Goal: Task Accomplishment & Management: Manage account settings

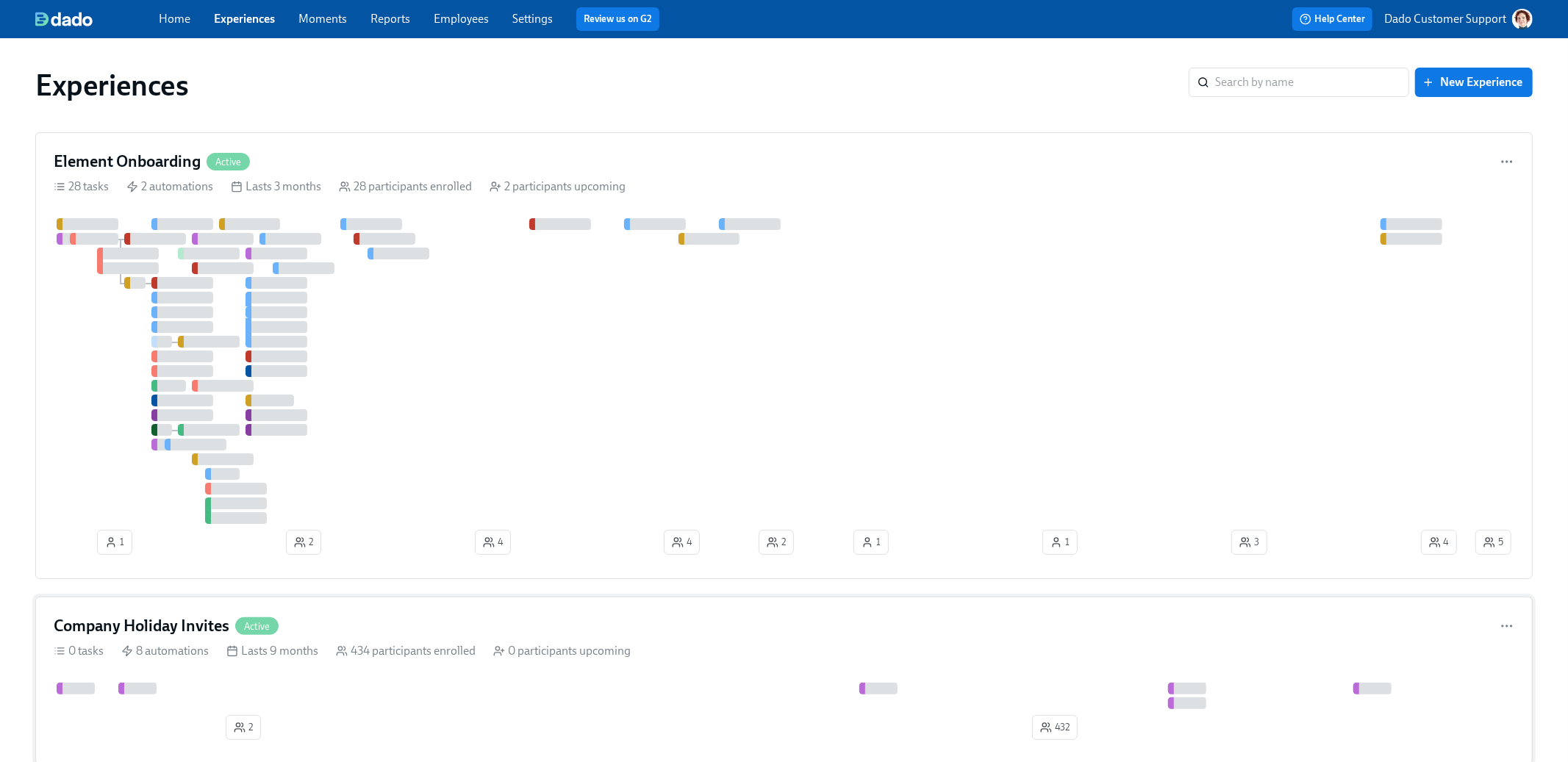
click at [377, 688] on div at bounding box center [1289, 695] width 2470 height 26
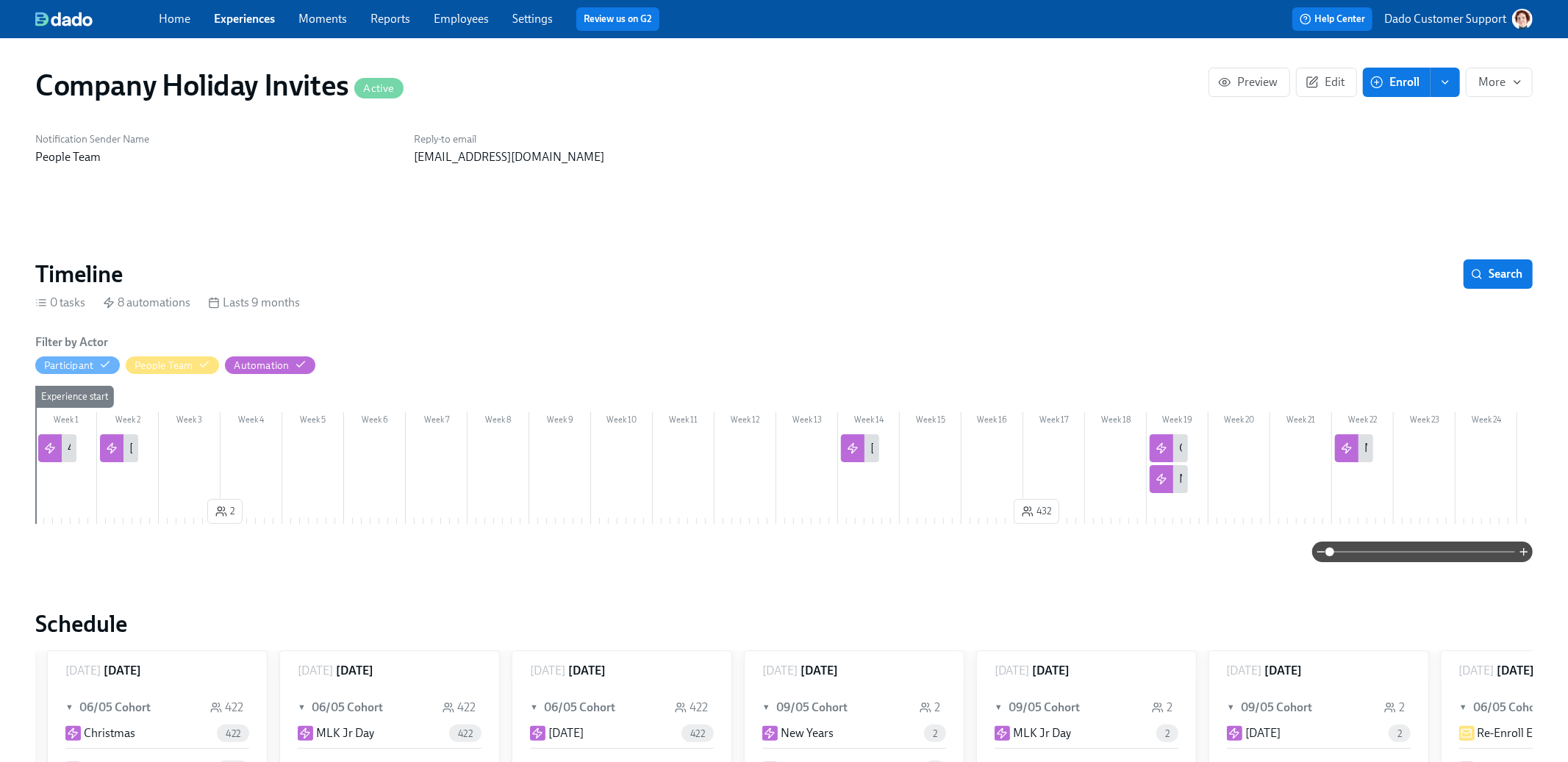
scroll to position [0, 1387]
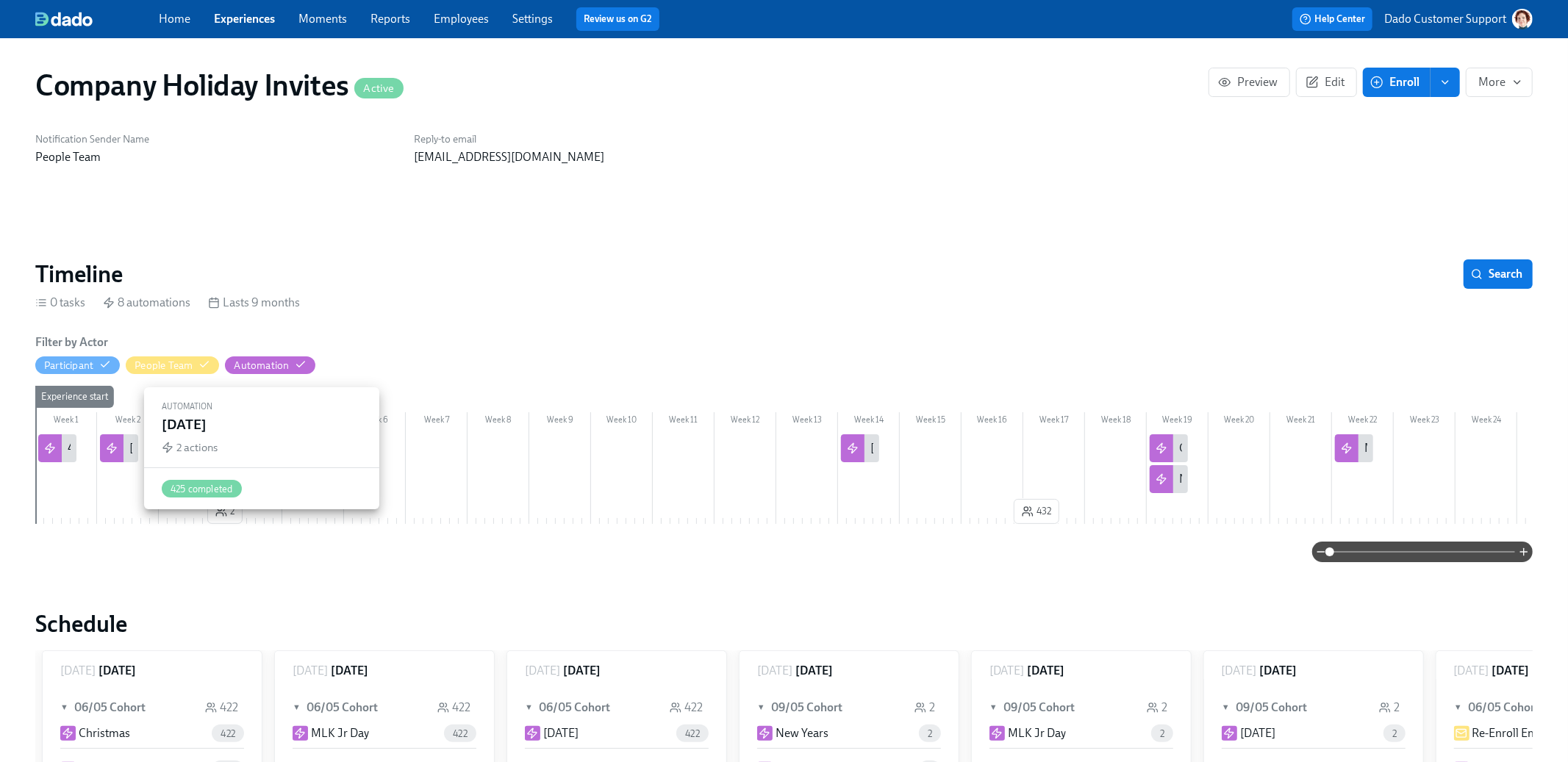
click at [117, 451] on div at bounding box center [111, 448] width 24 height 28
click at [57, 451] on div at bounding box center [50, 448] width 24 height 28
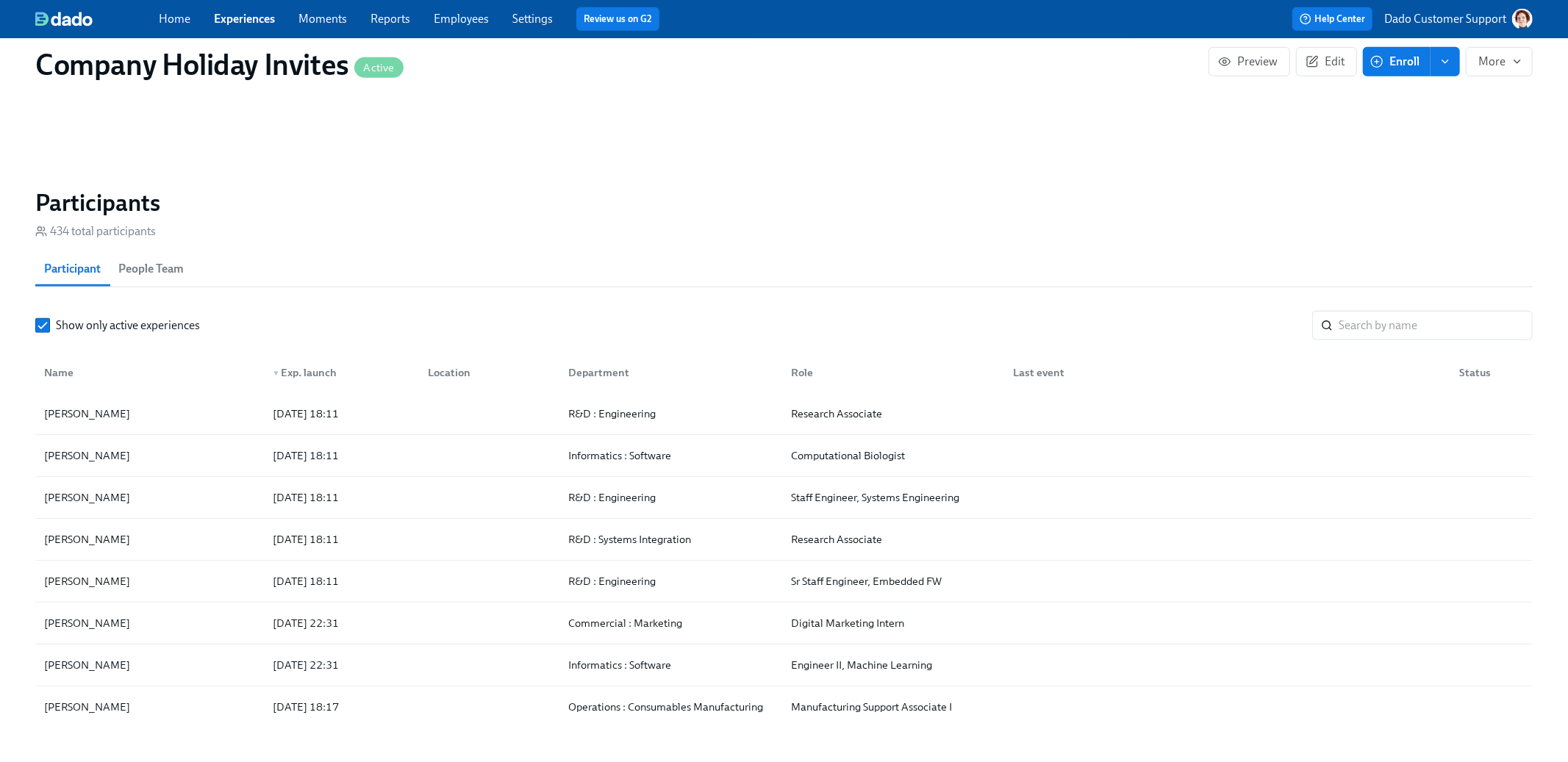
scroll to position [1075, 0]
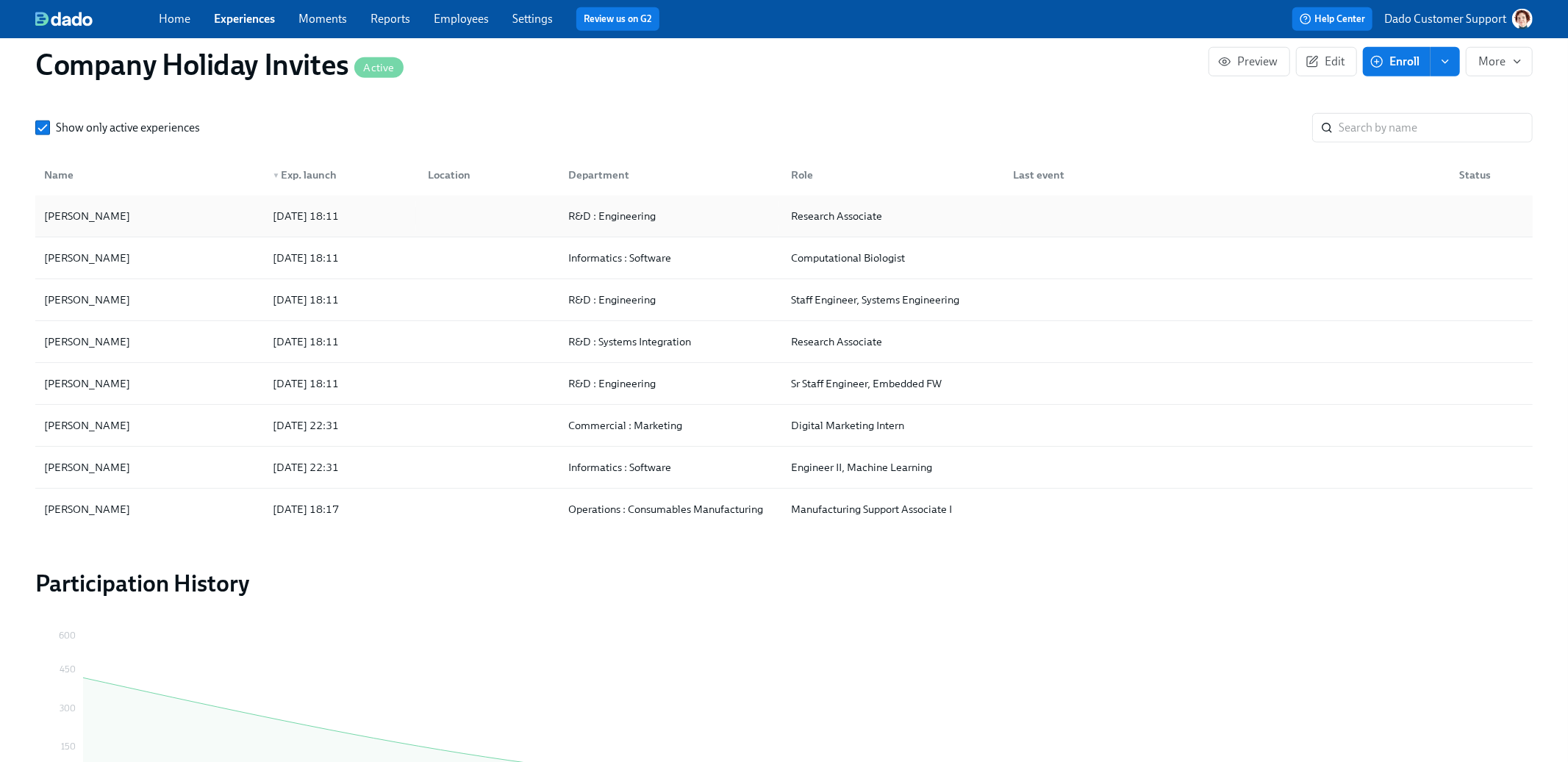
click at [232, 219] on div "[PERSON_NAME]" at bounding box center [149, 216] width 223 height 30
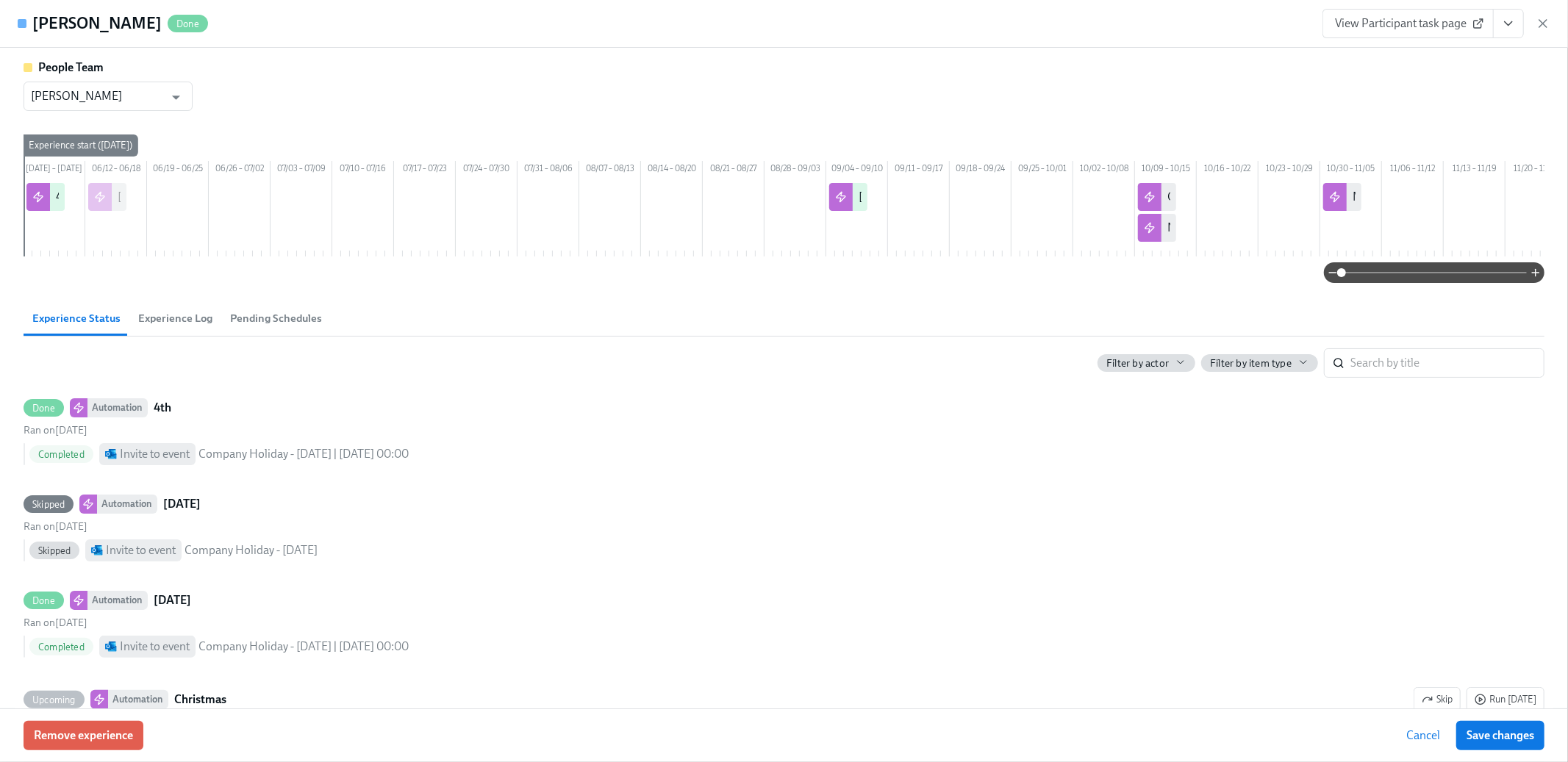
click at [174, 325] on button "Experience Log" at bounding box center [175, 318] width 92 height 35
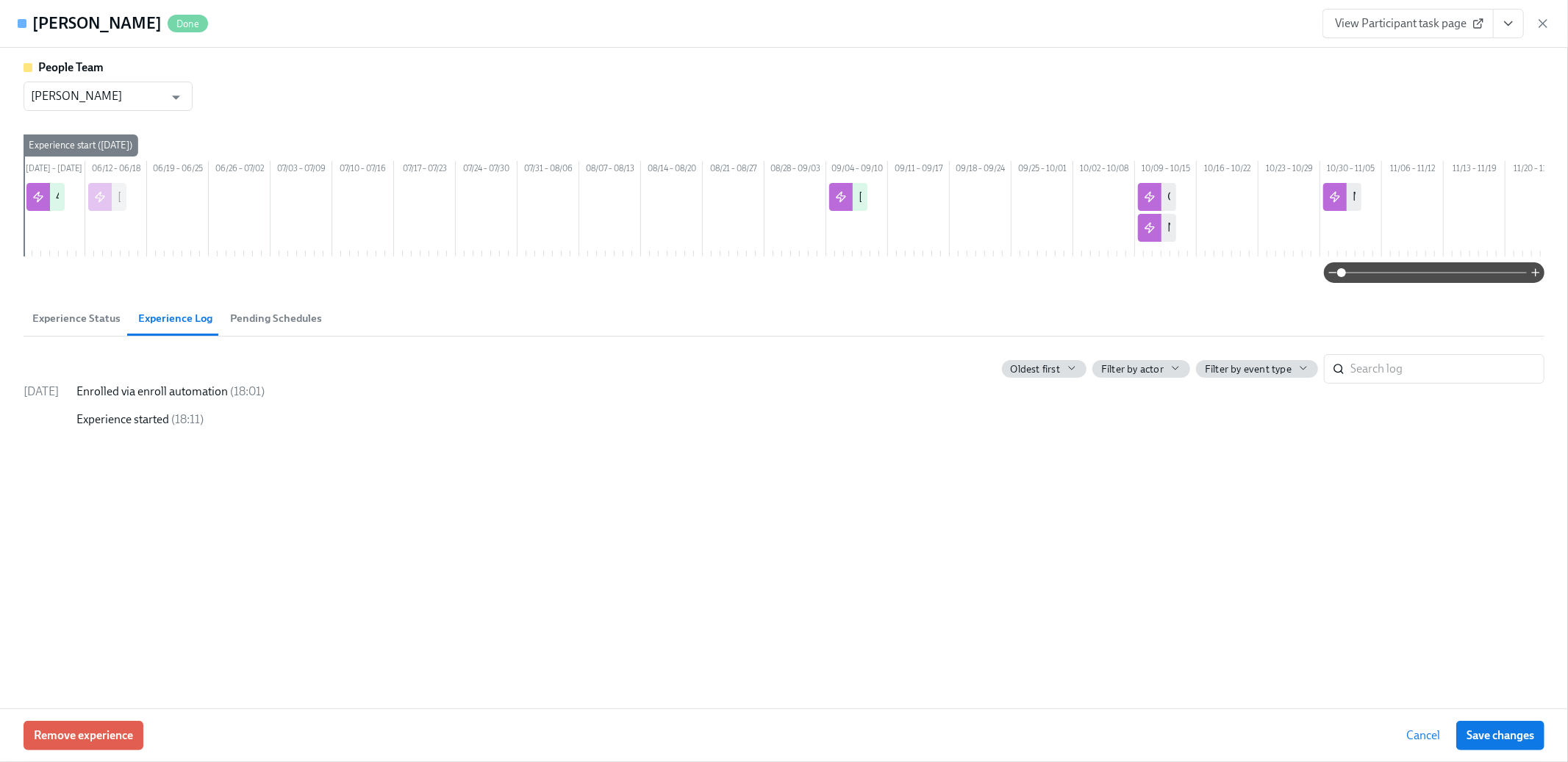
click at [98, 327] on span "Experience Status" at bounding box center [76, 319] width 89 height 17
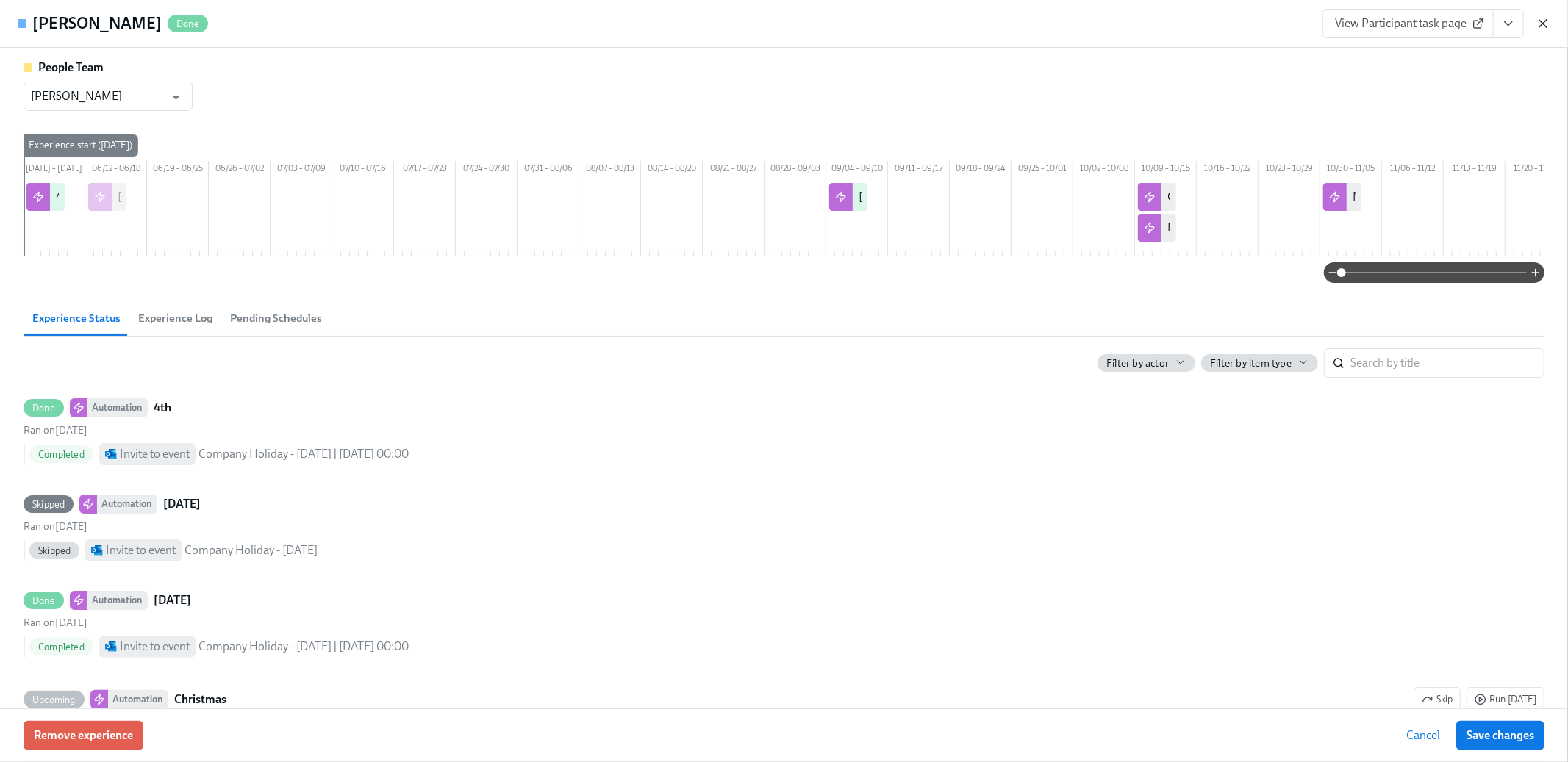
click at [1547, 21] on icon "button" at bounding box center [1543, 23] width 14 height 14
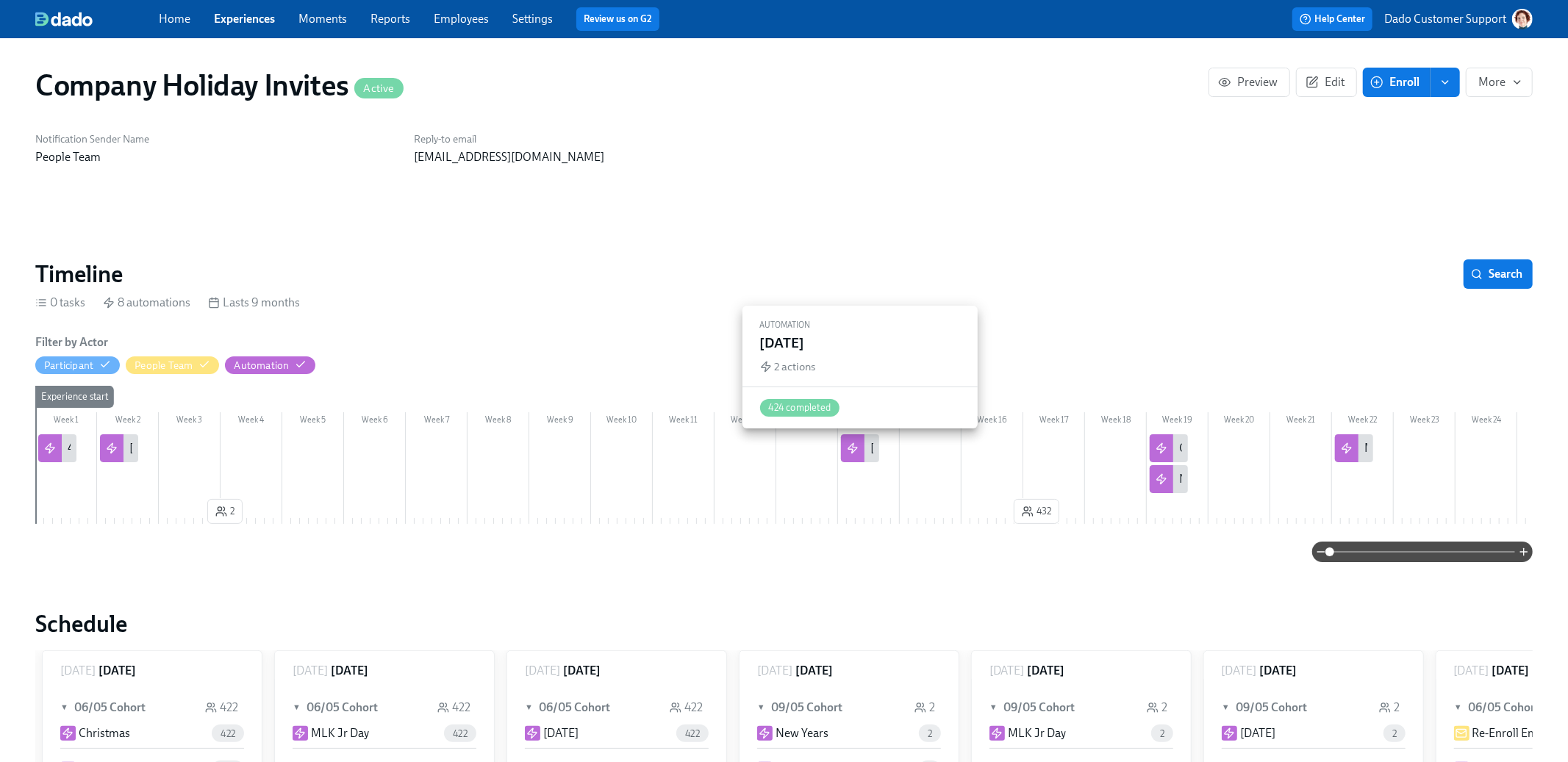
click at [871, 446] on div "[DATE]" at bounding box center [889, 448] width 35 height 16
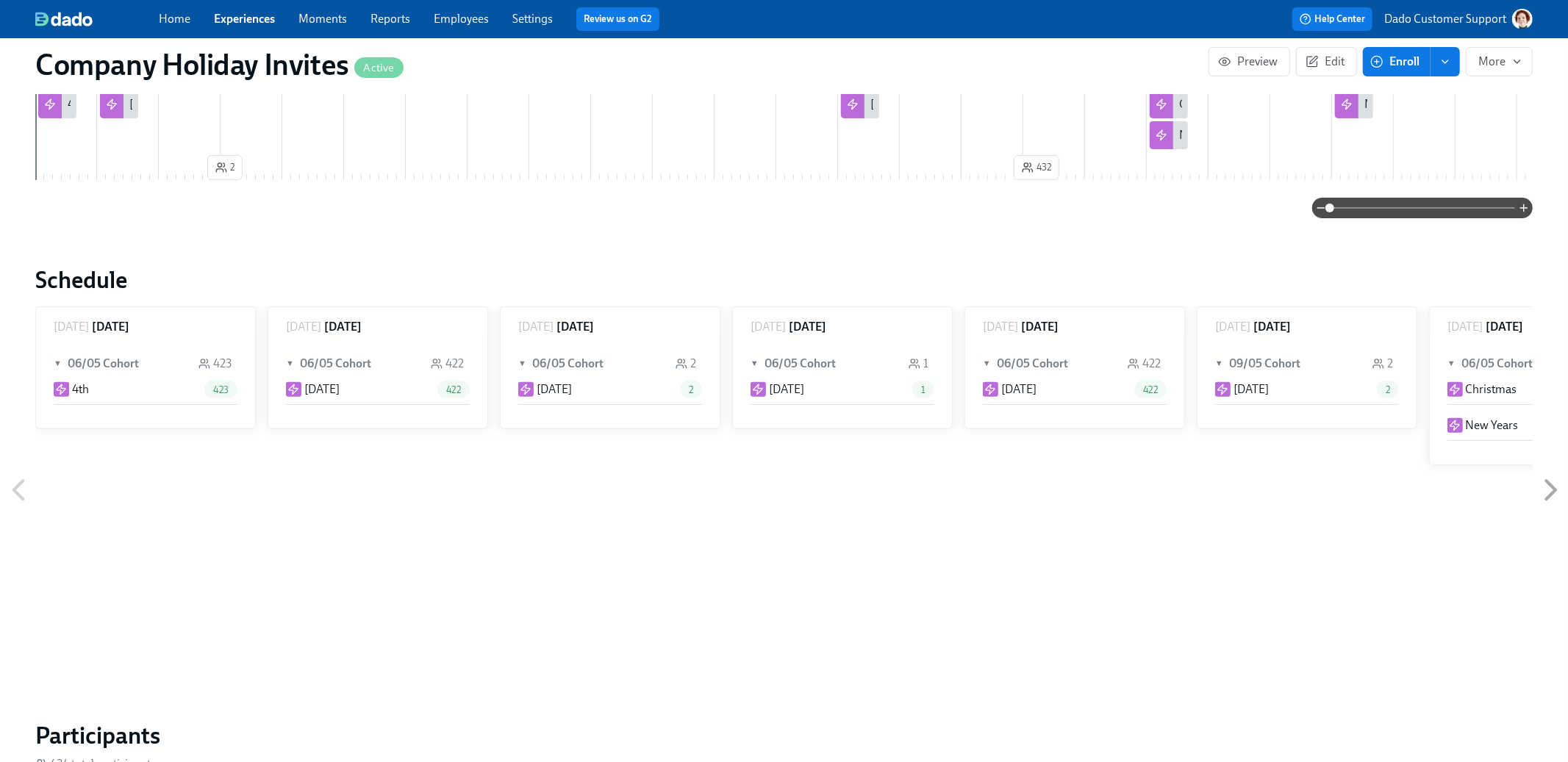
click at [52, 276] on h2 "Schedule" at bounding box center [784, 280] width 1498 height 30
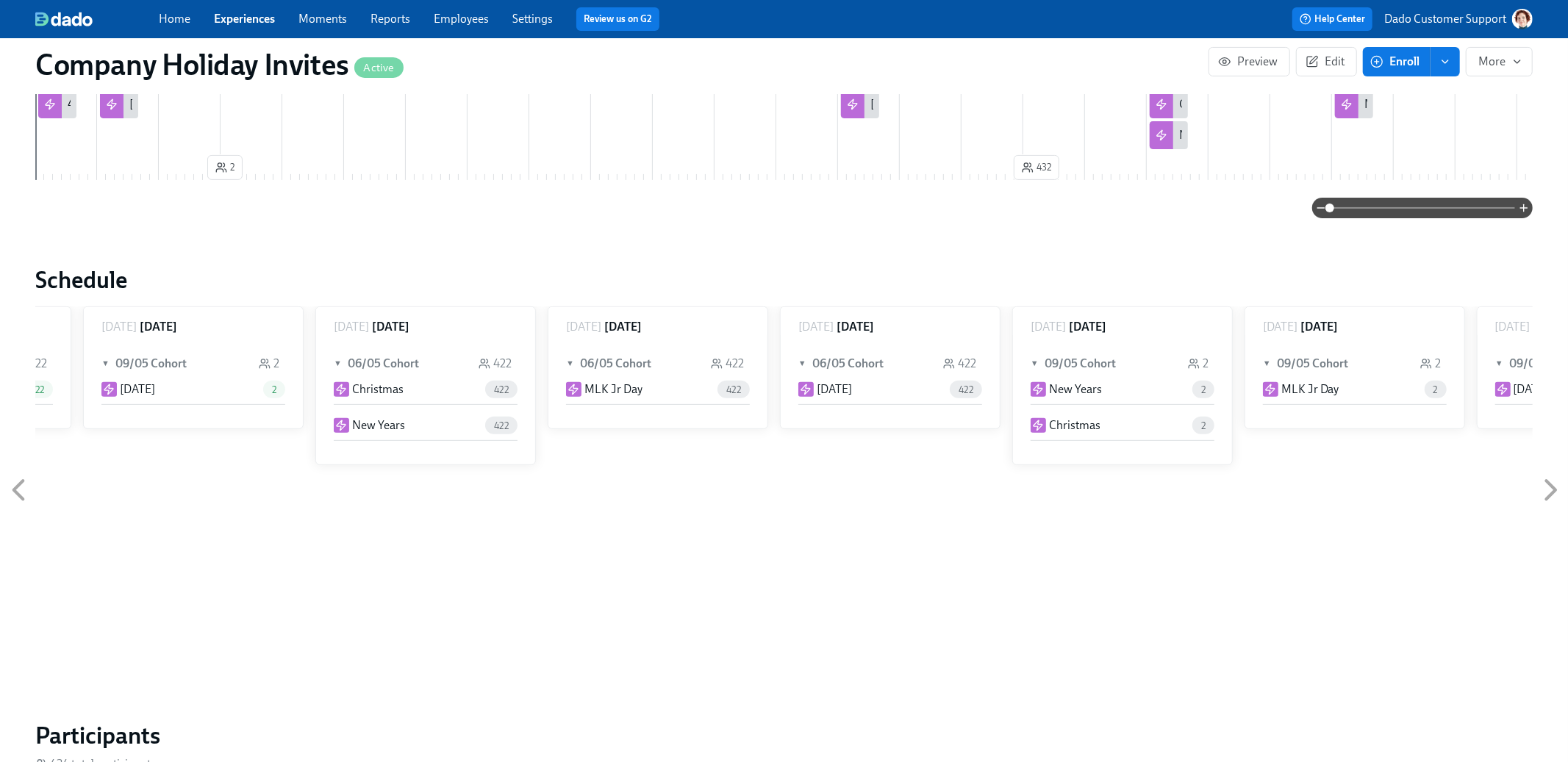
scroll to position [0, 1107]
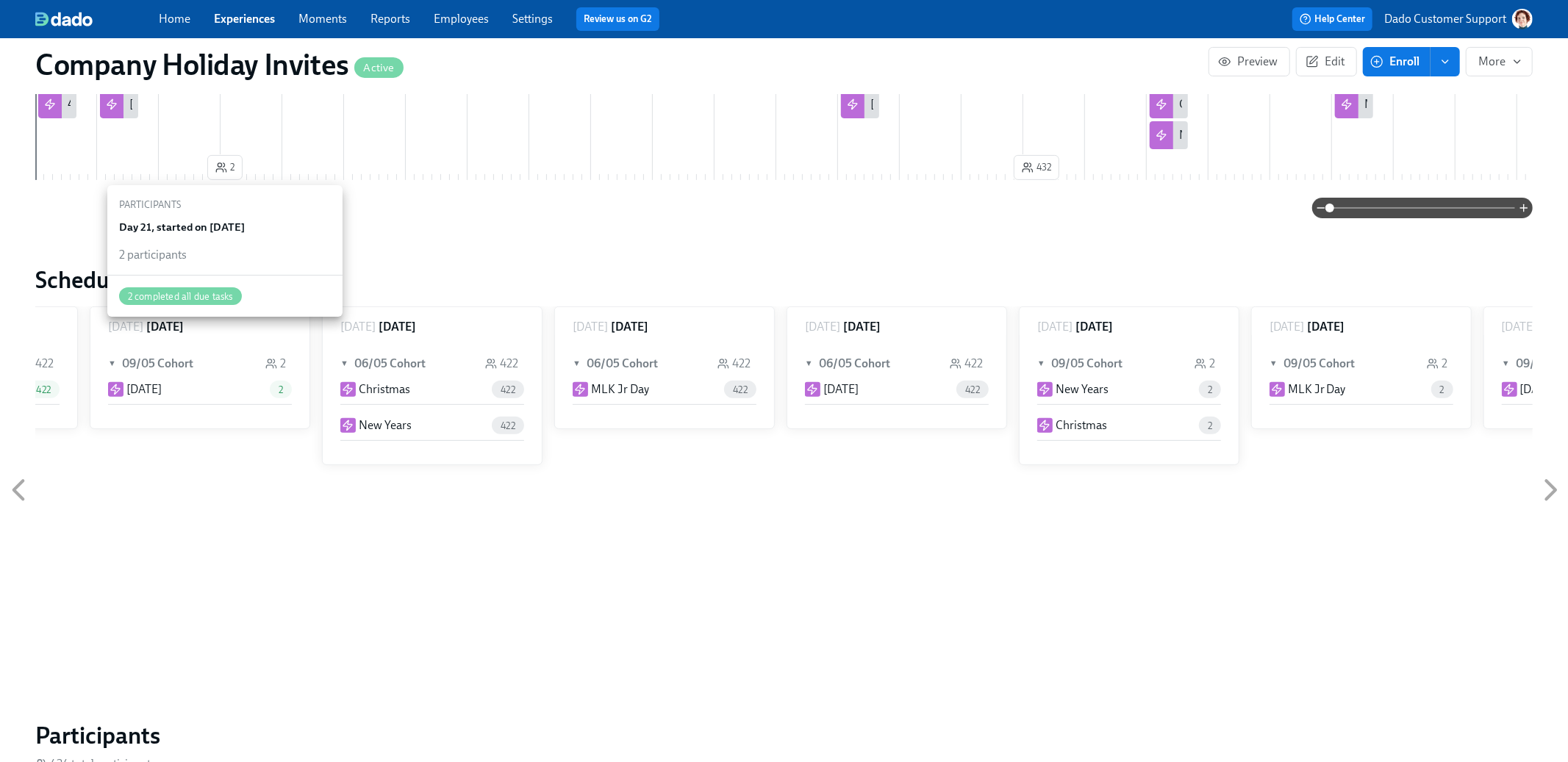
click at [232, 169] on span "2" at bounding box center [224, 167] width 19 height 14
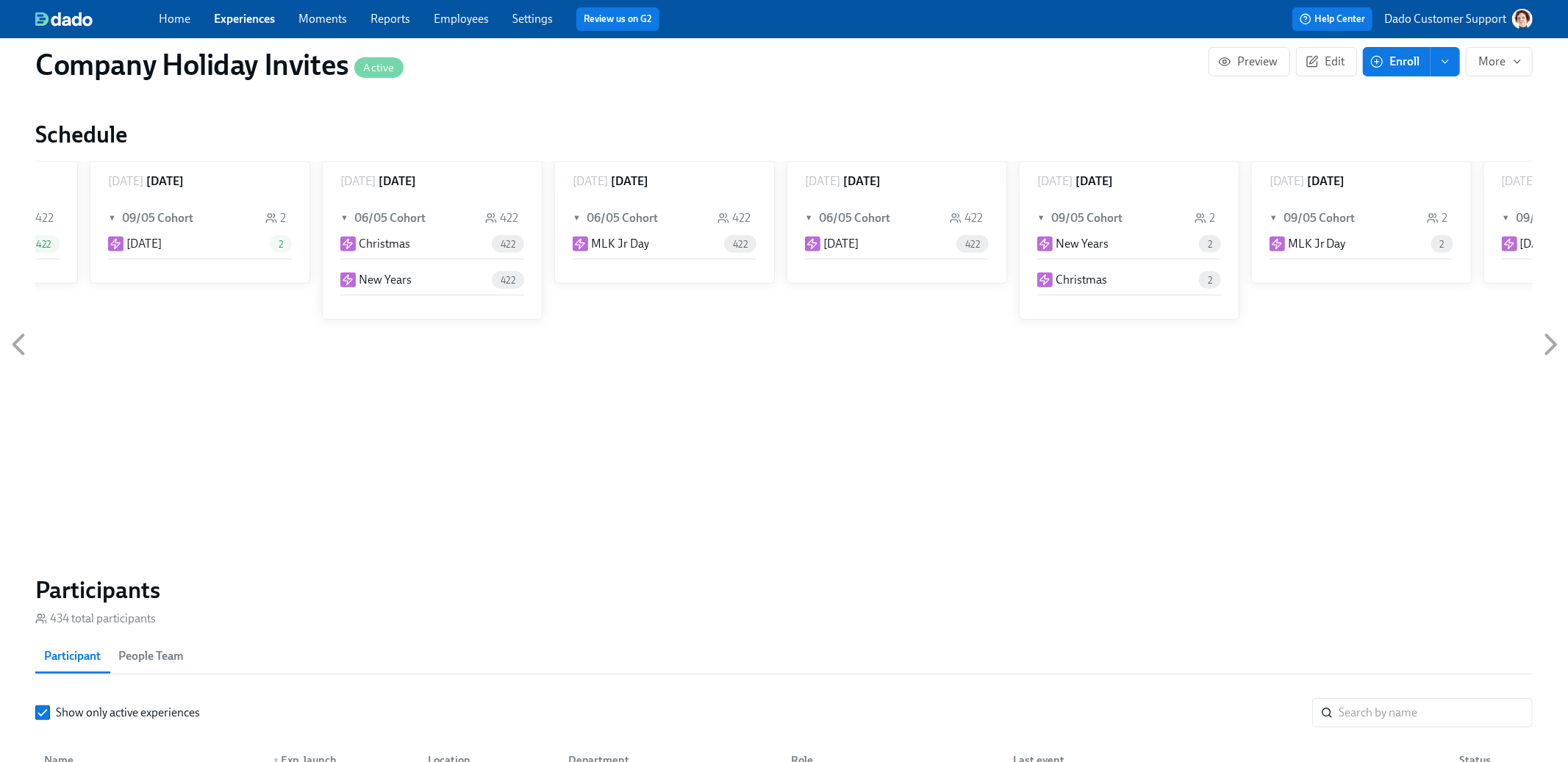
scroll to position [649, 0]
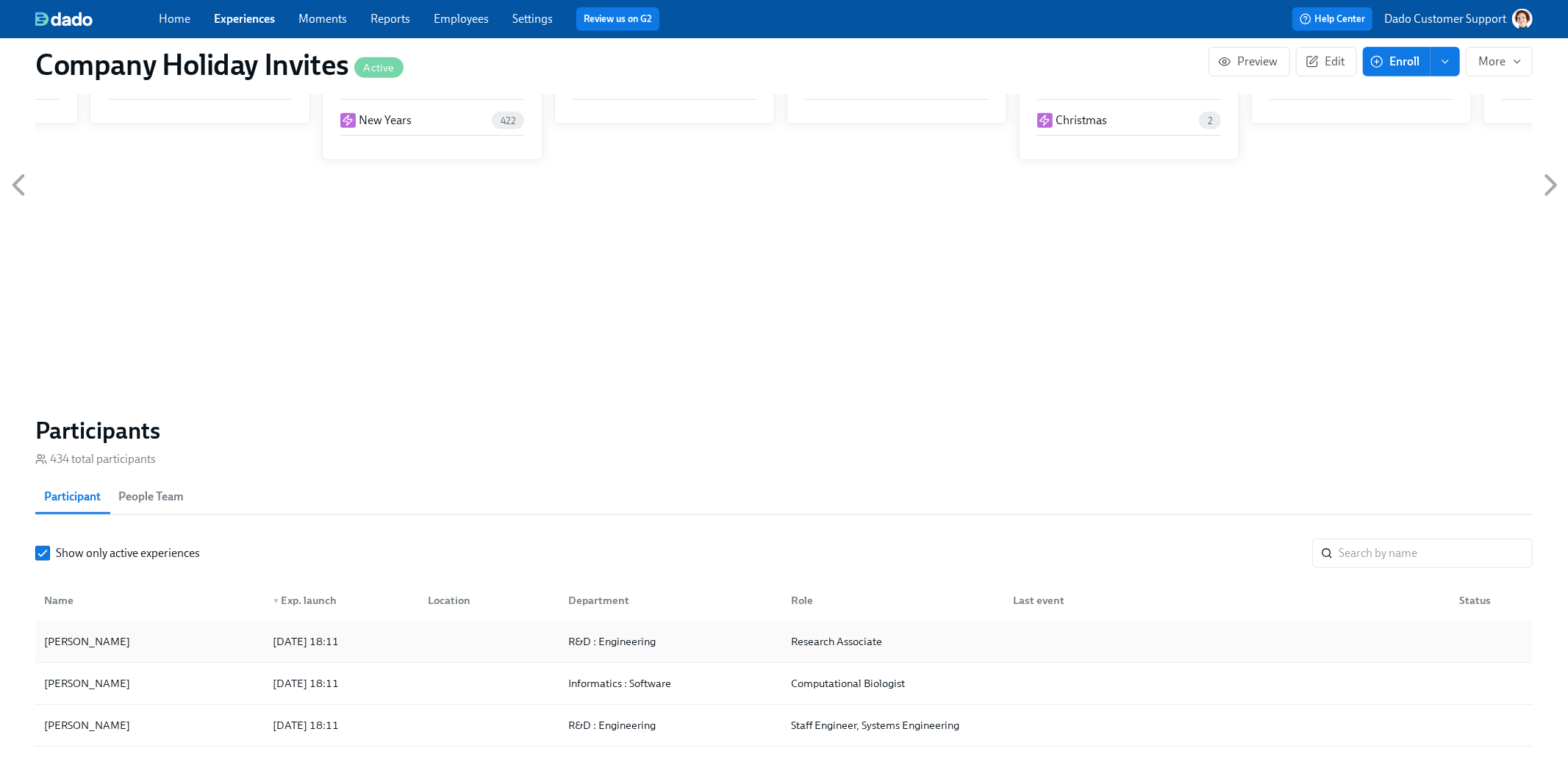
click at [272, 663] on div "[PERSON_NAME] [DATE] 18:11 R&D : Engineering Research Associate" at bounding box center [784, 642] width 1498 height 42
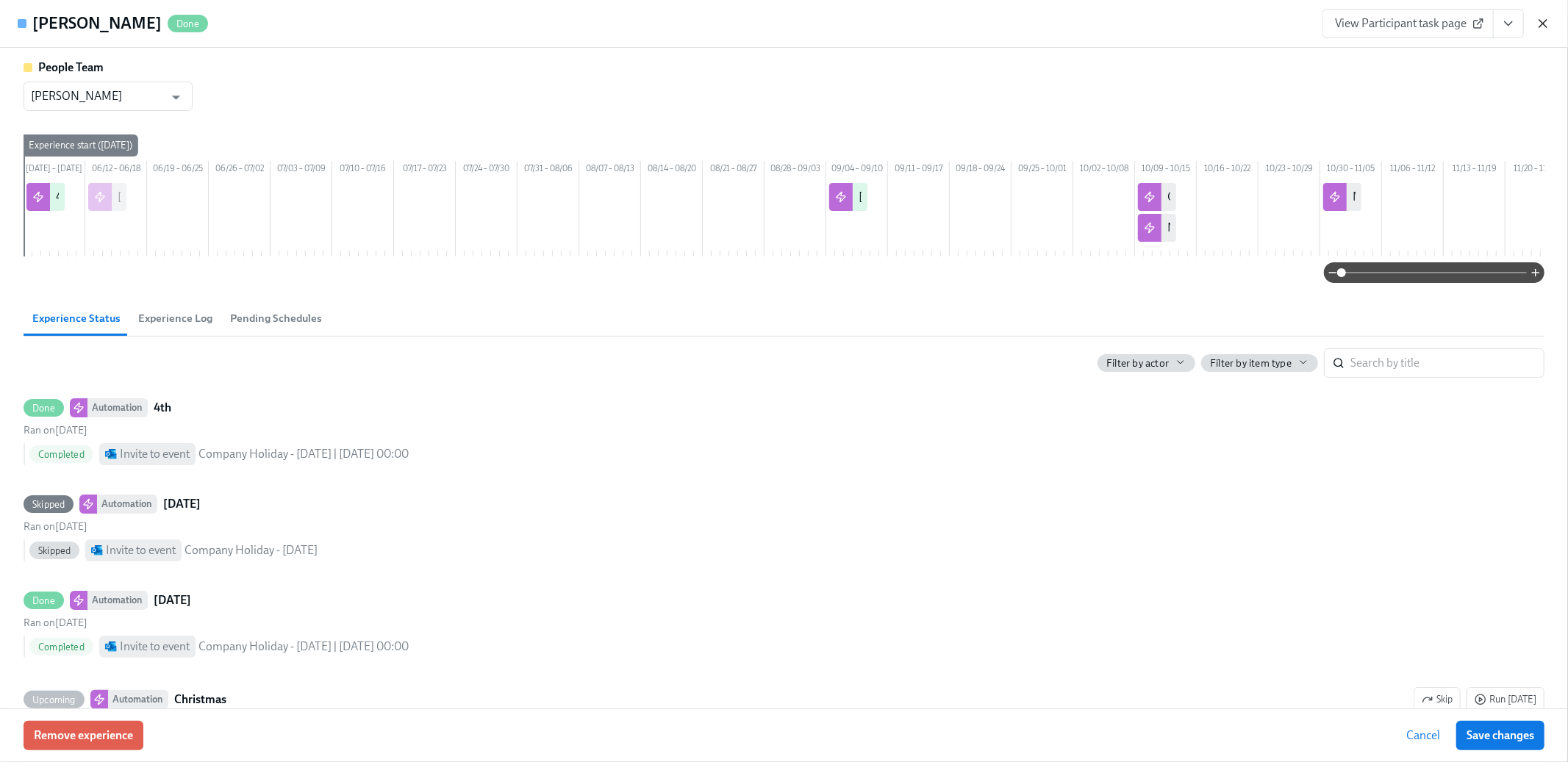
click at [1545, 22] on icon "button" at bounding box center [1543, 23] width 14 height 14
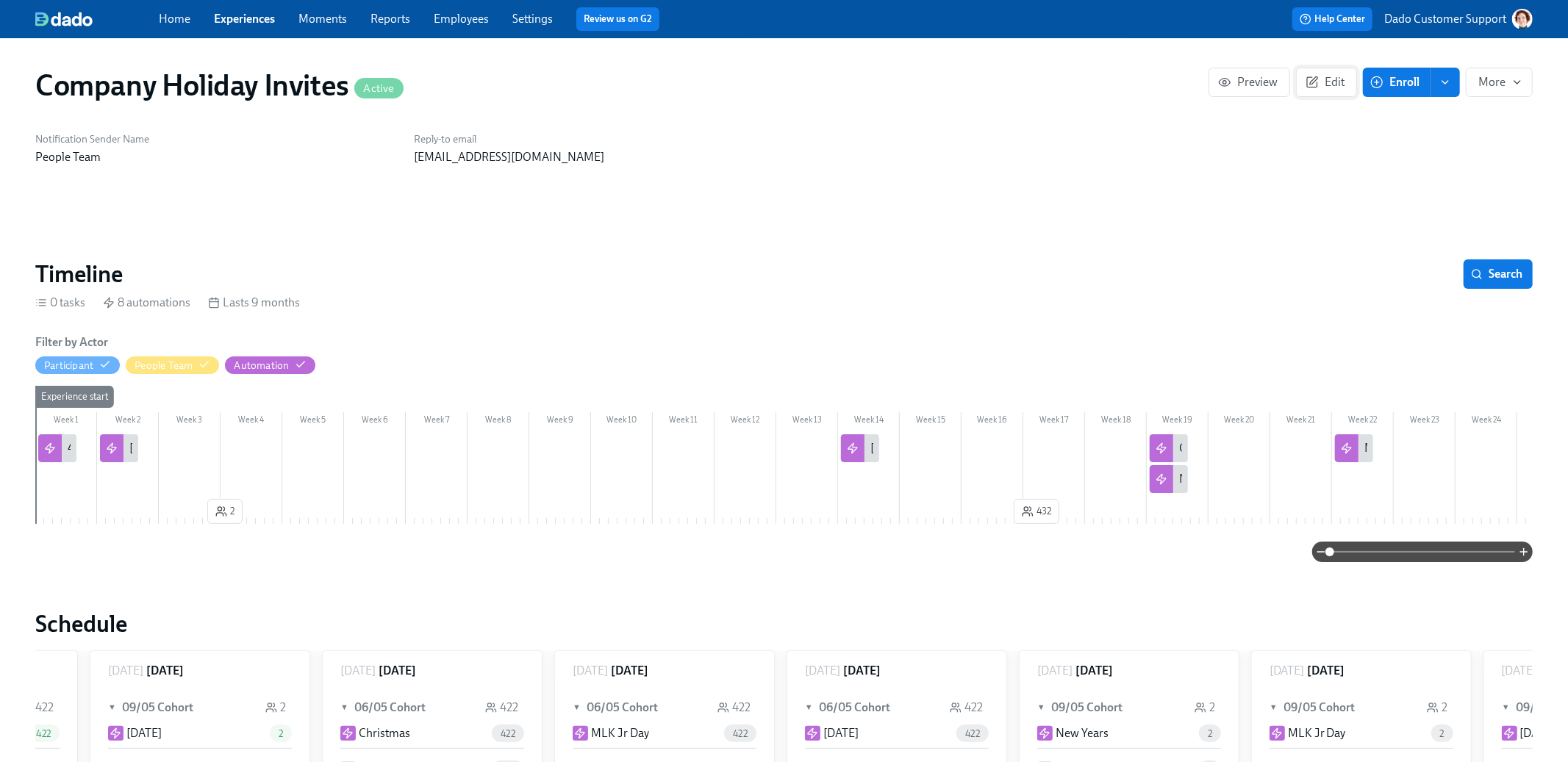
click at [1311, 71] on button "Edit" at bounding box center [1327, 82] width 61 height 30
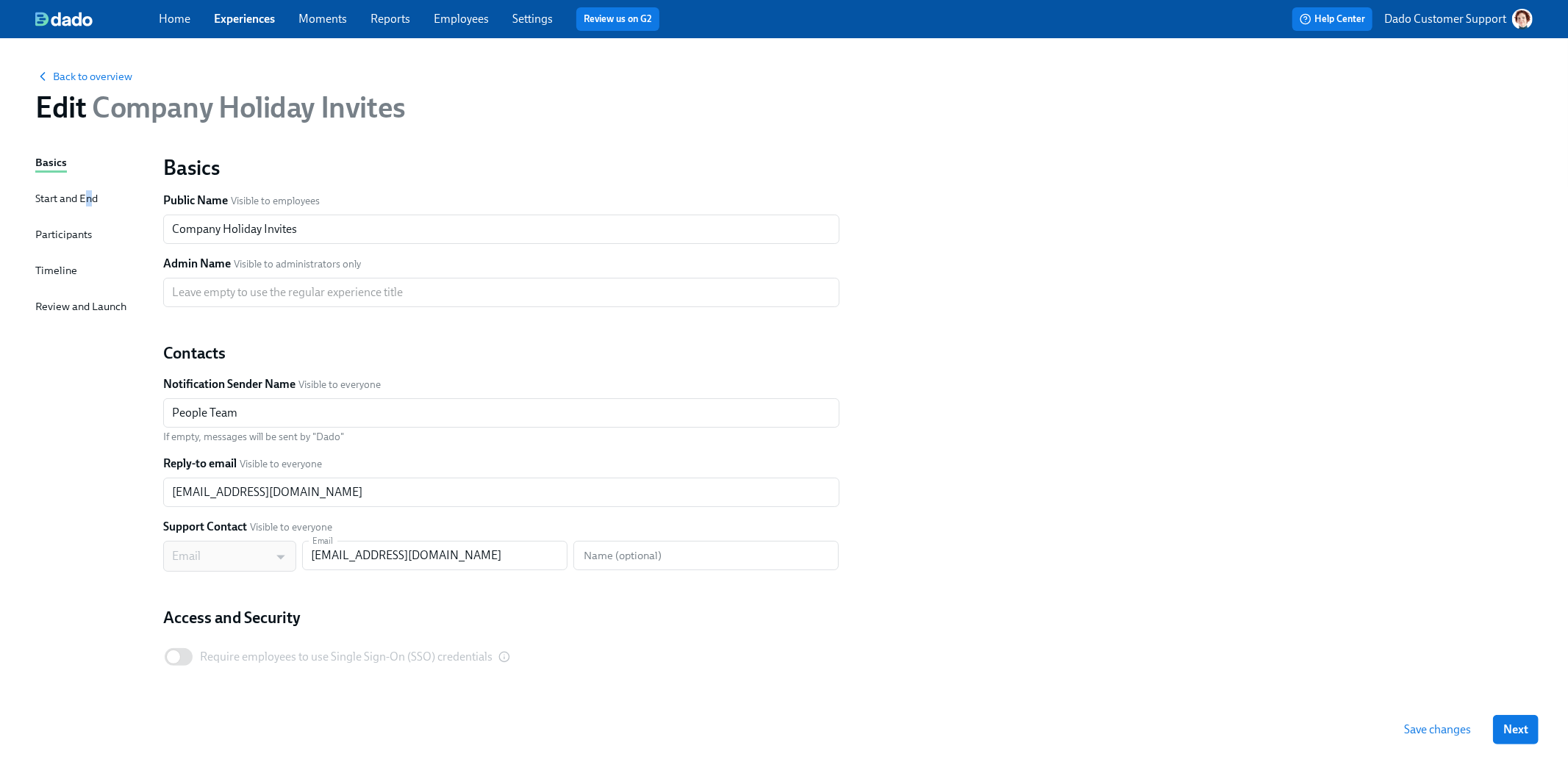
click at [89, 194] on div "Start and End" at bounding box center [67, 198] width 62 height 16
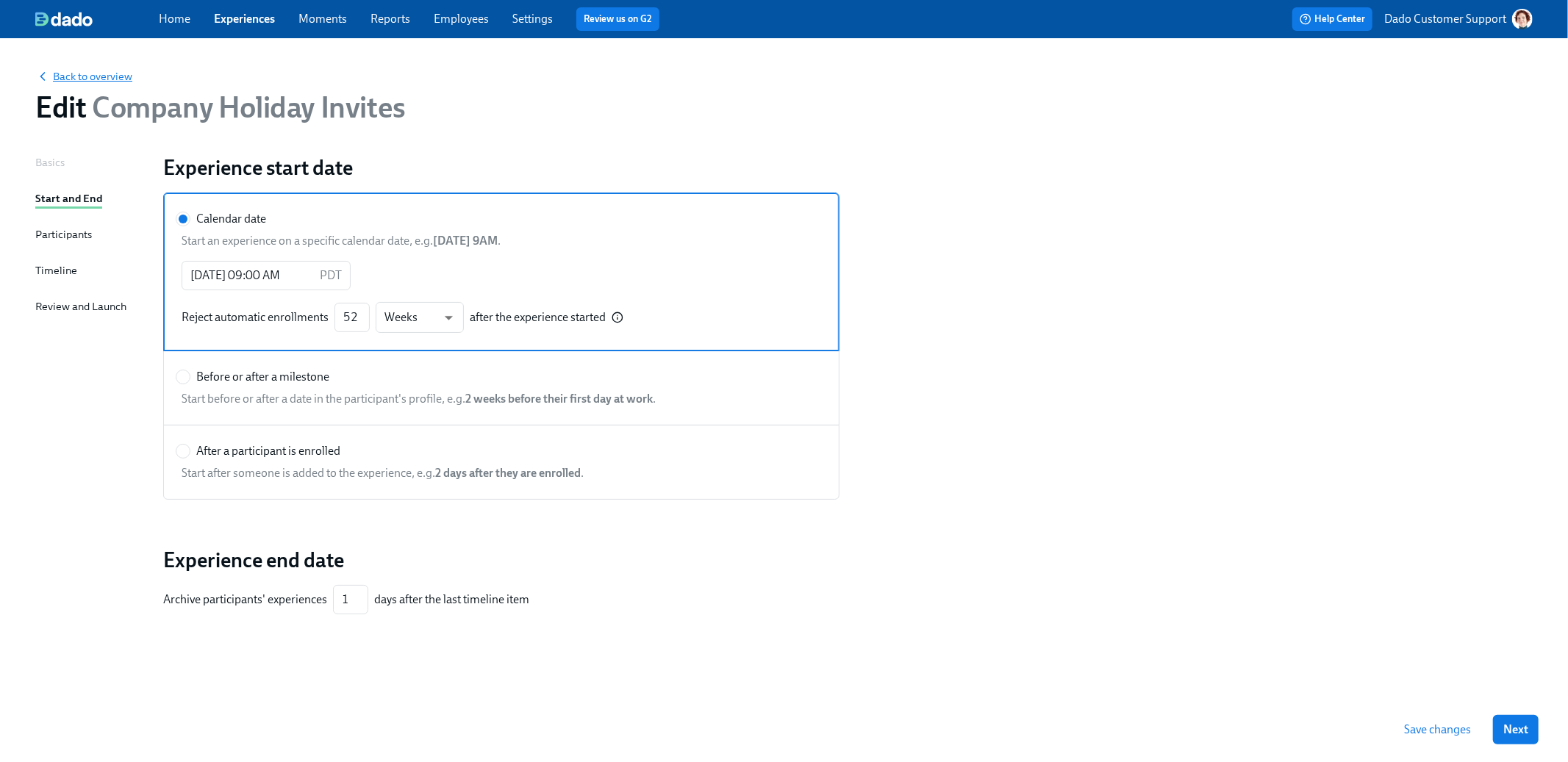
click at [73, 74] on span "Back to overview" at bounding box center [84, 76] width 97 height 14
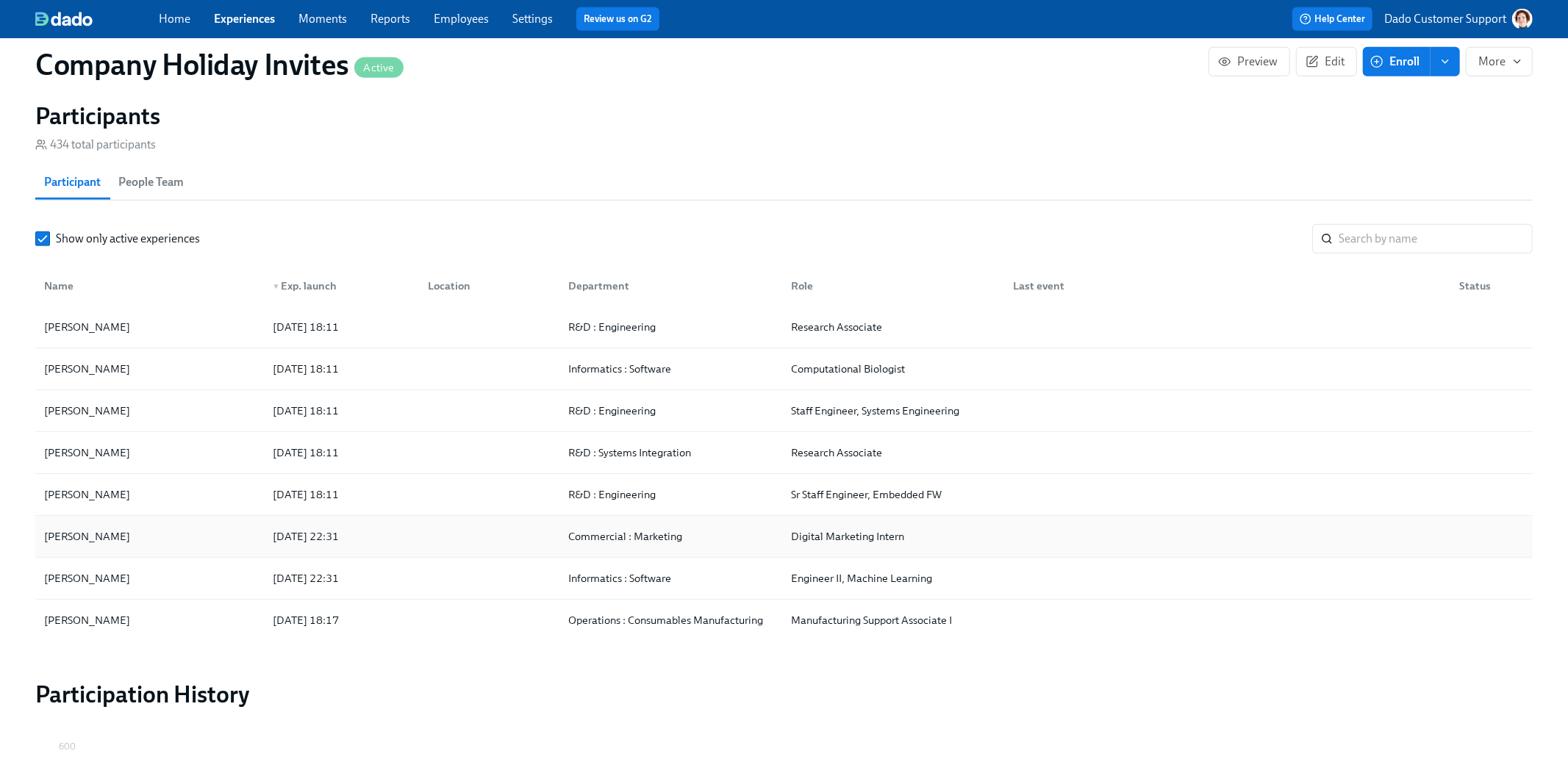
scroll to position [963, 0]
click at [95, 337] on div "[PERSON_NAME]" at bounding box center [87, 327] width 98 height 18
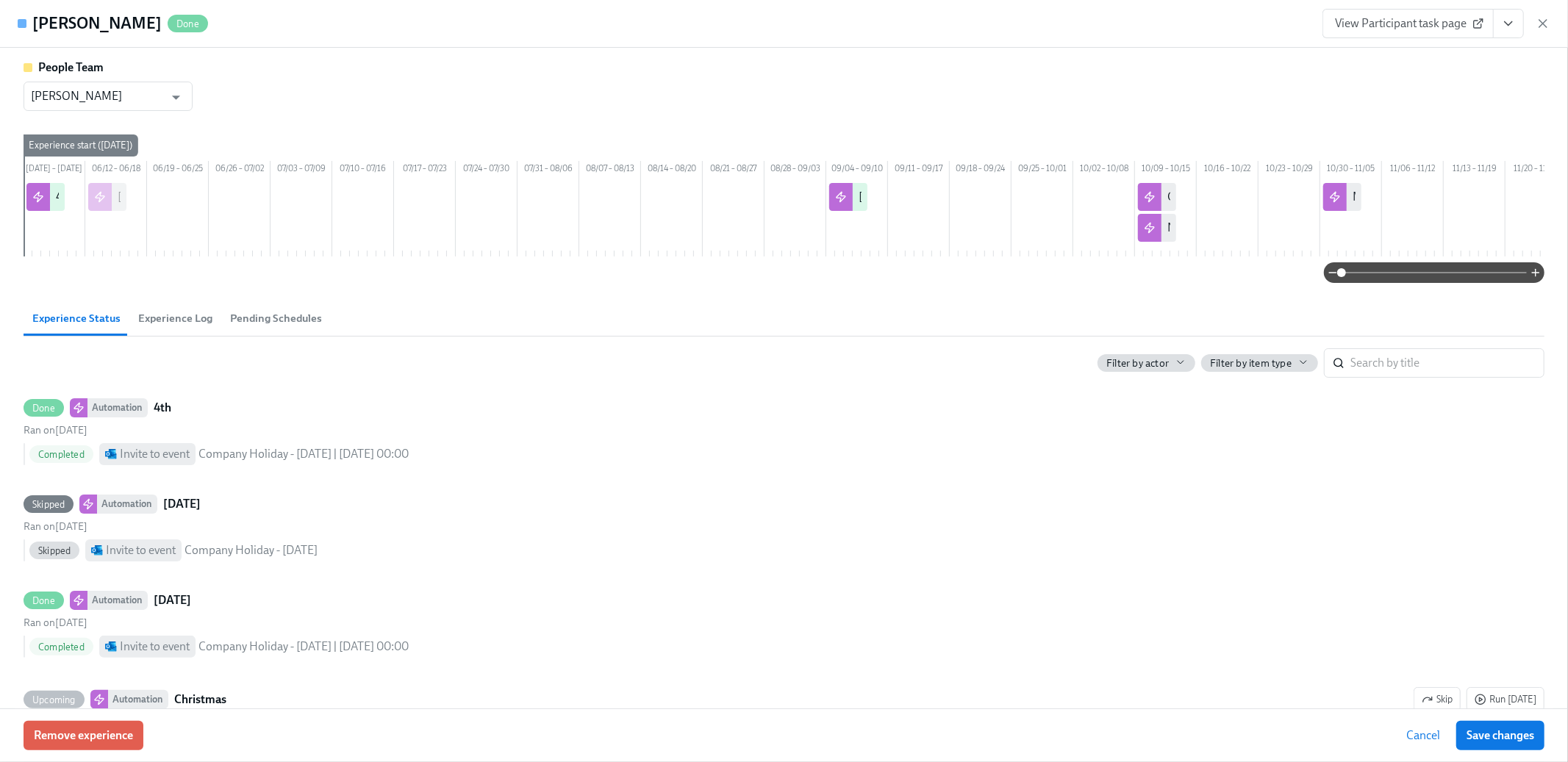
click at [178, 328] on button "Experience Log" at bounding box center [175, 318] width 92 height 35
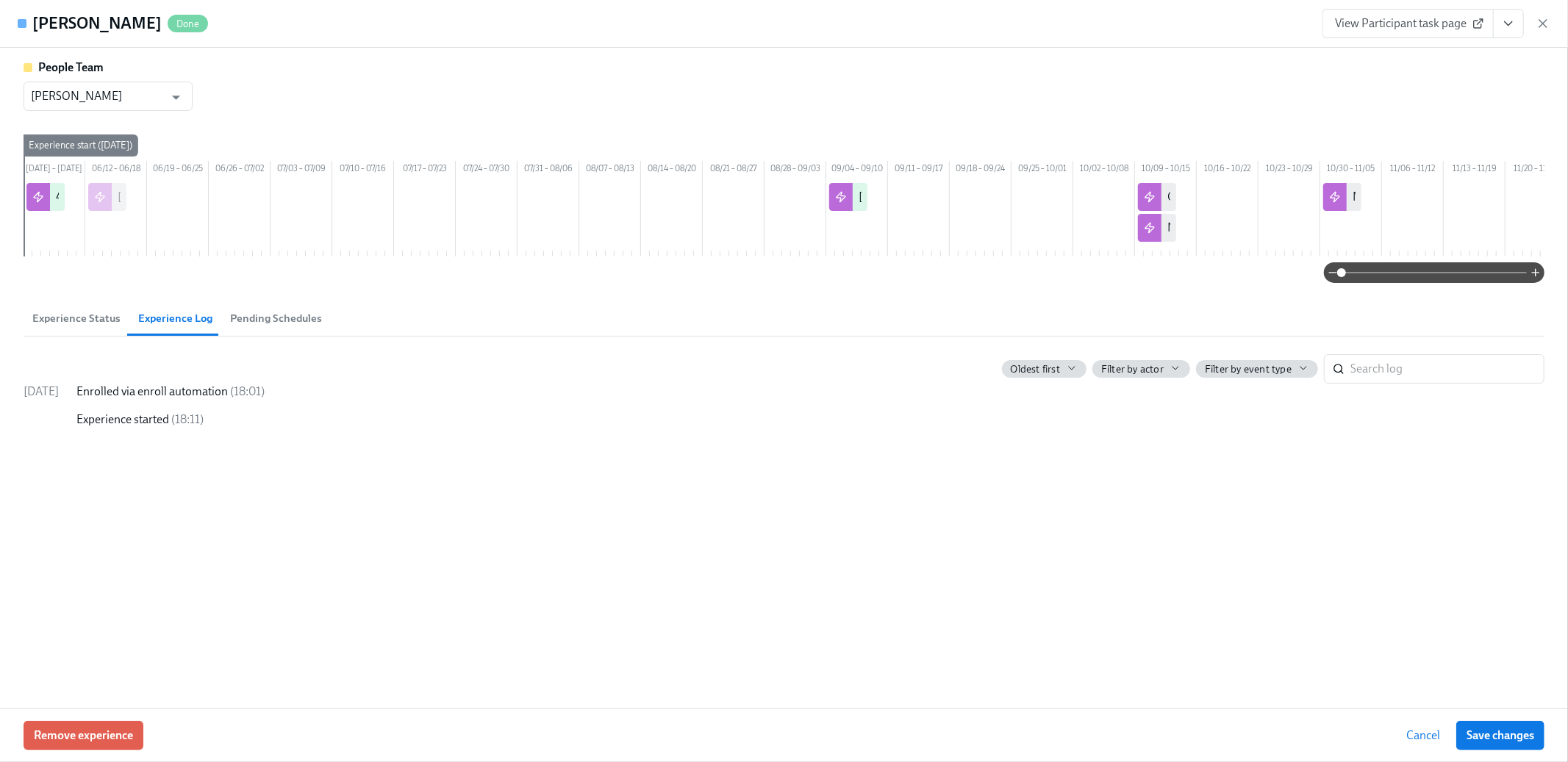
click at [83, 327] on span "Experience Status" at bounding box center [76, 319] width 89 height 17
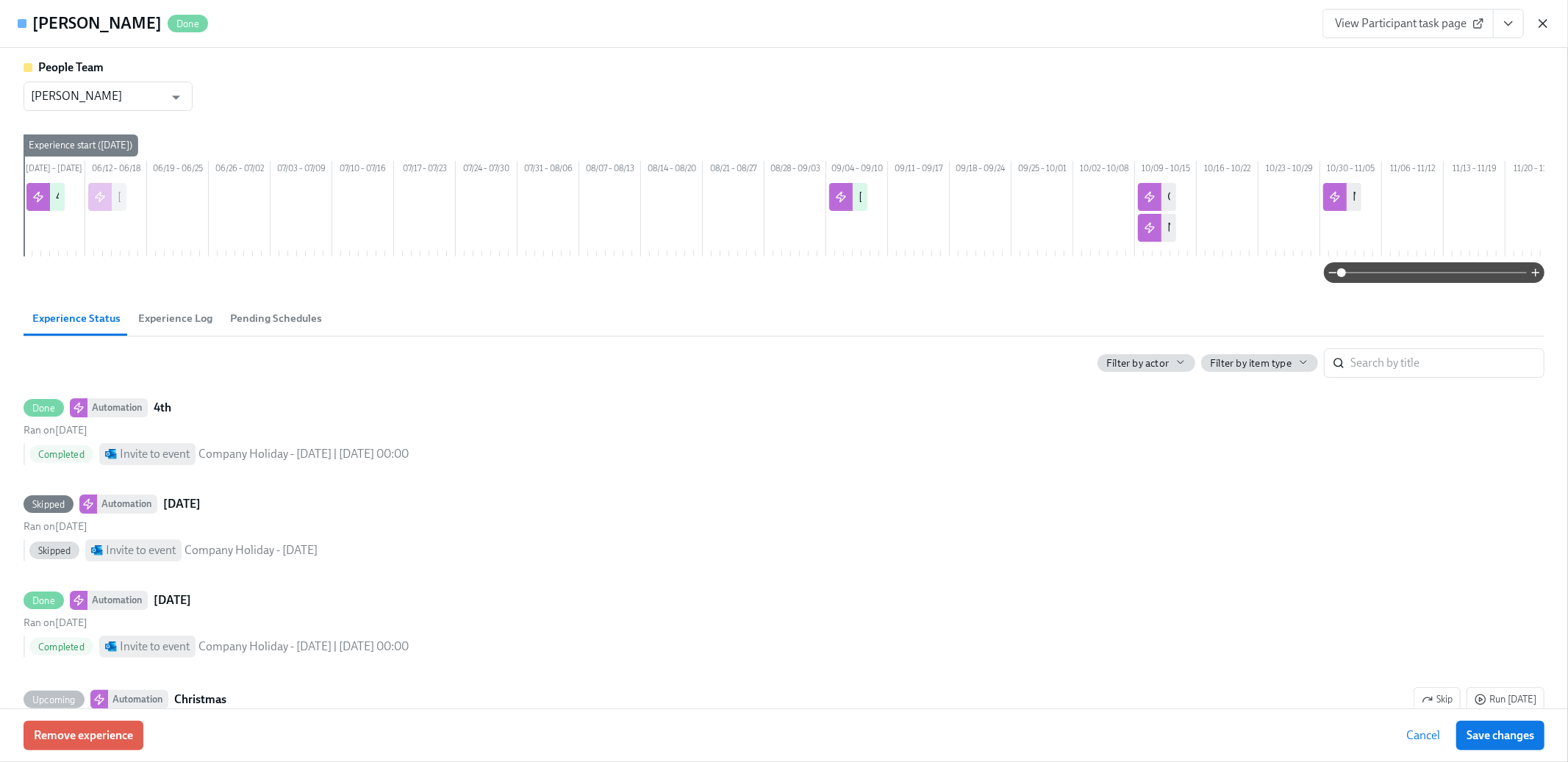
click at [1545, 17] on icon "button" at bounding box center [1543, 23] width 14 height 14
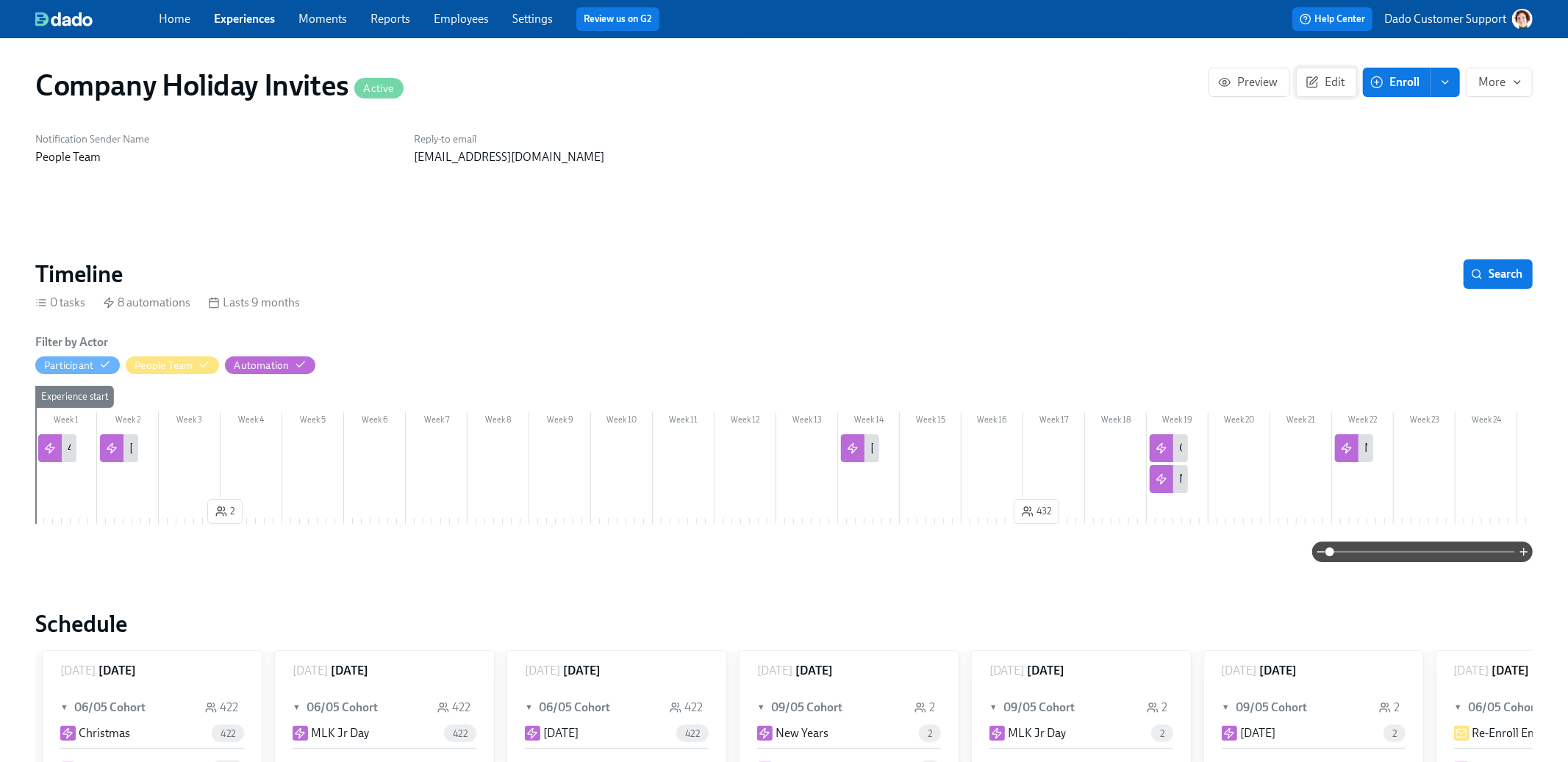
click at [1325, 88] on span "Edit" at bounding box center [1327, 82] width 36 height 14
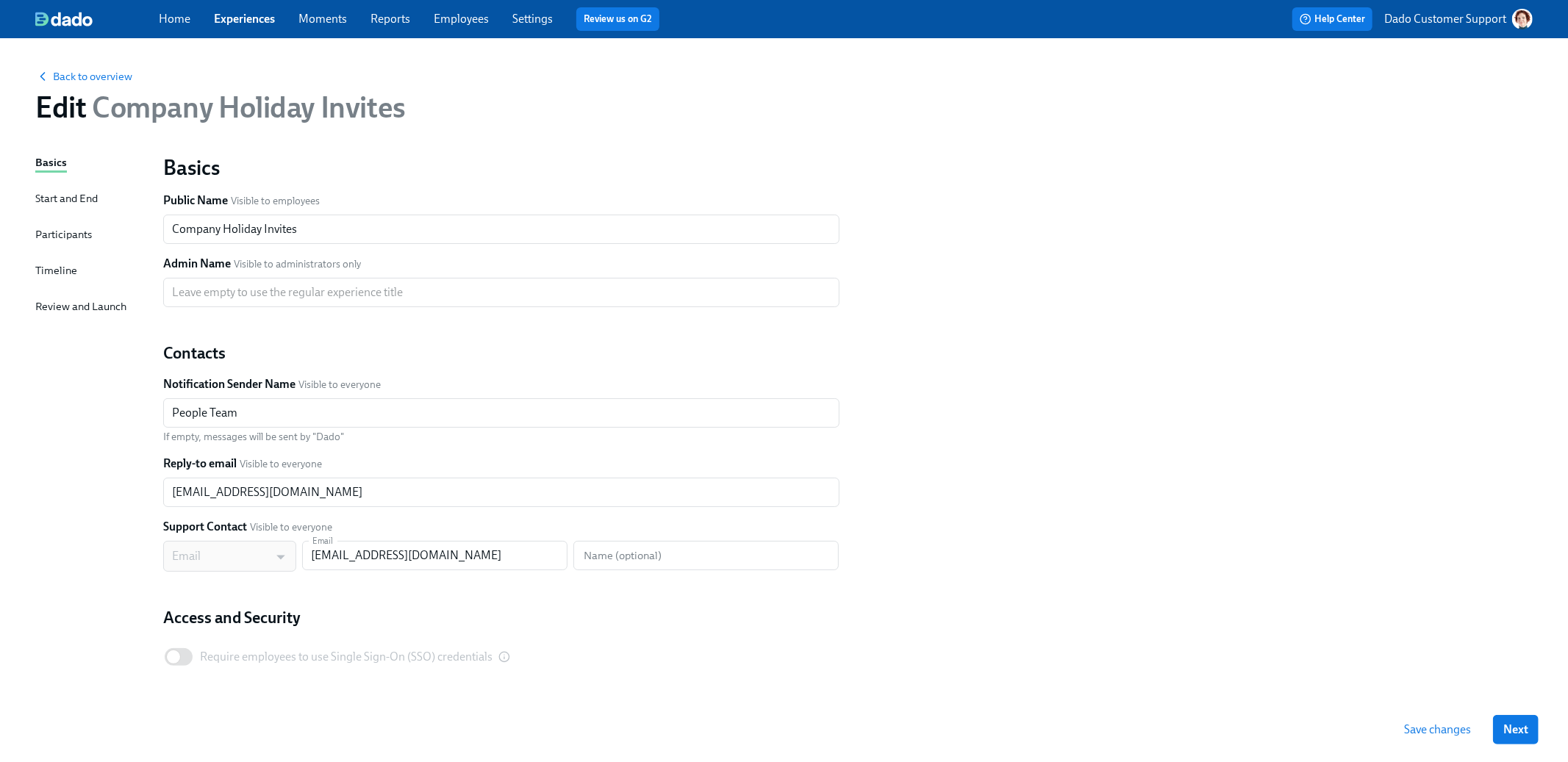
click at [83, 182] on div "Basics Start and End Participants Timeline Review and Launch" at bounding box center [90, 449] width 111 height 590
click at [81, 192] on div "Start and End" at bounding box center [67, 198] width 62 height 16
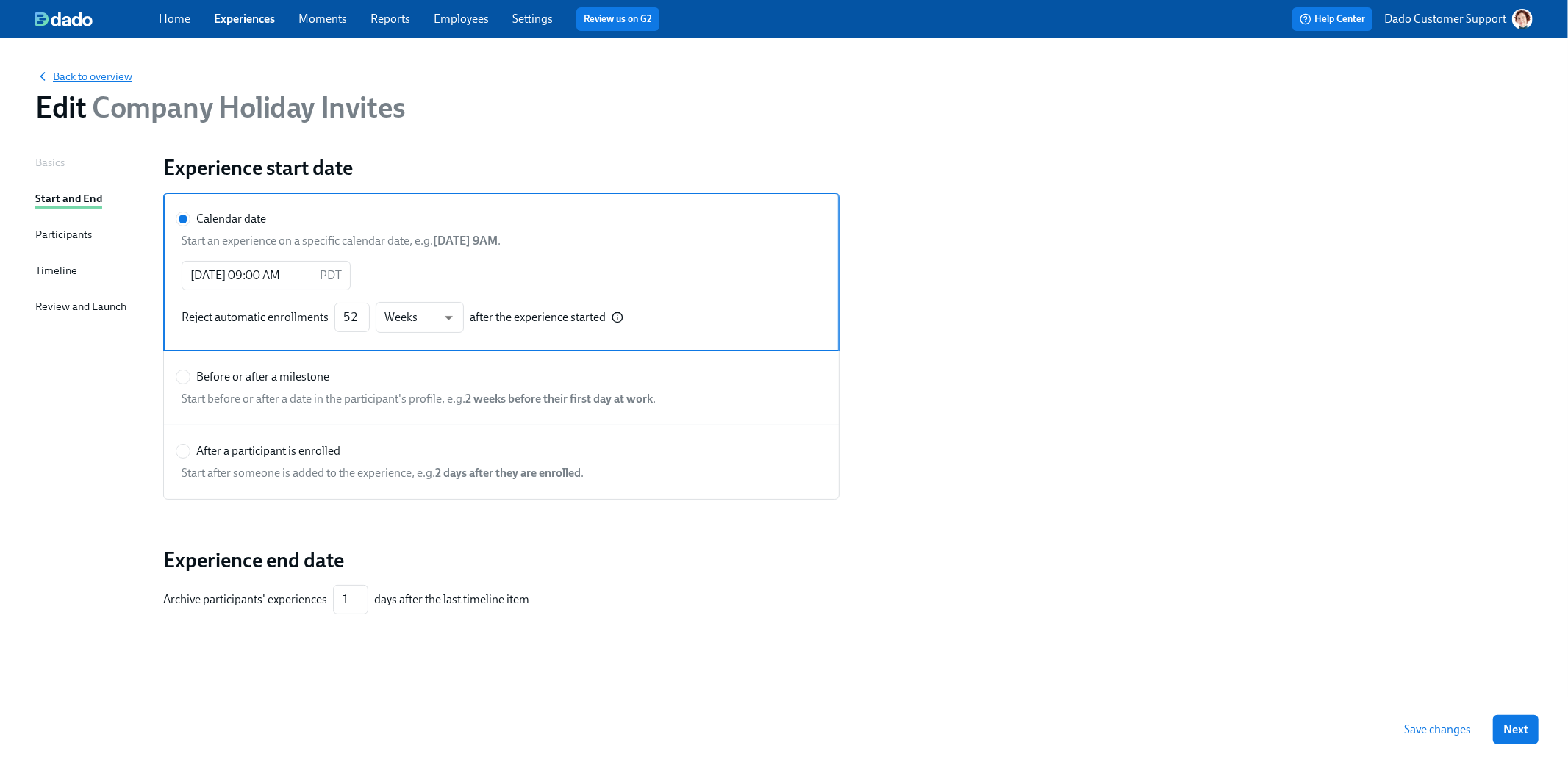
click at [68, 77] on span "Back to overview" at bounding box center [84, 76] width 97 height 14
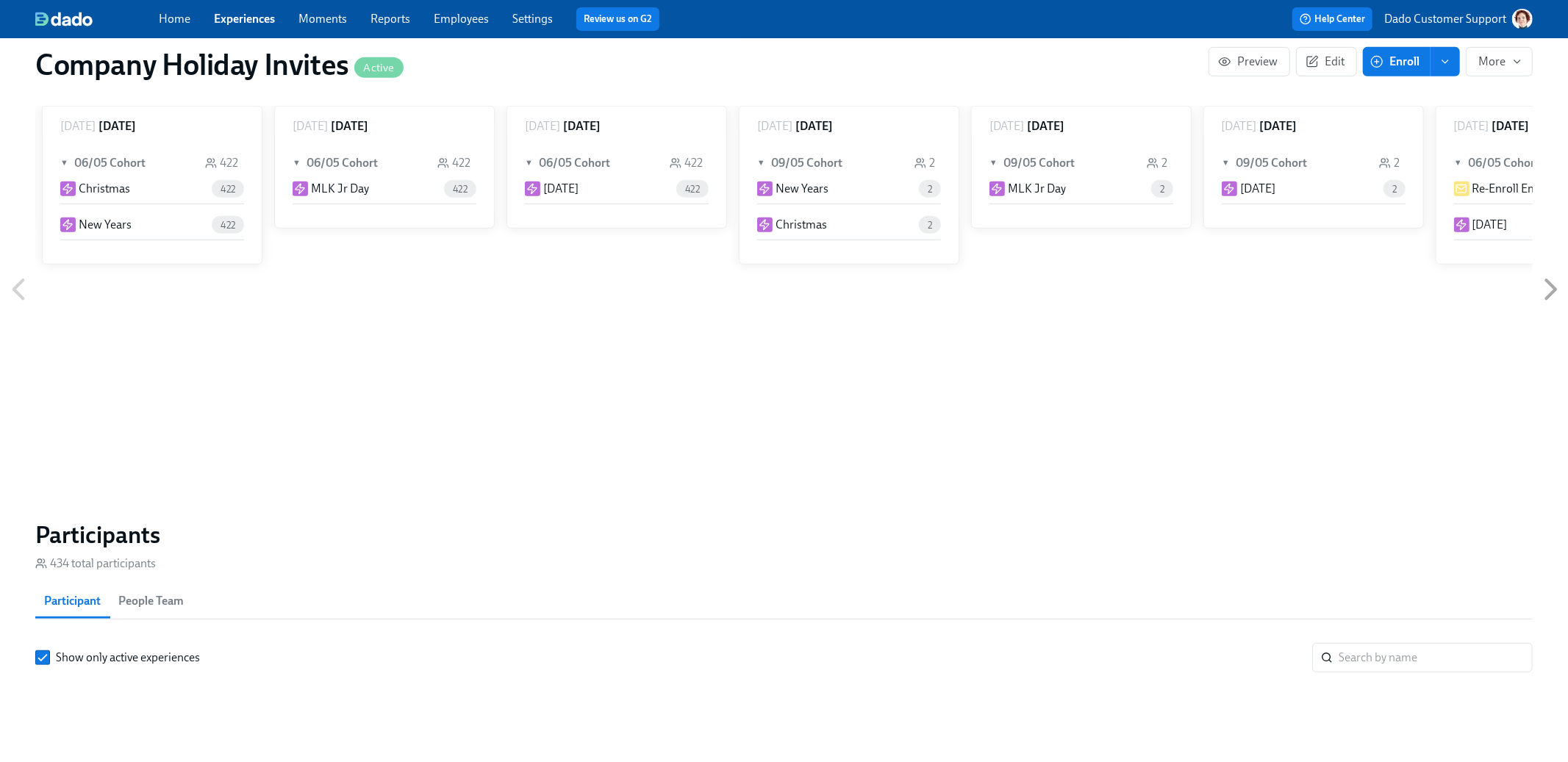
scroll to position [725, 0]
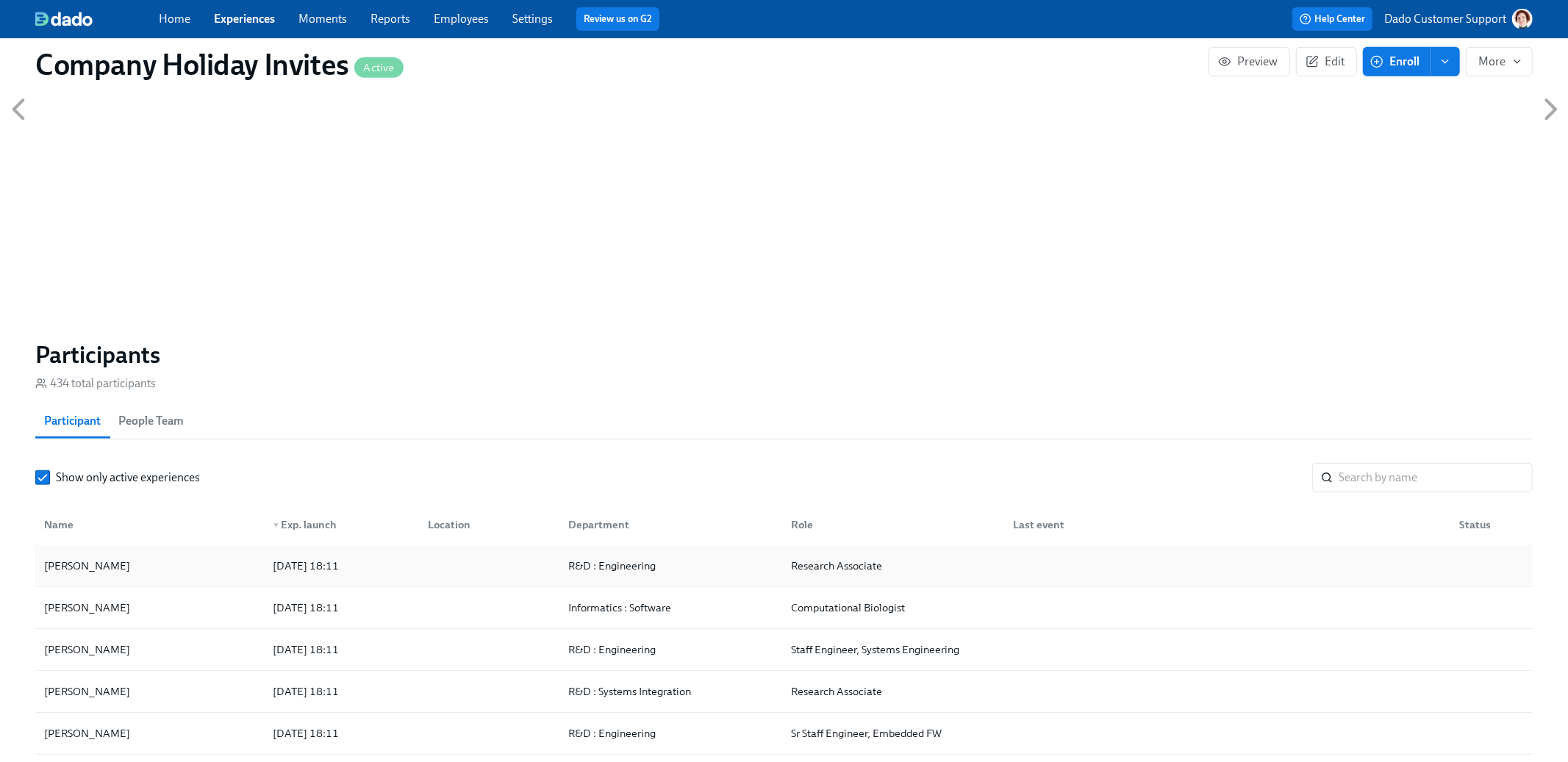
click at [146, 568] on div "[PERSON_NAME]" at bounding box center [149, 565] width 223 height 30
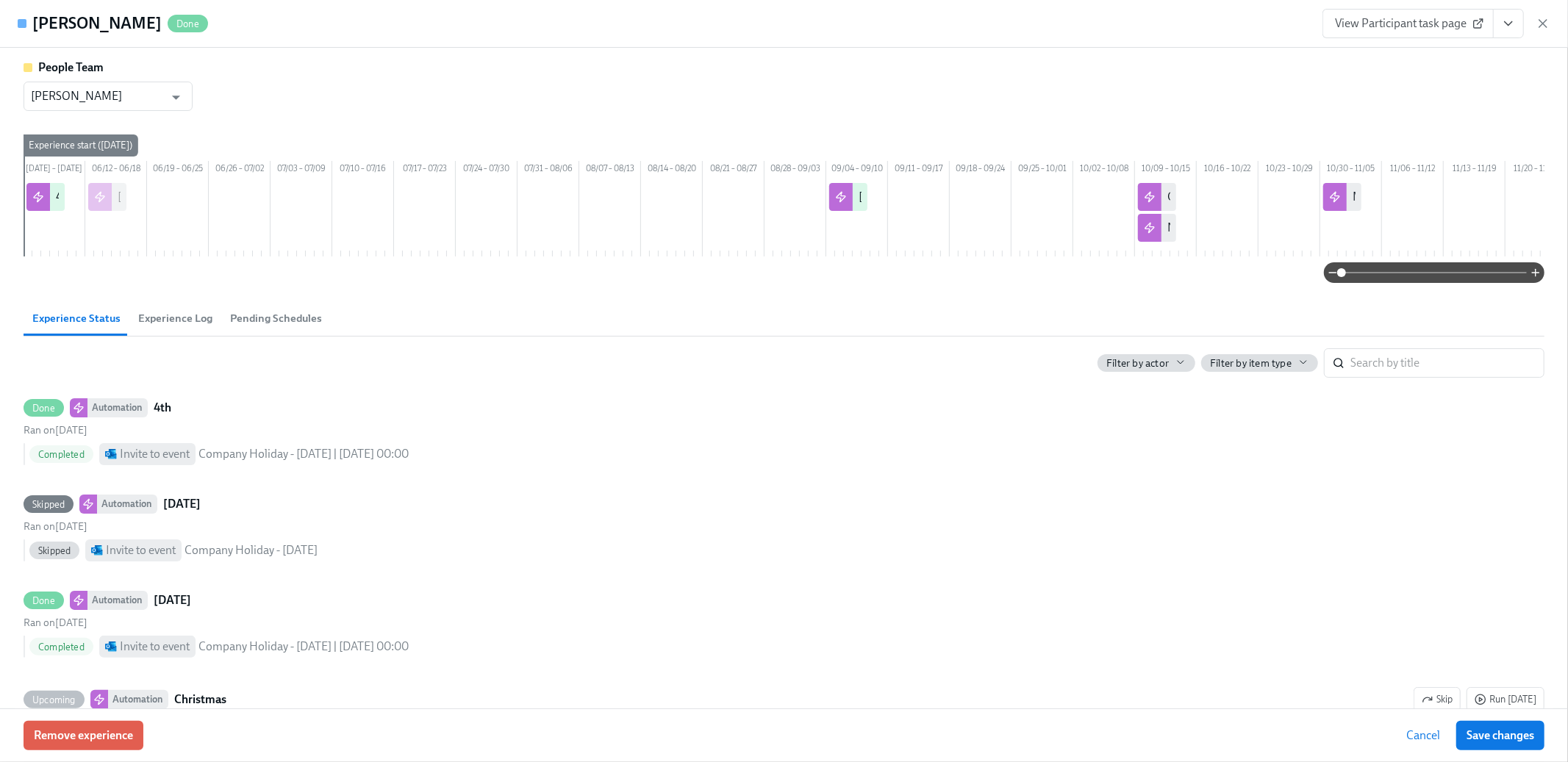
click at [157, 327] on span "Experience Log" at bounding box center [176, 319] width 74 height 17
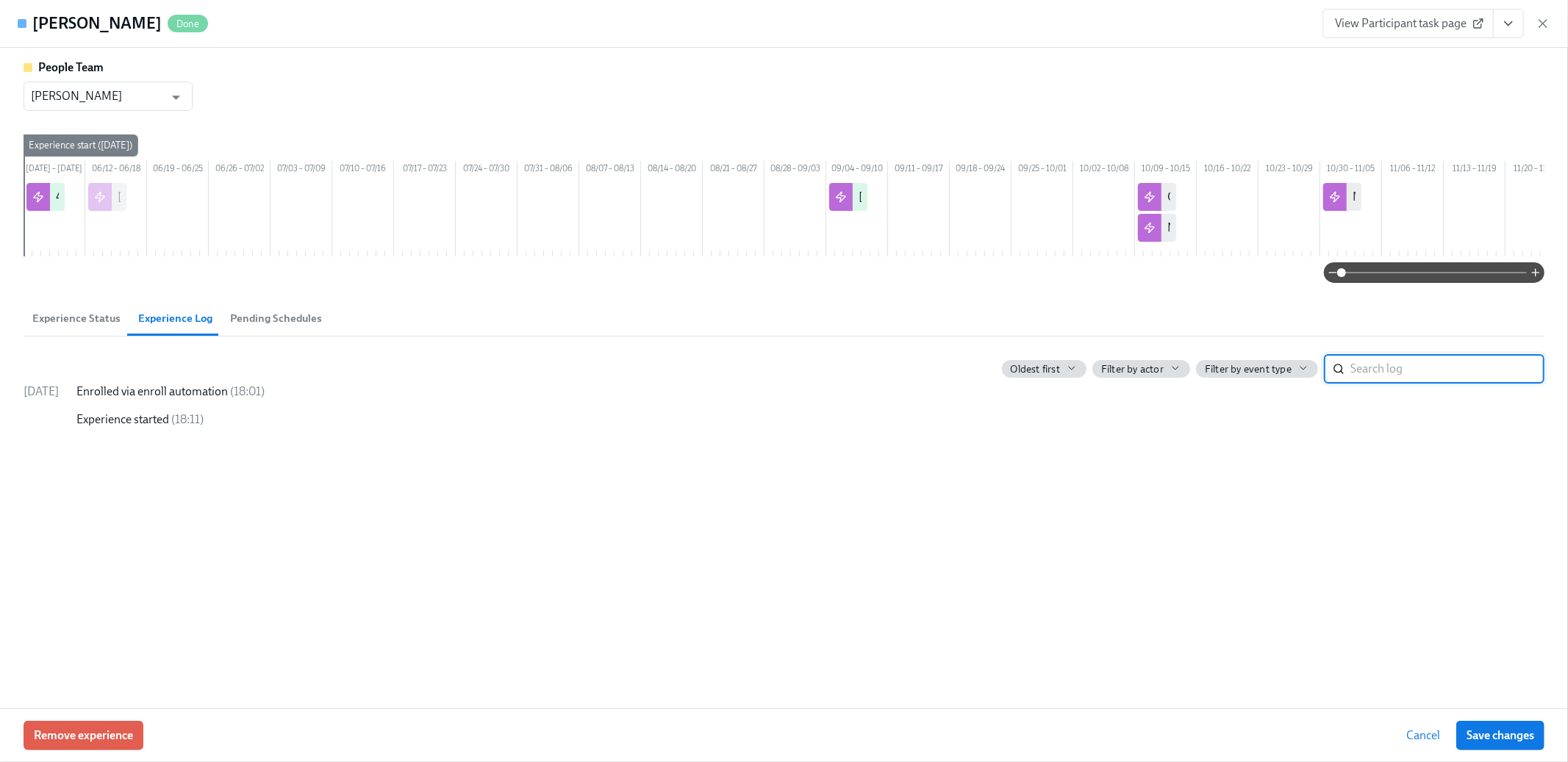
click at [70, 327] on span "Experience Status" at bounding box center [76, 319] width 89 height 17
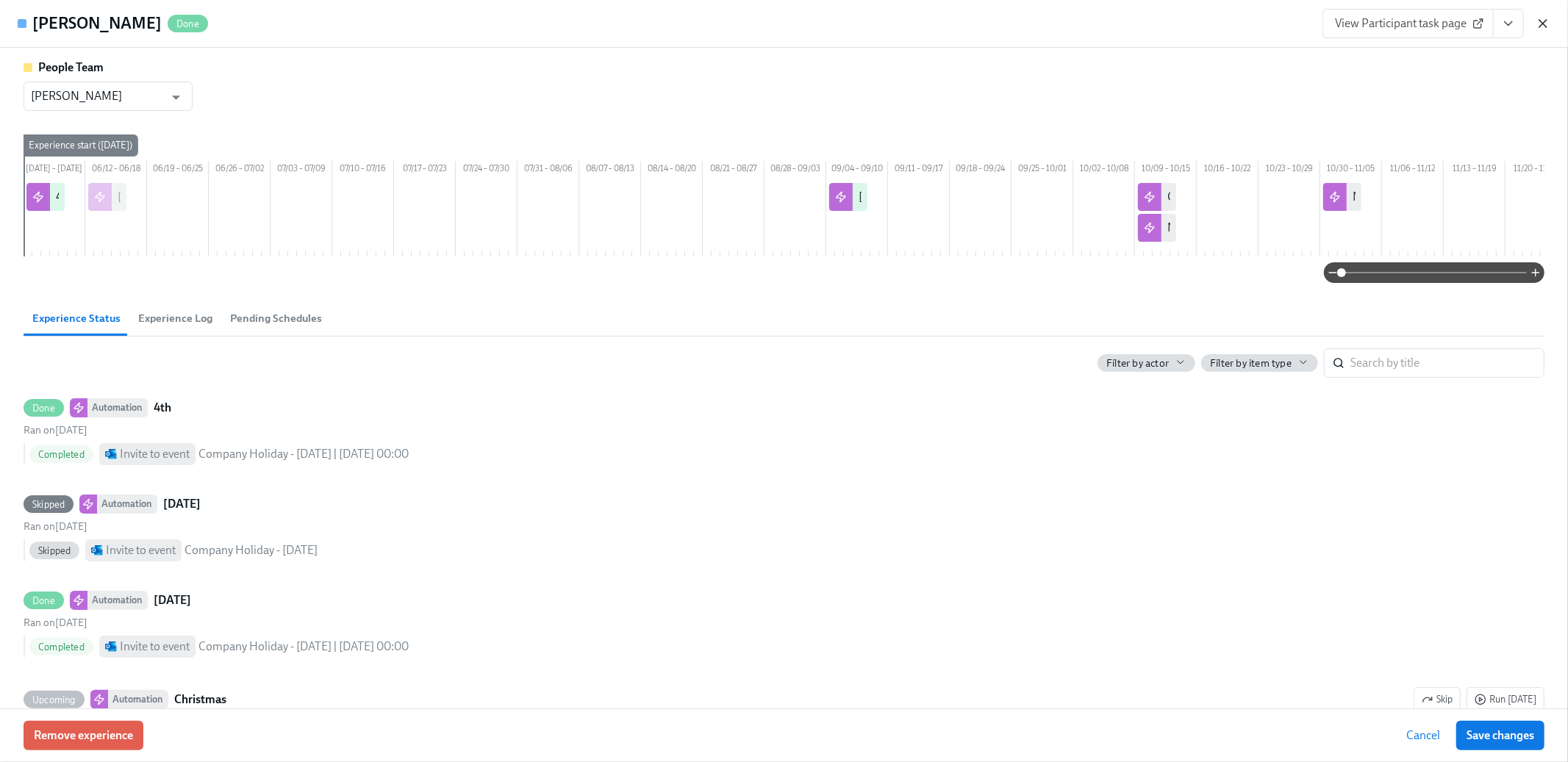
click at [1539, 23] on icon "button" at bounding box center [1543, 23] width 14 height 14
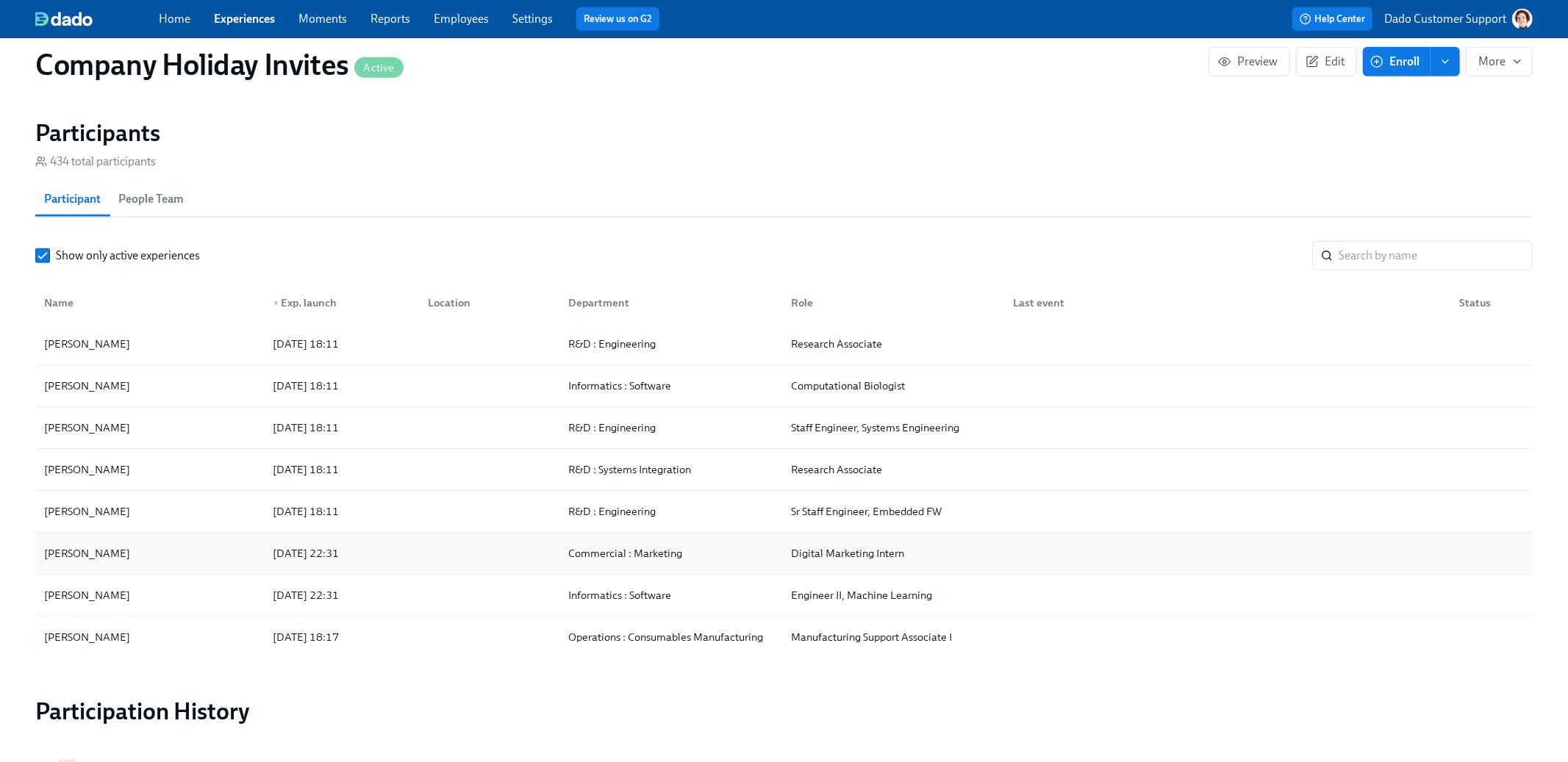
scroll to position [1, 0]
click at [305, 562] on div "[DATE] 22:31" at bounding box center [305, 553] width 78 height 18
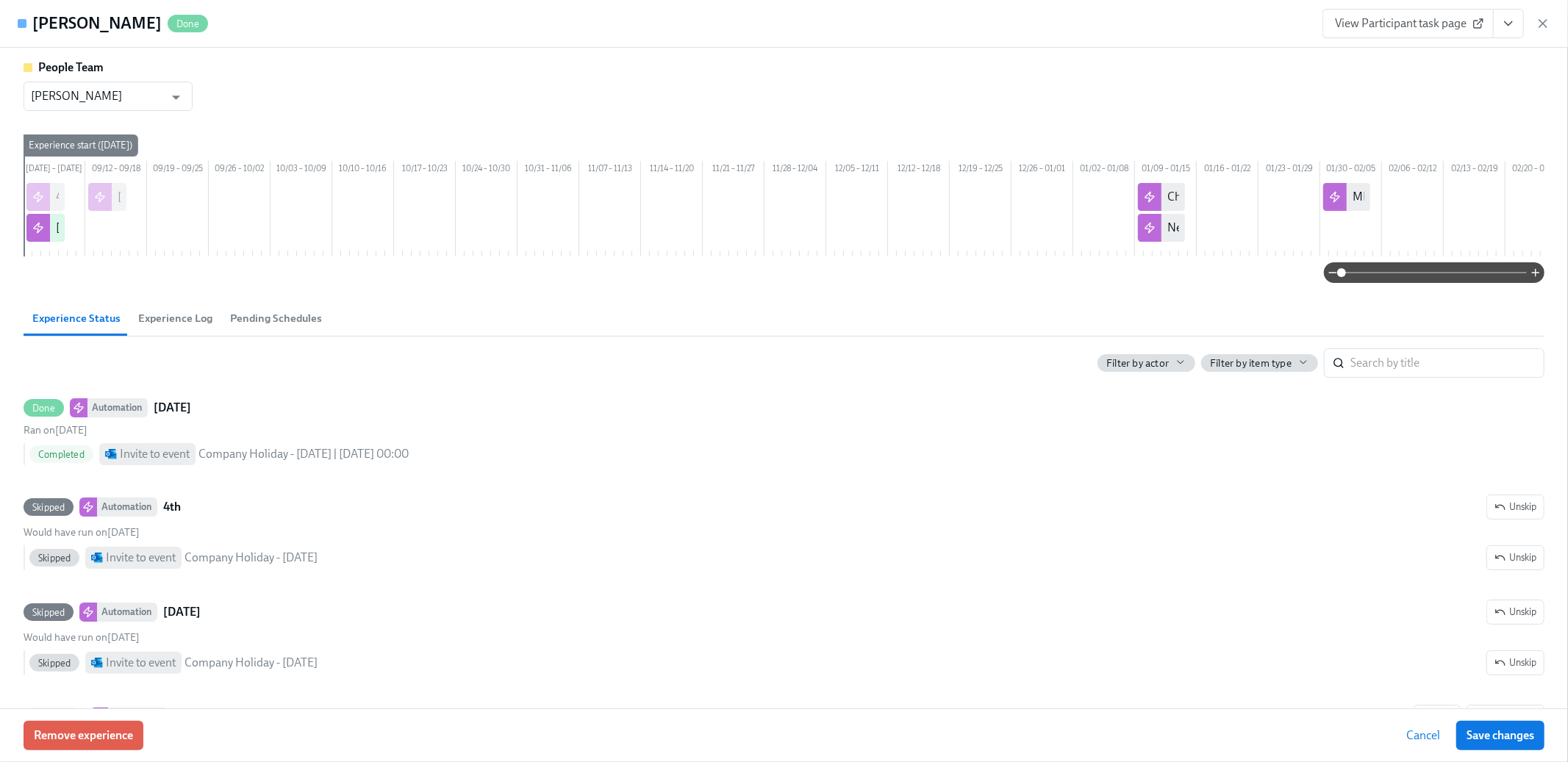
click at [203, 327] on span "Experience Log" at bounding box center [176, 319] width 74 height 17
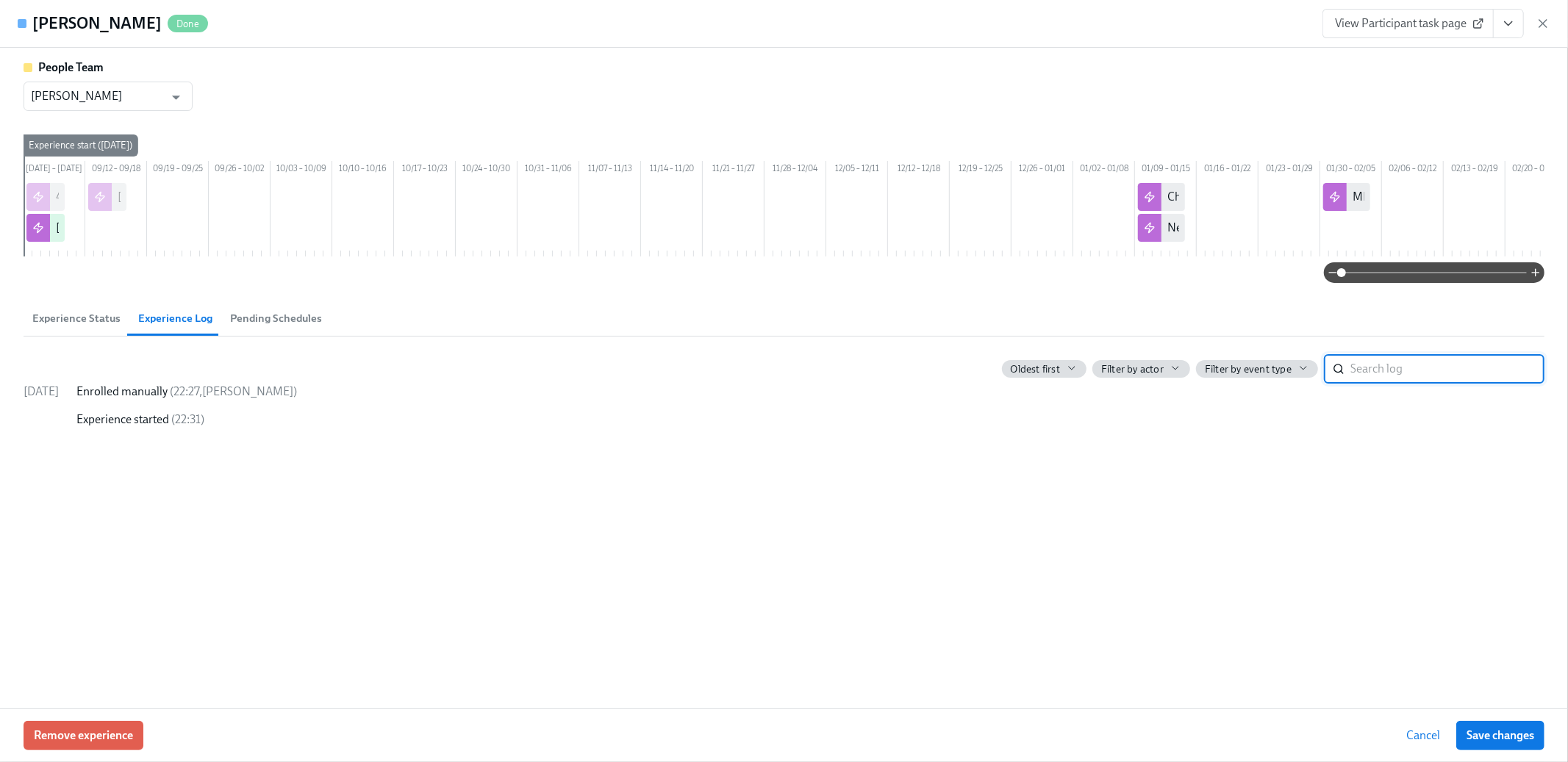
click at [80, 327] on span "Experience Status" at bounding box center [76, 319] width 89 height 17
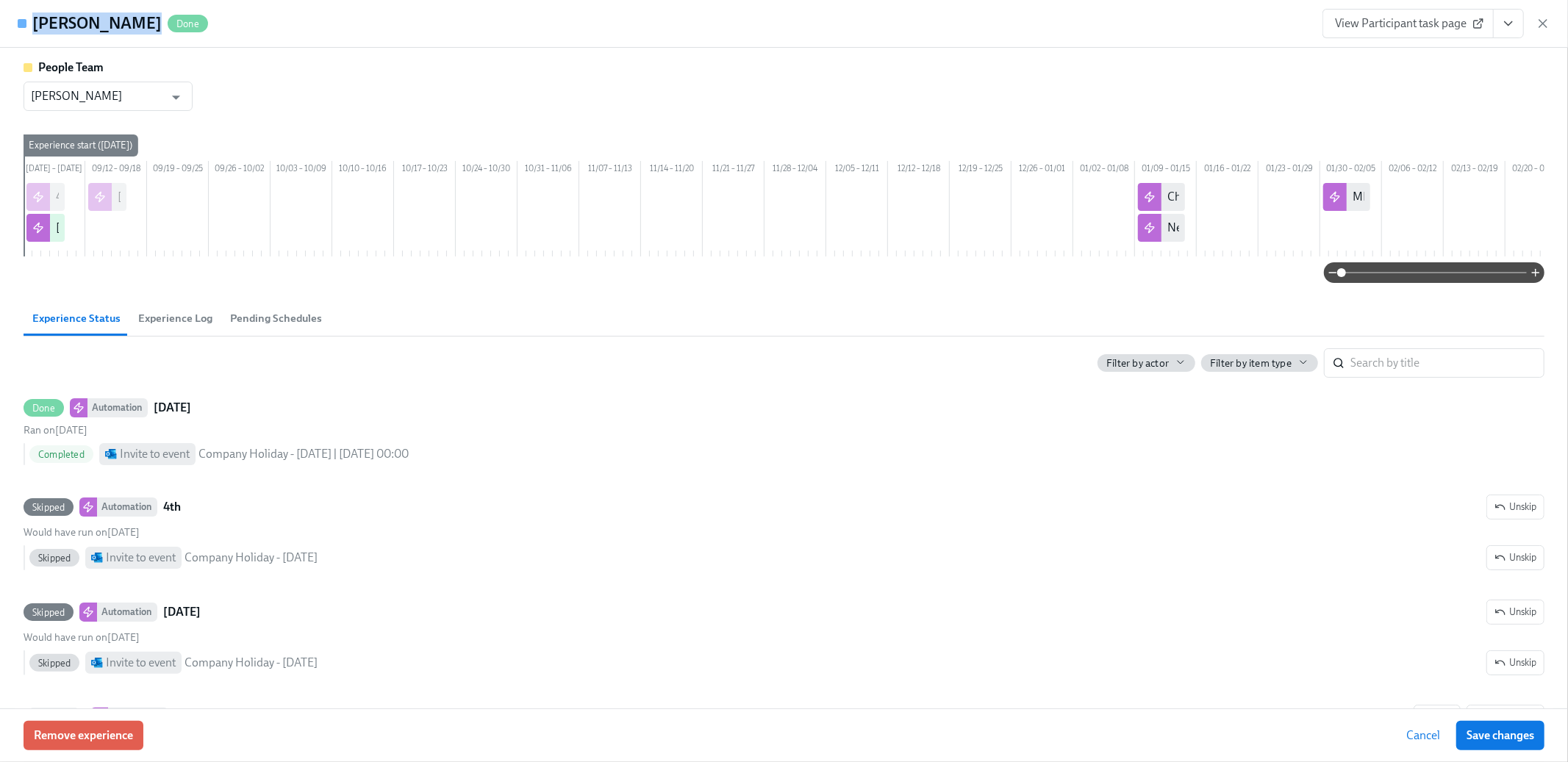
drag, startPoint x: 34, startPoint y: 21, endPoint x: 126, endPoint y: 22, distance: 92.0
click at [126, 22] on div "[PERSON_NAME] Done" at bounding box center [120, 24] width 176 height 22
copy h4 "[PERSON_NAME]"
click at [113, 746] on button "Remove experience" at bounding box center [84, 736] width 120 height 30
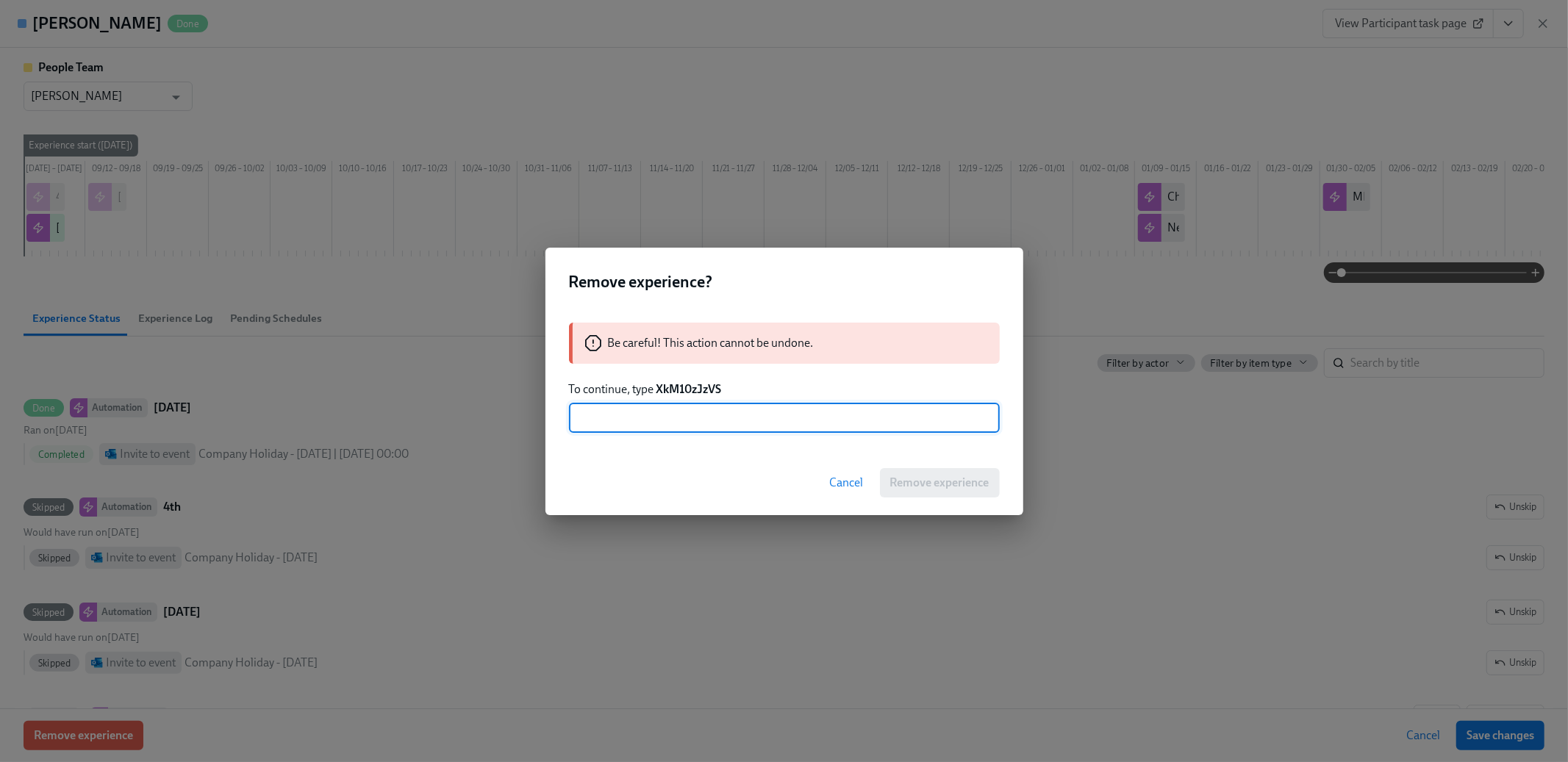
click at [671, 386] on strong "XkM10zJzVS" at bounding box center [689, 389] width 66 height 14
copy strong "XkM10zJzVS"
click at [652, 437] on div "Be careful! This action cannot be undone. To continue, type XkM10zJzVS ​" at bounding box center [784, 378] width 478 height 146
click at [751, 417] on input "text" at bounding box center [784, 418] width 431 height 30
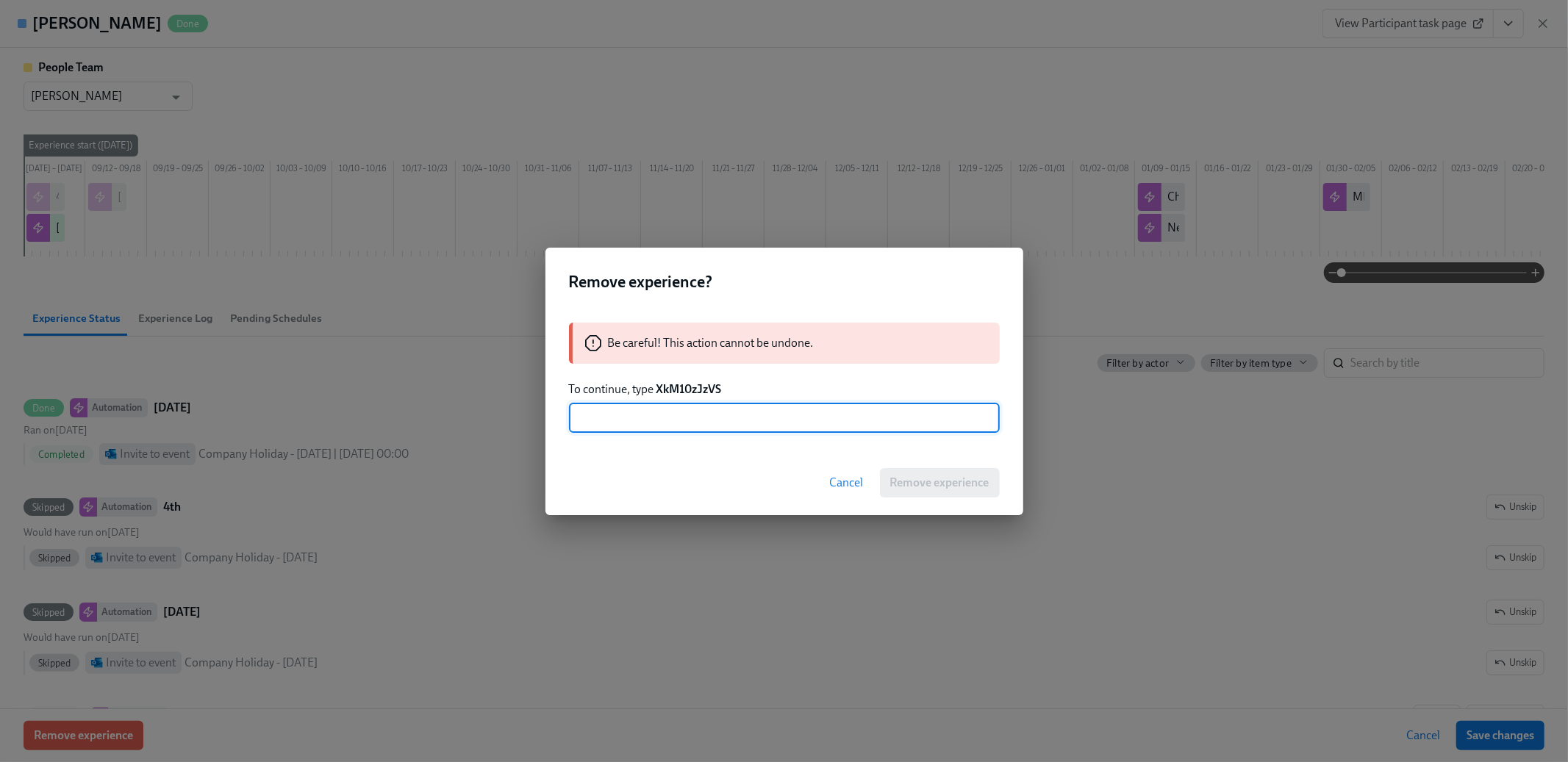
paste input "XkM10zJzVS"
type input "XkM10zJzVS"
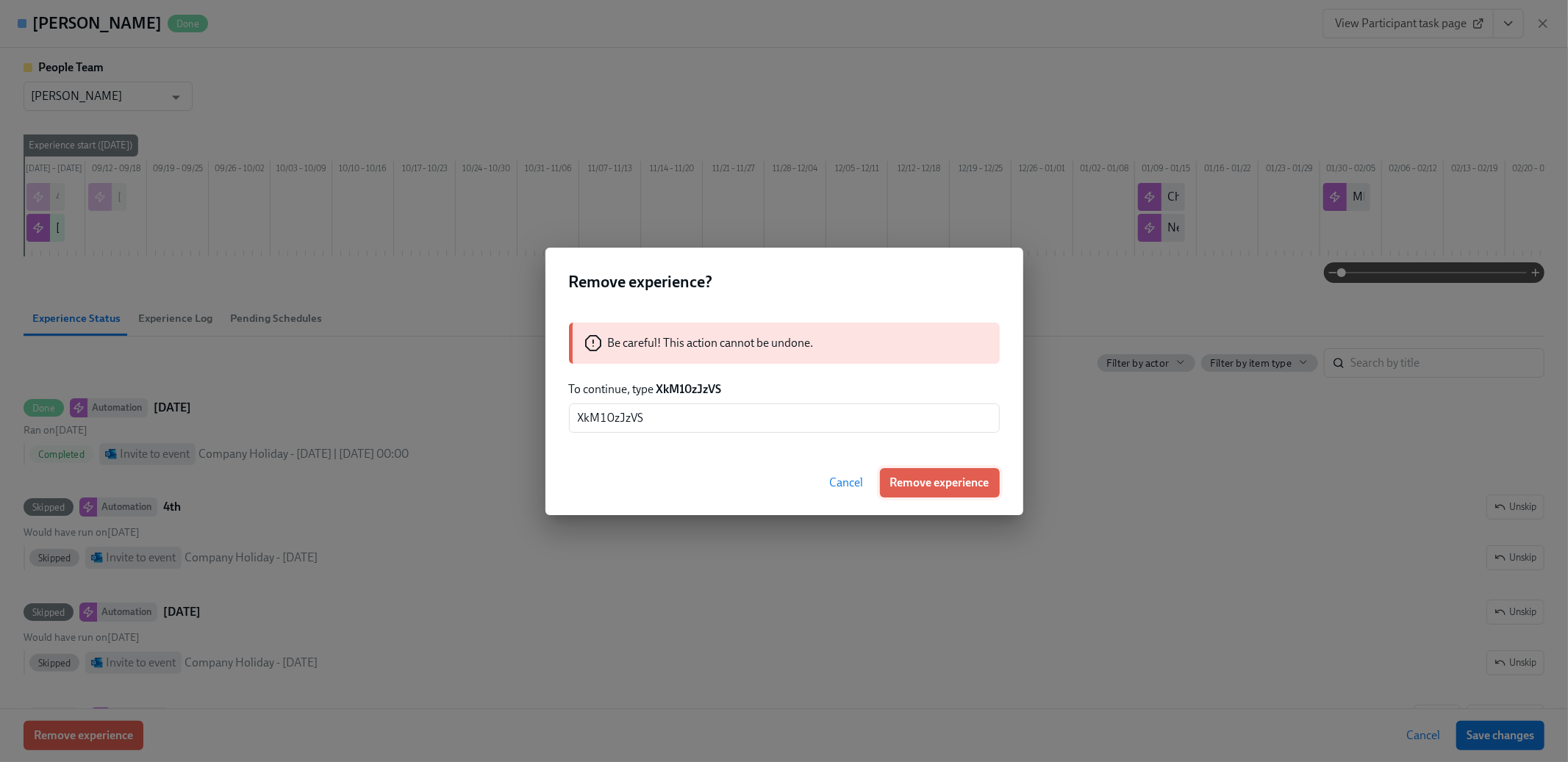
click at [925, 476] on span "Remove experience" at bounding box center [940, 483] width 100 height 14
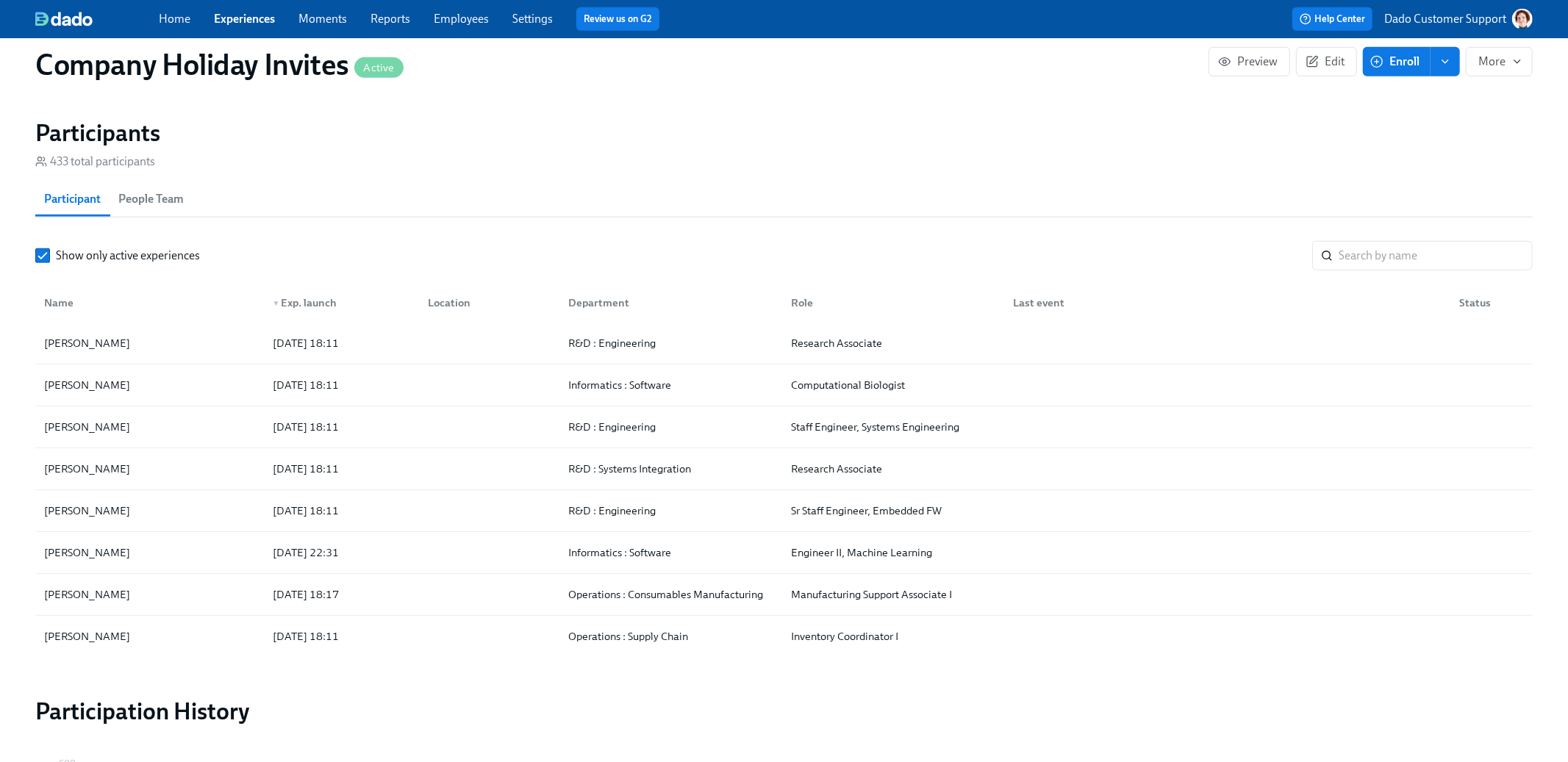
scroll to position [0, 1743]
click at [1385, 59] on span "Enroll" at bounding box center [1397, 61] width 46 height 14
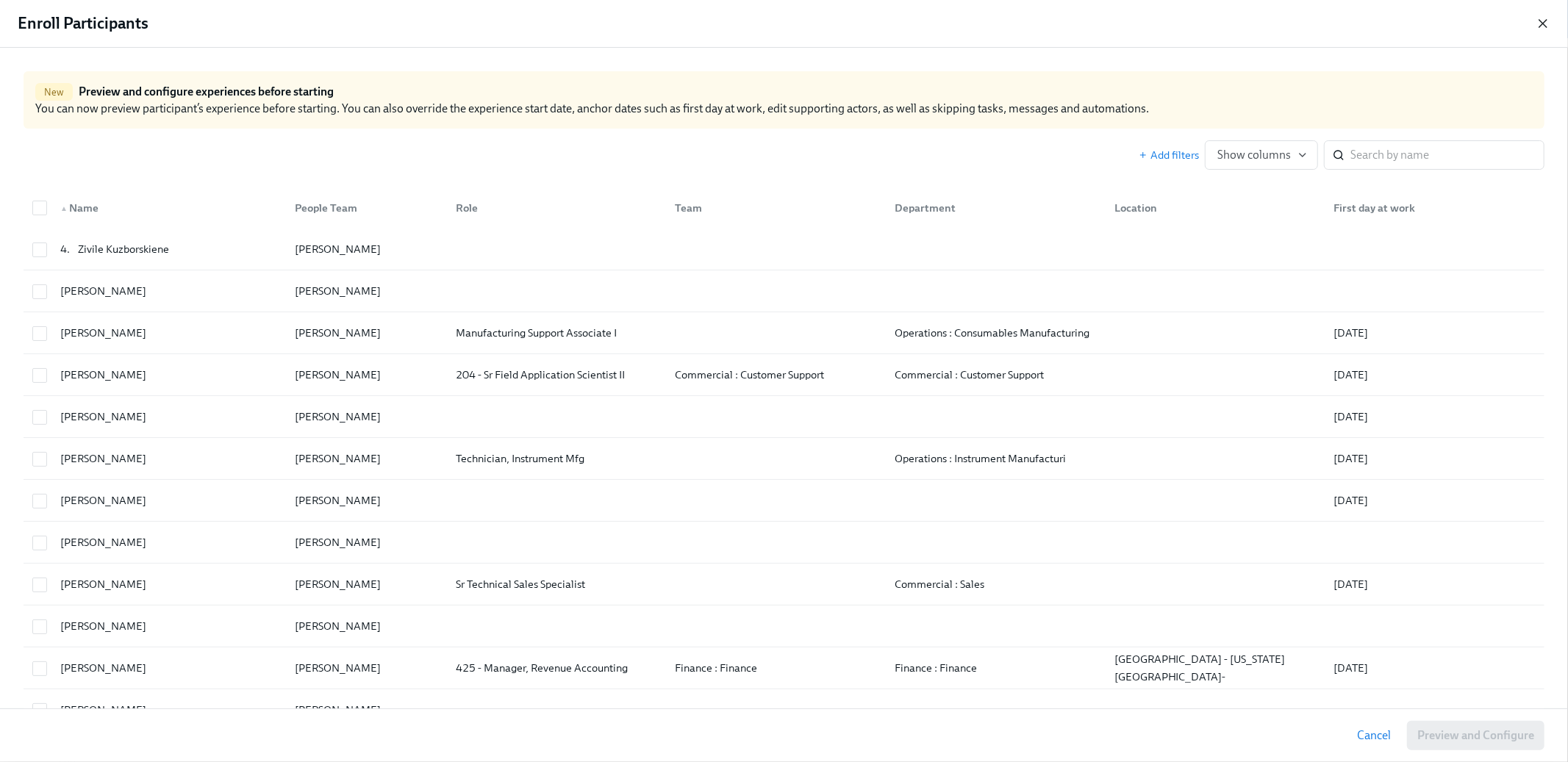
click at [1543, 20] on icon "button" at bounding box center [1543, 23] width 14 height 14
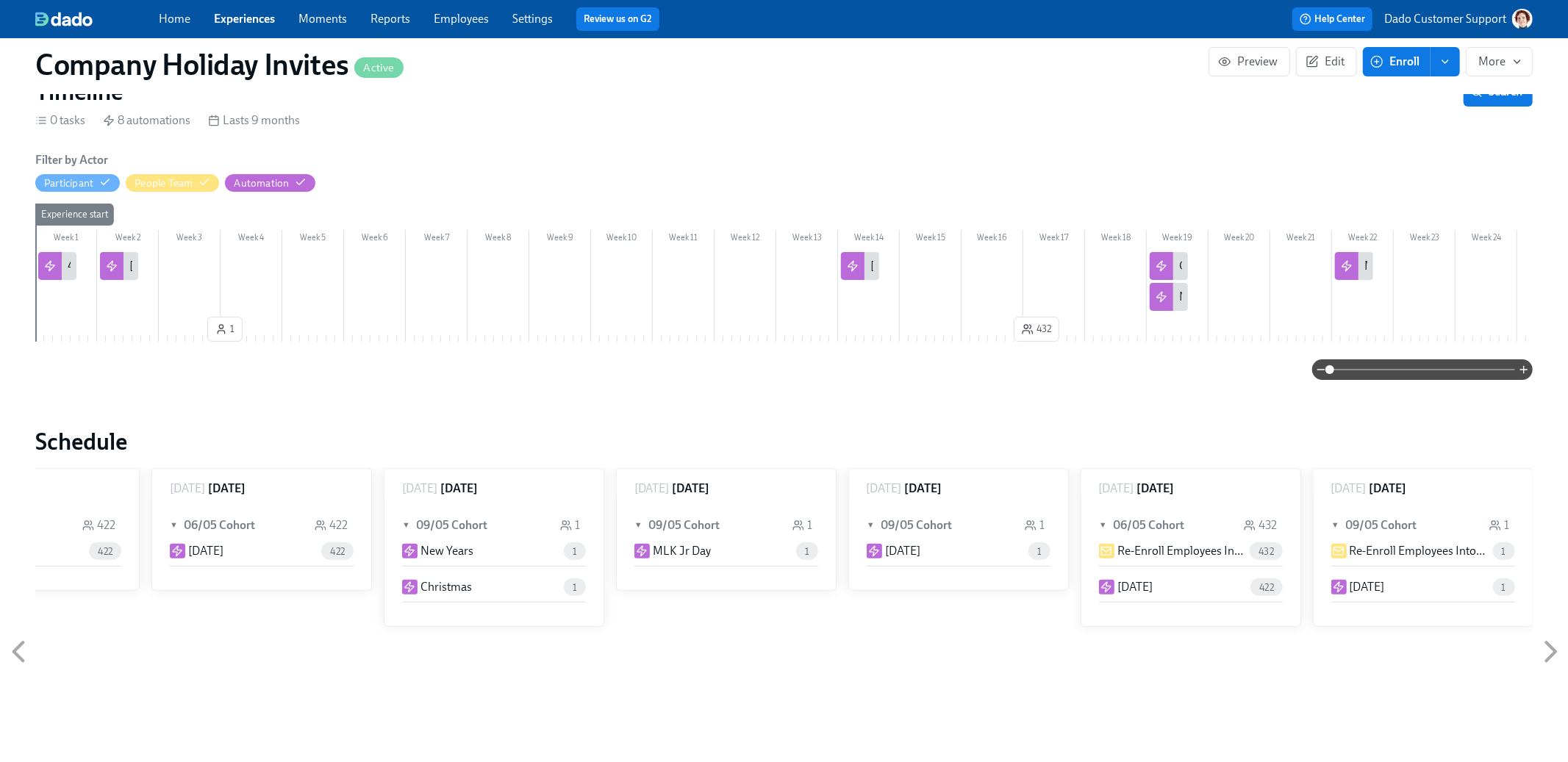
scroll to position [208, 0]
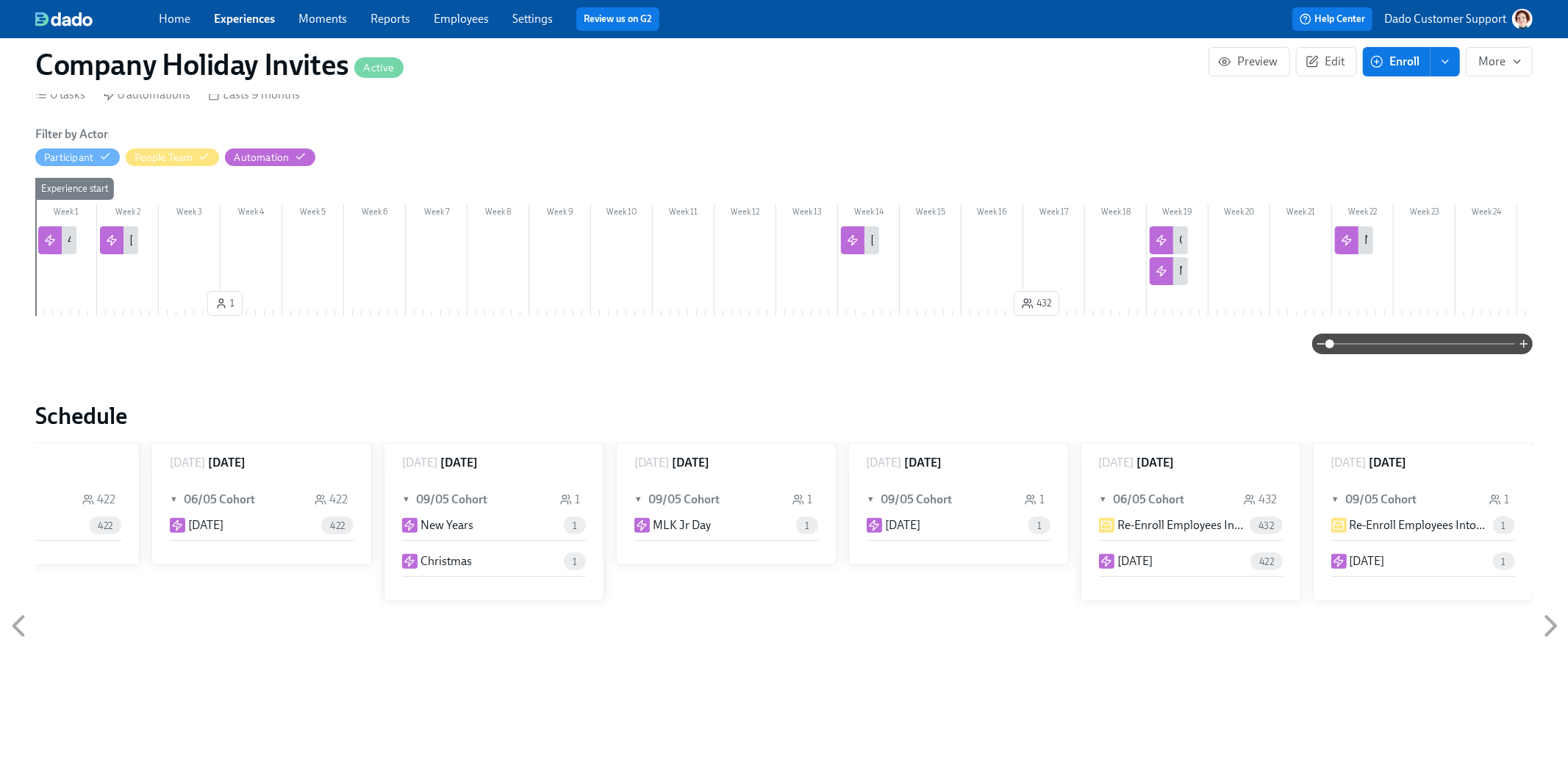
click at [1397, 45] on div "Company Holiday Invites Active Preview Edit Enroll More" at bounding box center [784, 65] width 1522 height 59
click at [1409, 51] on button "Enroll" at bounding box center [1397, 62] width 68 height 30
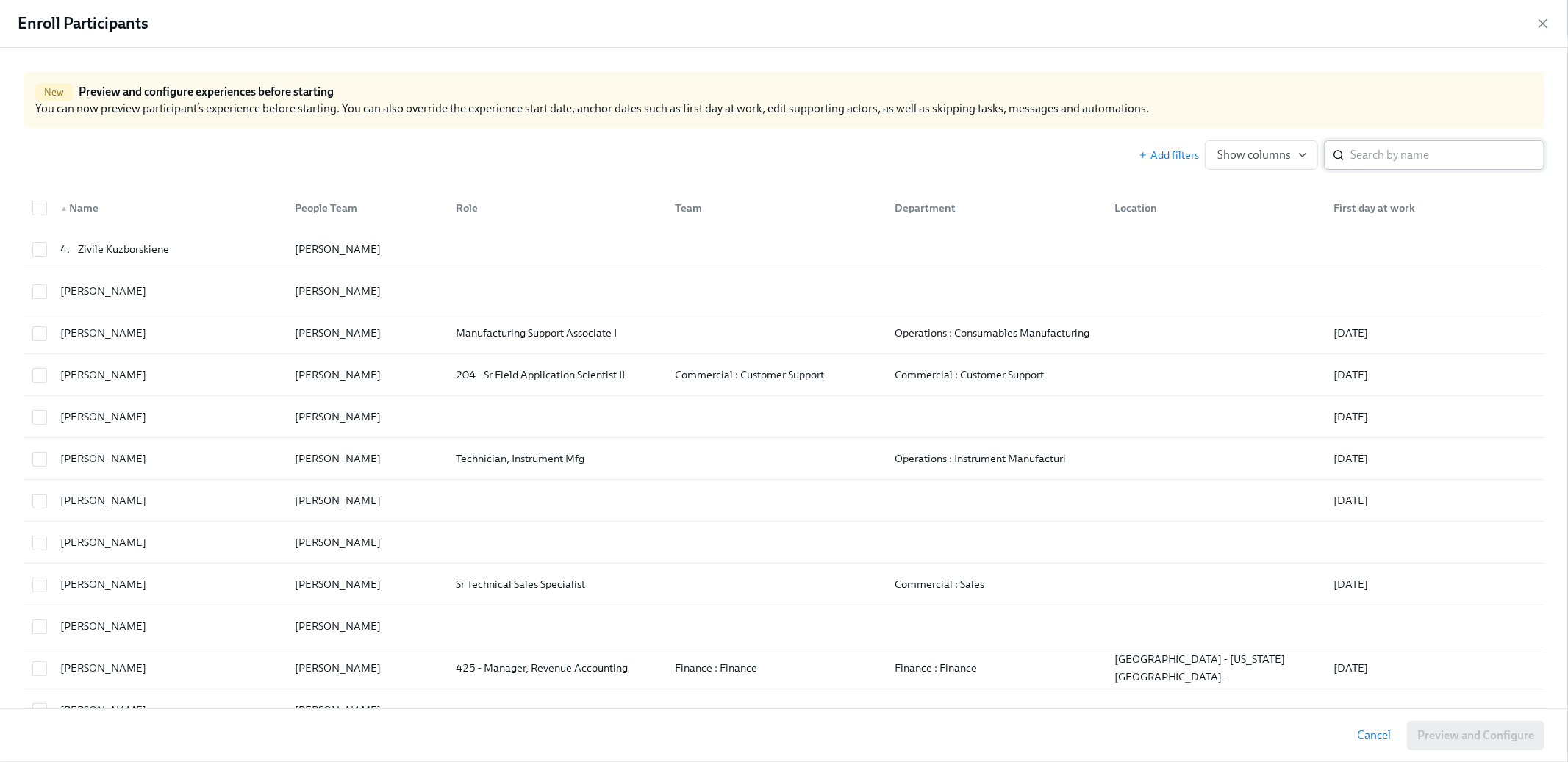
click at [1425, 140] on div "Add filters Show columns ​" at bounding box center [1342, 154] width 406 height 30
click at [1425, 147] on input "search" at bounding box center [1447, 154] width 194 height 30
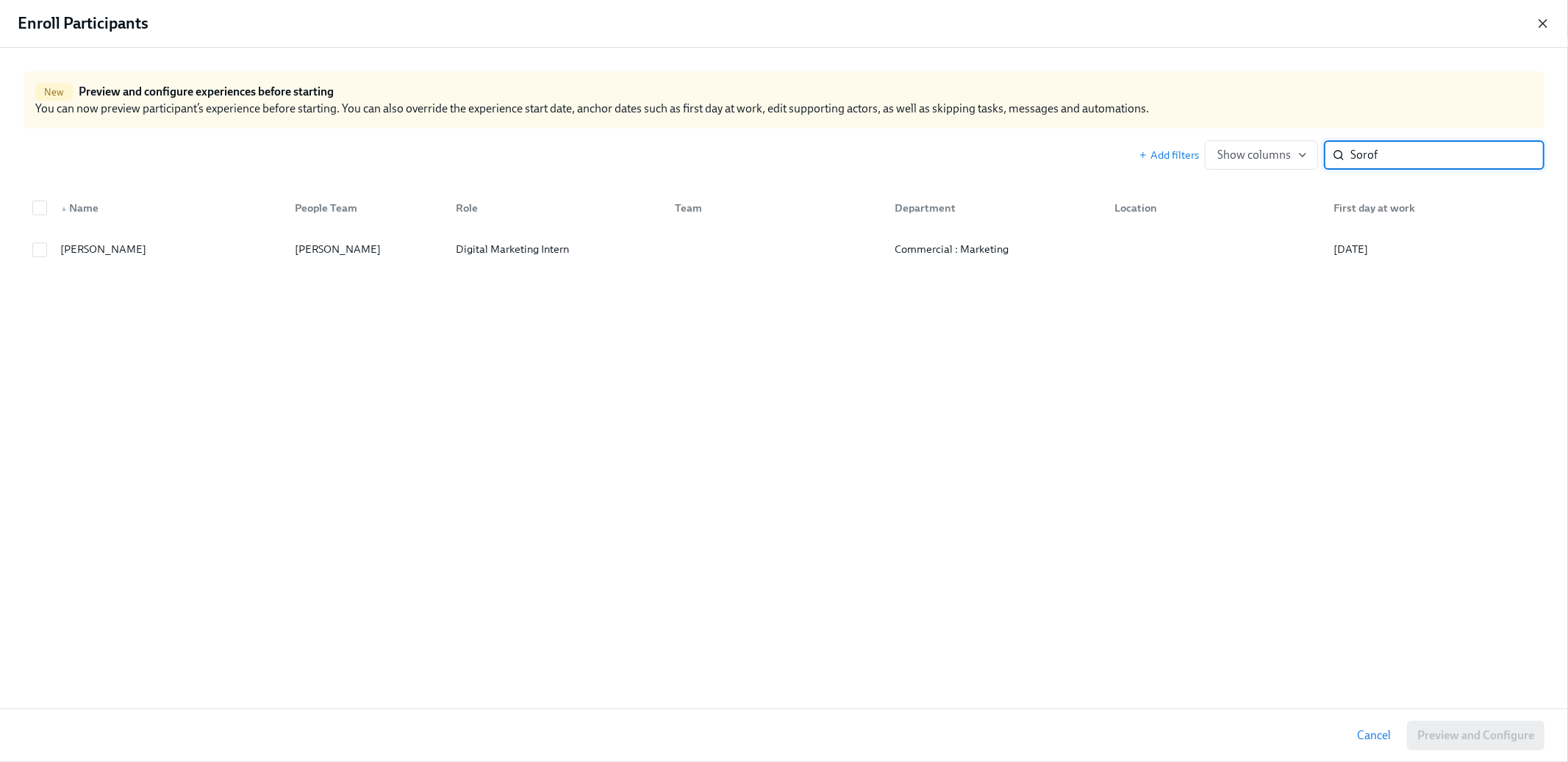
type input "Sorof"
click at [1545, 24] on icon "button" at bounding box center [1543, 23] width 14 height 14
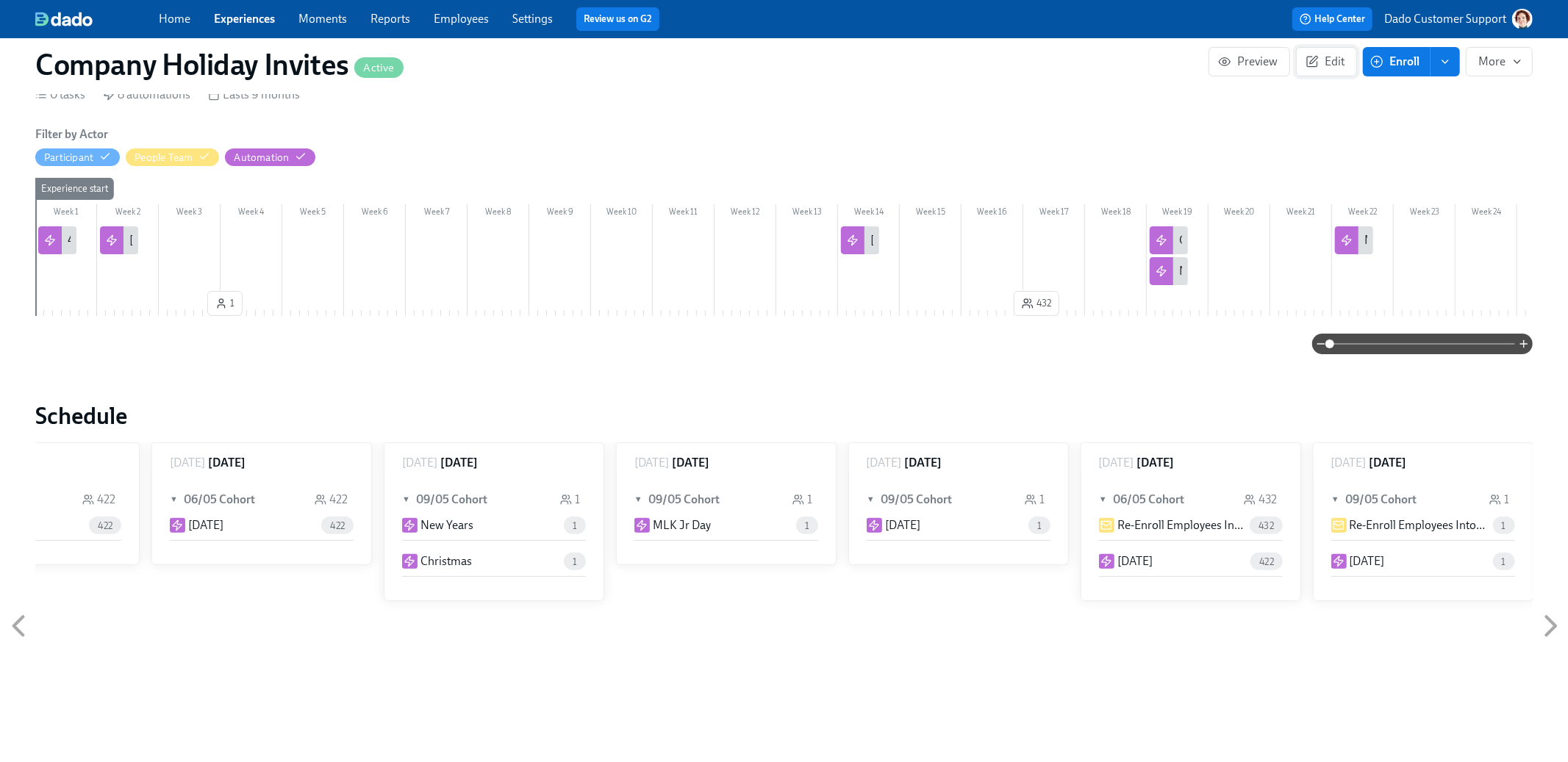
click at [1311, 55] on icon "button" at bounding box center [1312, 62] width 14 height 14
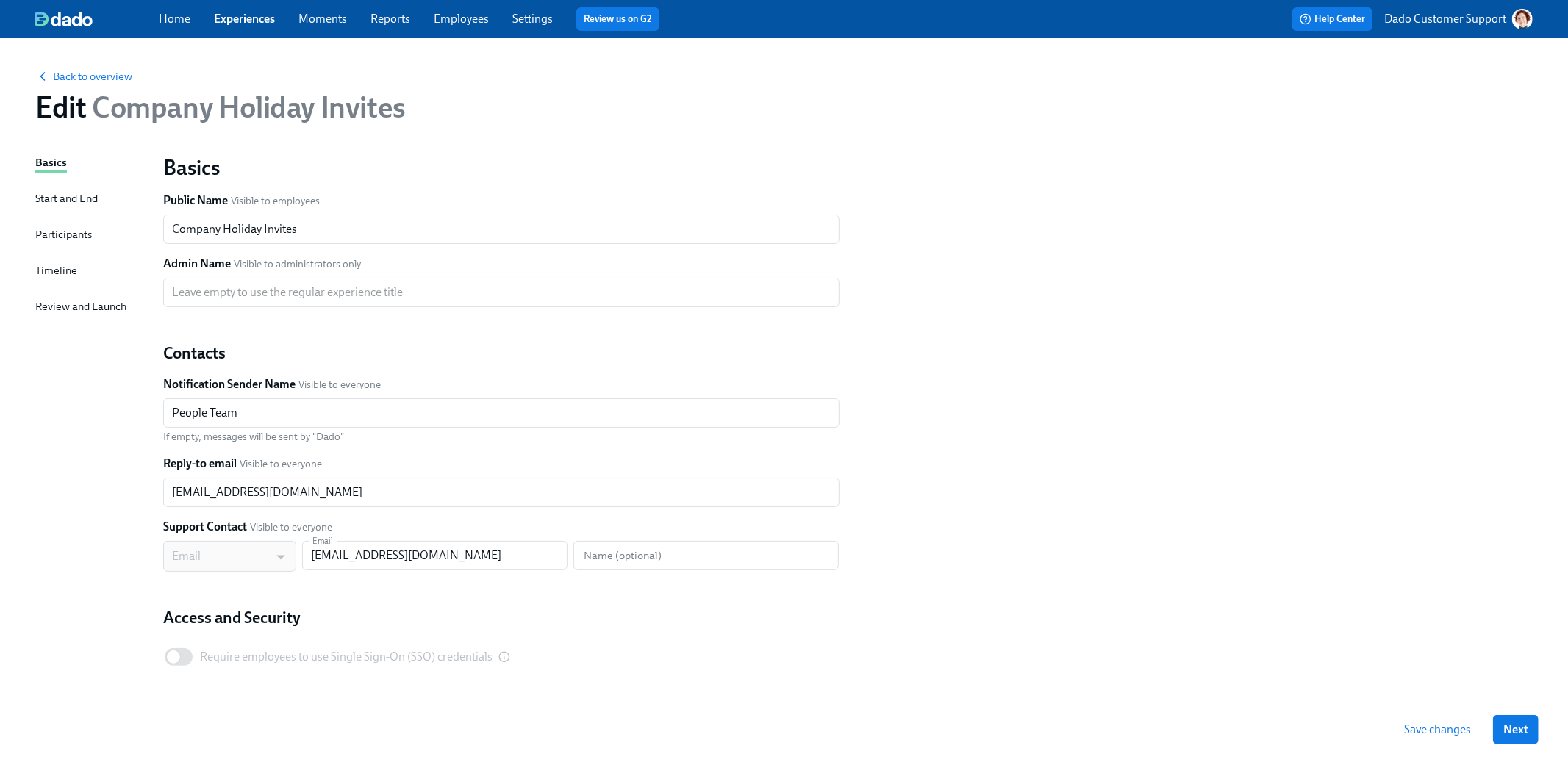
click at [73, 198] on div "Start and End" at bounding box center [67, 198] width 62 height 16
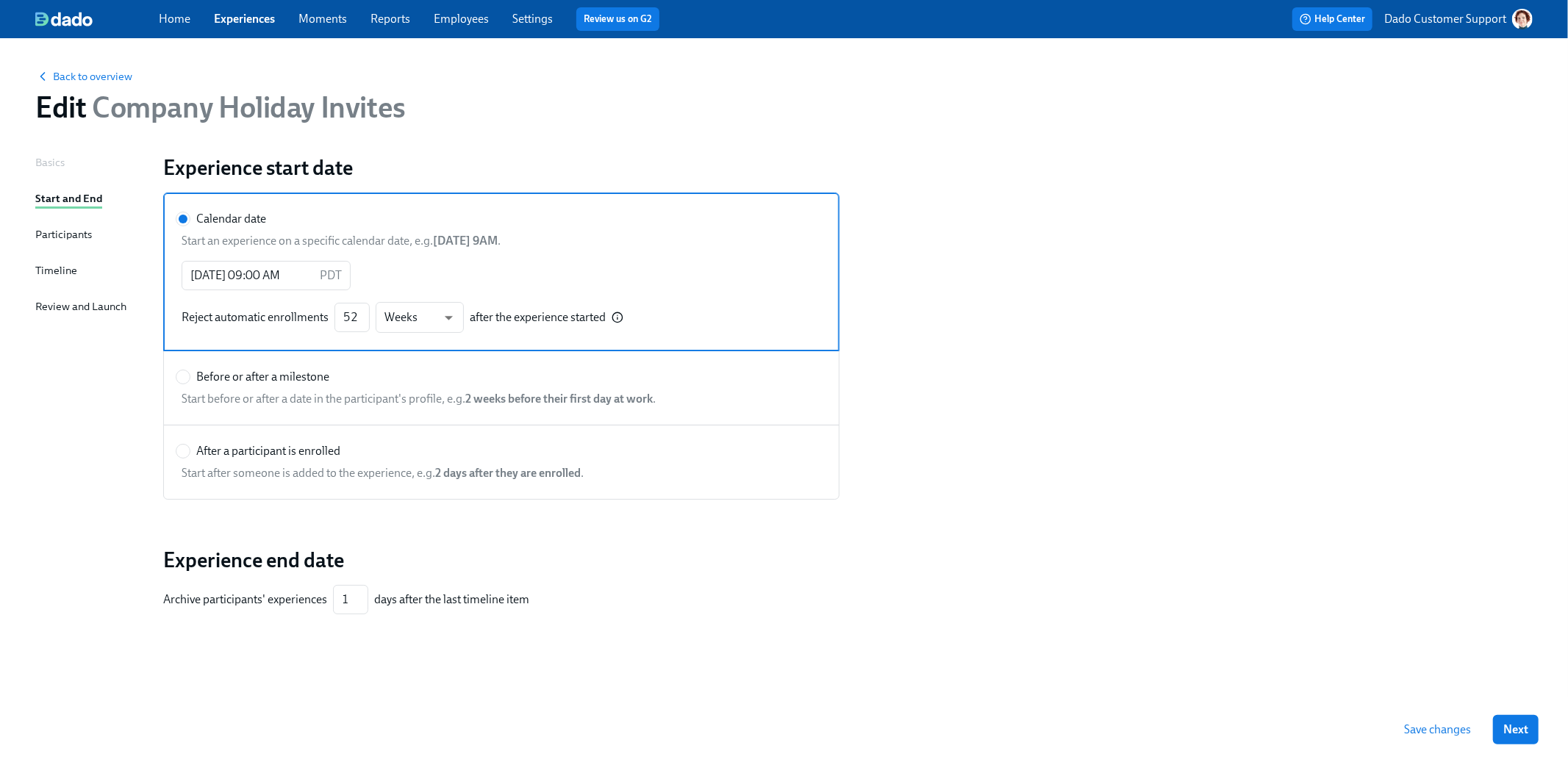
click at [89, 68] on div "Back to overview Edit Company Holiday Invites" at bounding box center [784, 96] width 1522 height 81
click at [81, 73] on span "Back to overview" at bounding box center [84, 76] width 97 height 14
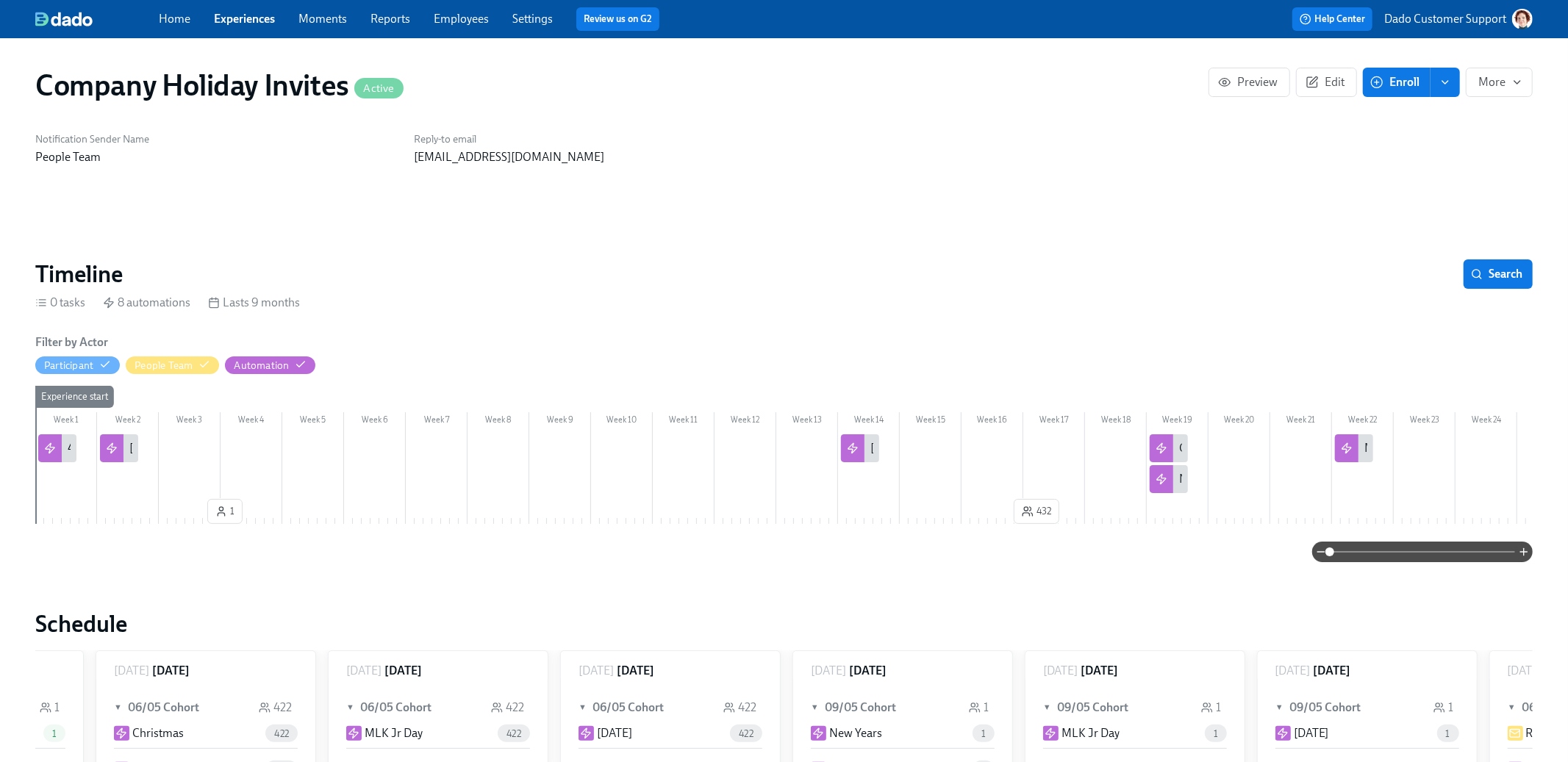
scroll to position [0, 1387]
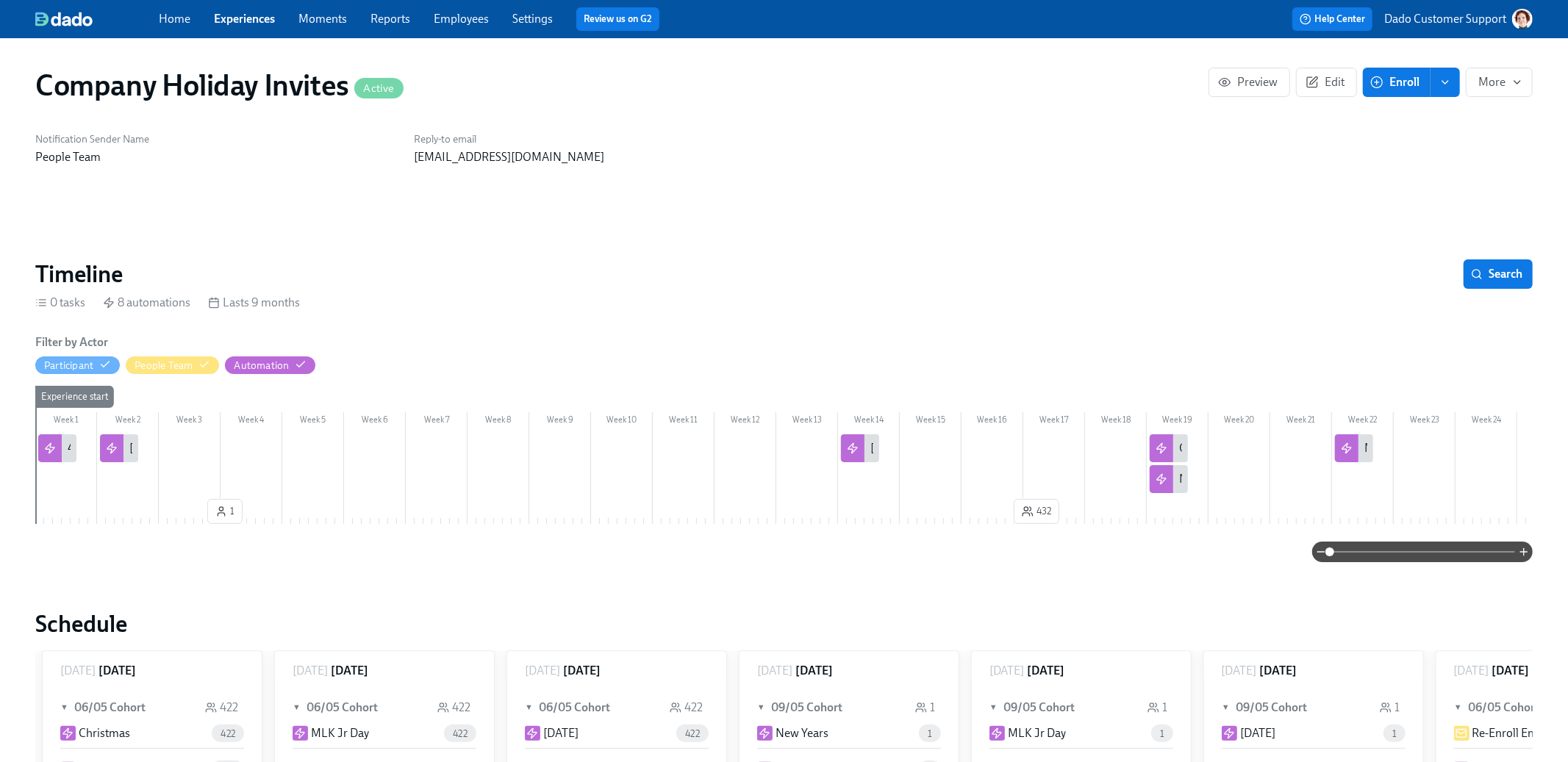
click at [1367, 83] on button "Enroll" at bounding box center [1397, 82] width 68 height 30
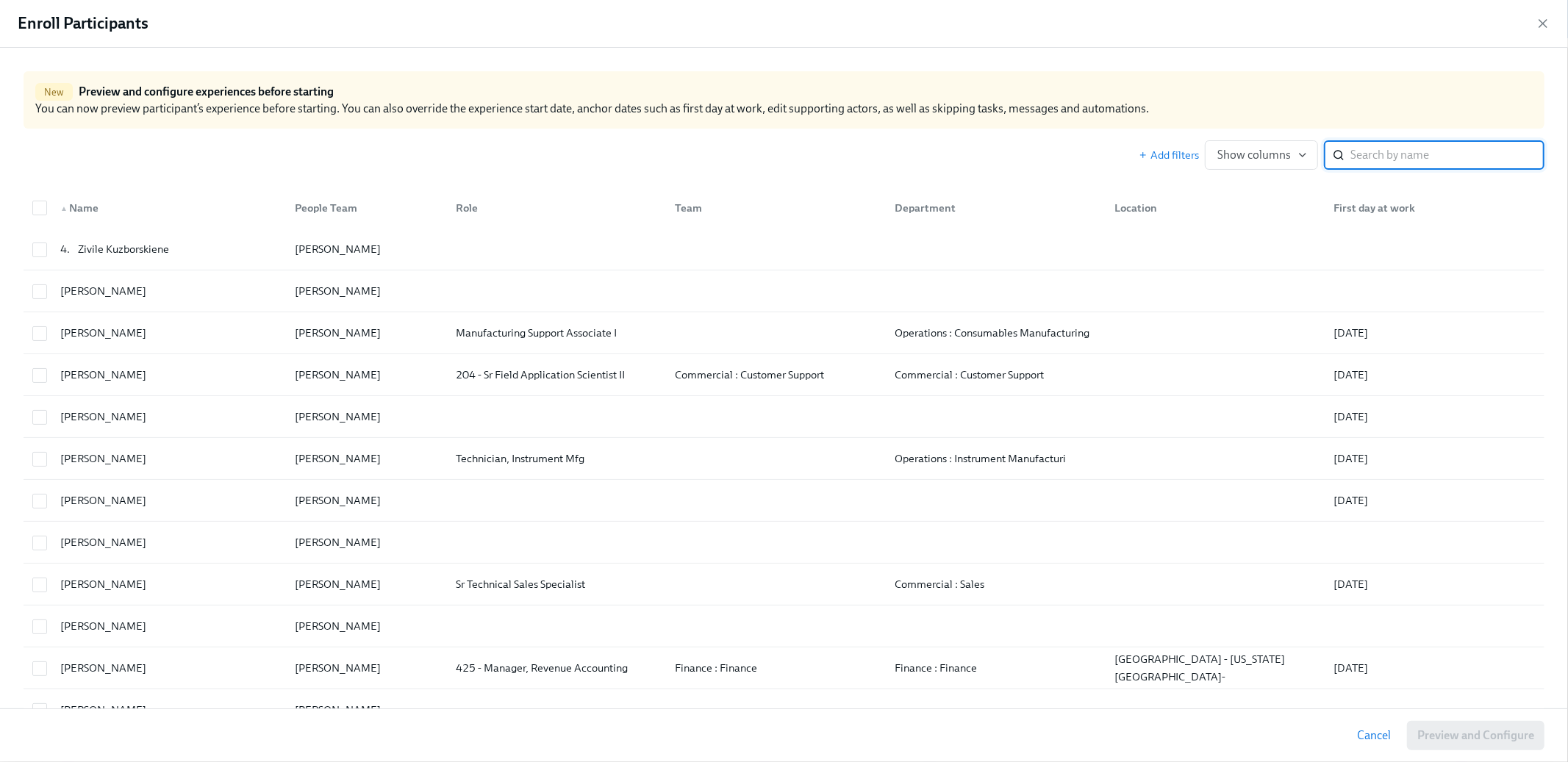
click at [1404, 140] on input "search" at bounding box center [1447, 154] width 194 height 30
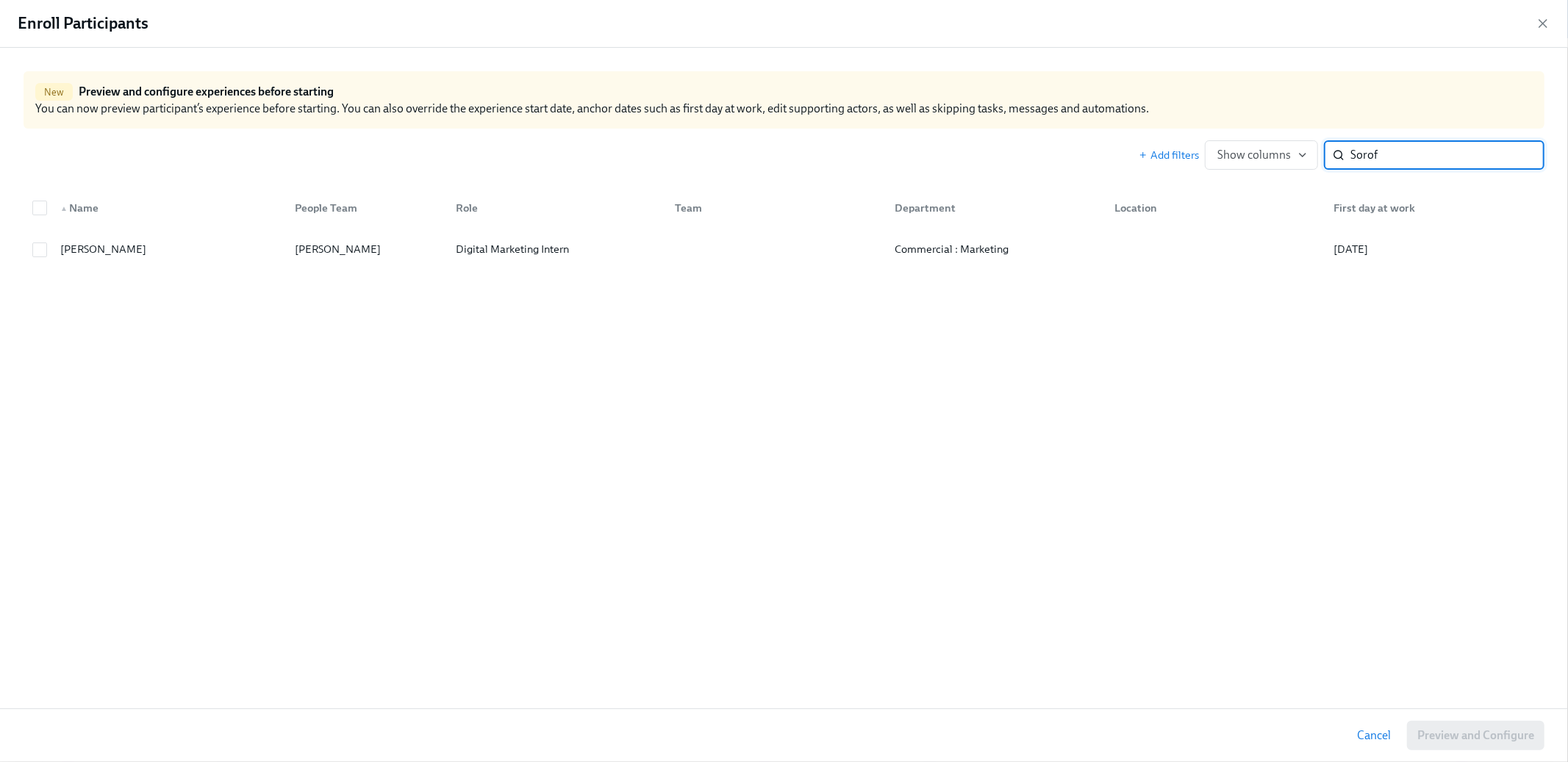
type input "Sorof"
click at [516, 278] on div "New Preview and configure experiences before starting You can now preview parti…" at bounding box center [784, 170] width 1568 height 246
click at [511, 255] on div "Digital Marketing Intern" at bounding box center [512, 249] width 125 height 18
checkbox input "true"
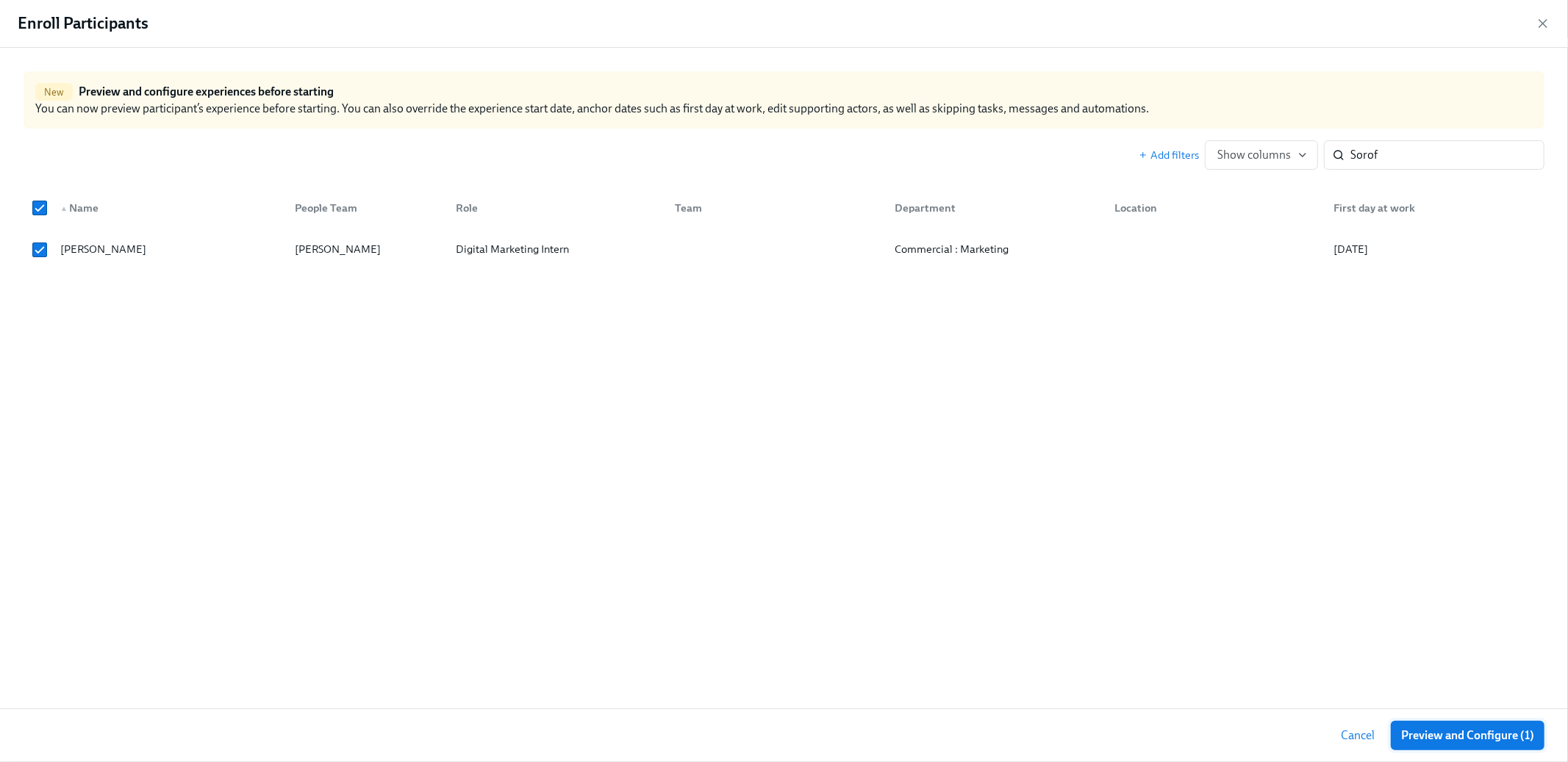
click at [1524, 741] on span "Preview and Configure (1)" at bounding box center [1468, 735] width 133 height 14
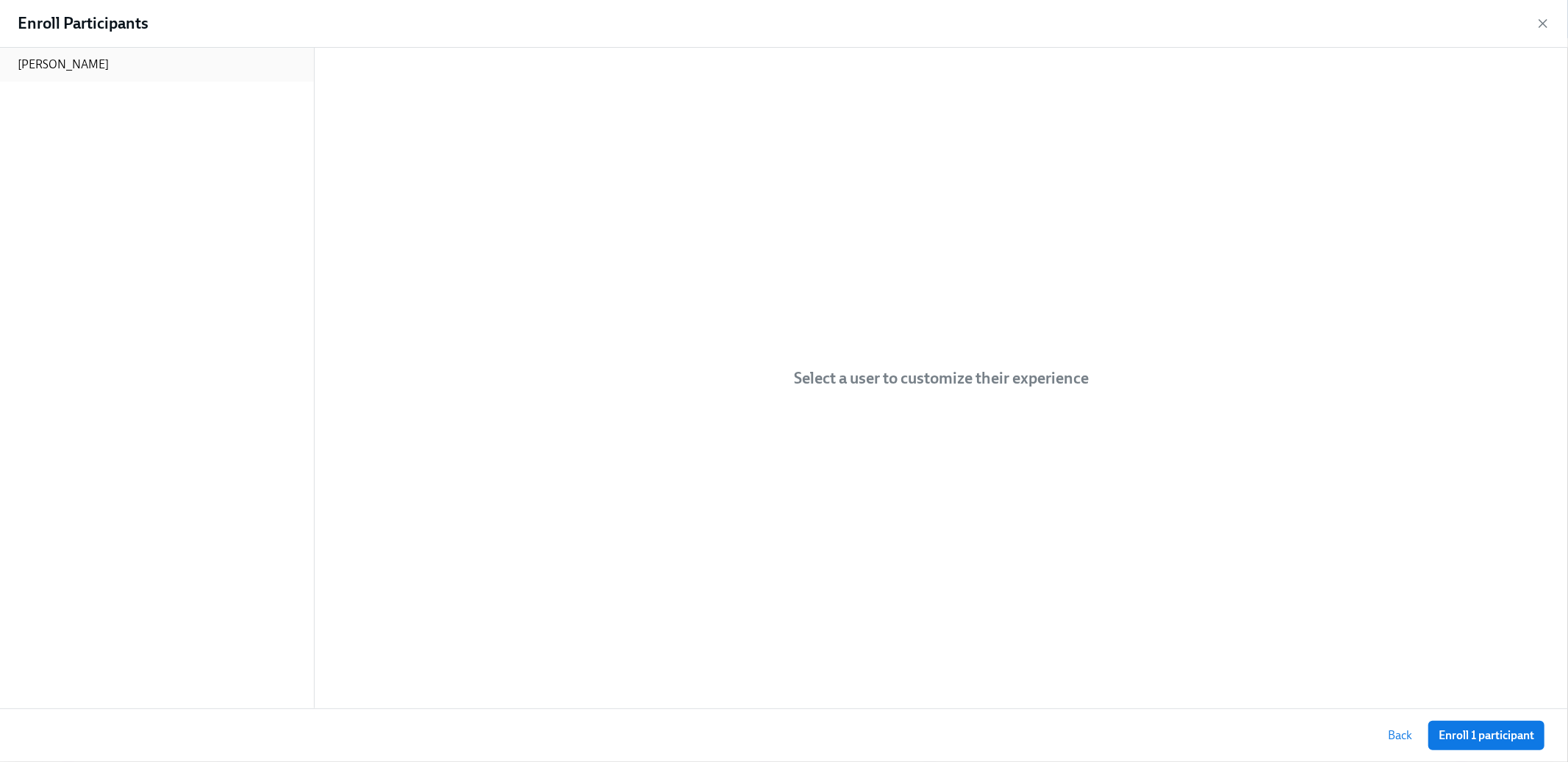
click at [181, 63] on div "[PERSON_NAME]" at bounding box center [157, 65] width 314 height 34
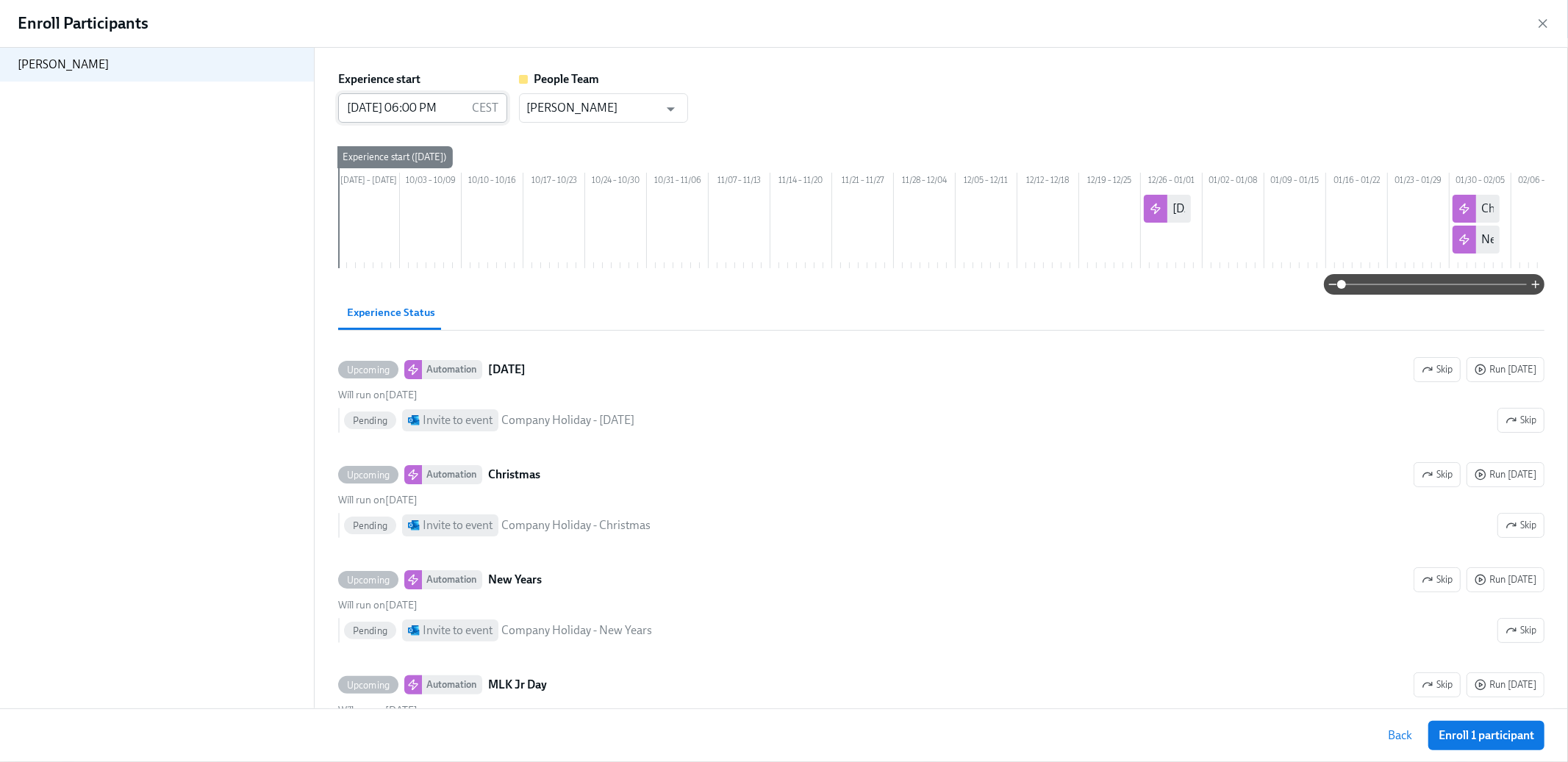
click at [363, 105] on input "[DATE] 06:00 PM" at bounding box center [403, 108] width 128 height 30
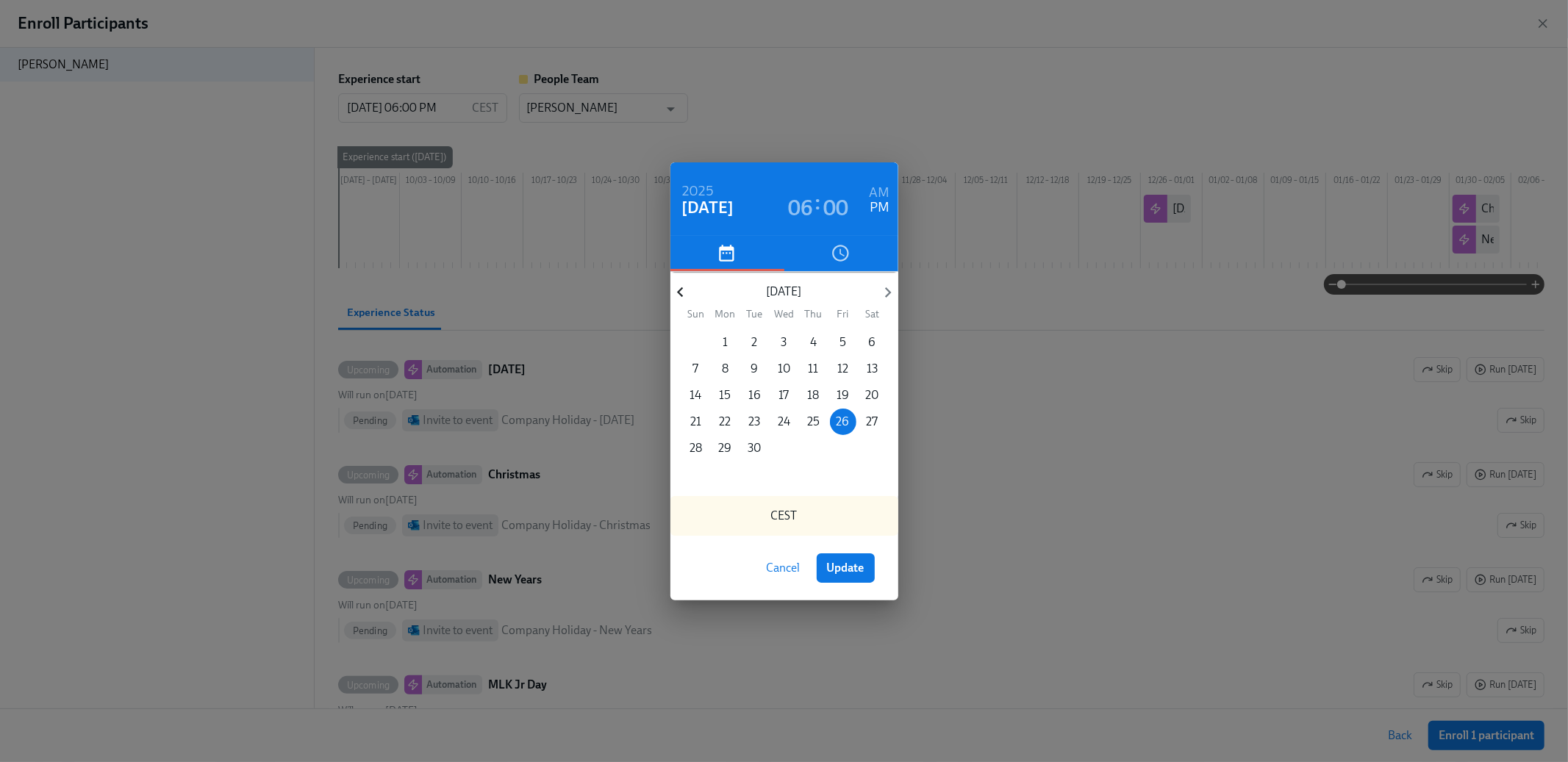
click at [680, 297] on icon "button" at bounding box center [681, 293] width 20 height 20
click at [808, 343] on span "5" at bounding box center [814, 342] width 26 height 16
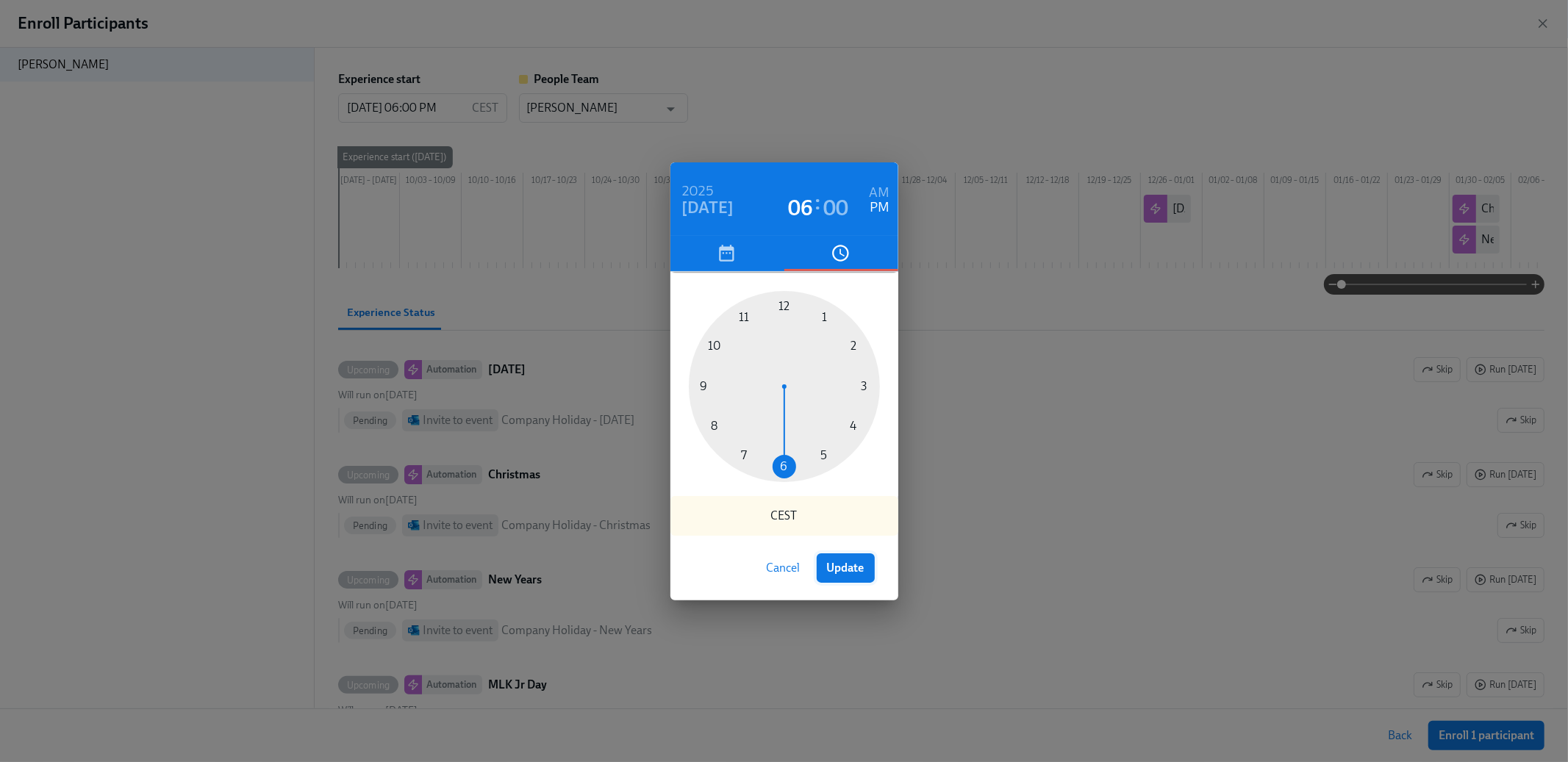
click at [838, 570] on span "Update" at bounding box center [846, 568] width 37 height 14
type input "[DATE] 06:00 PM"
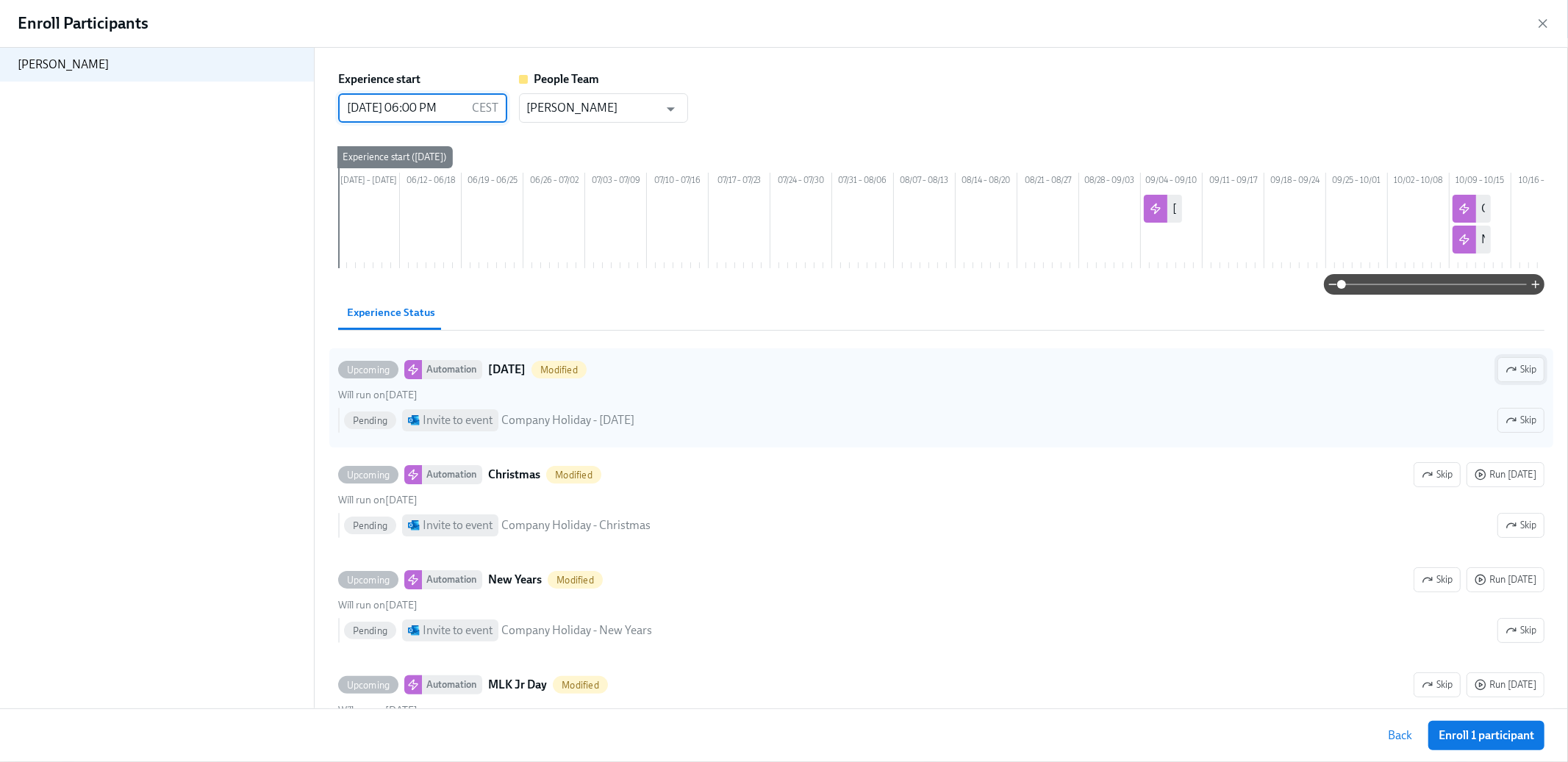
click at [1506, 382] on button "Skip" at bounding box center [1522, 370] width 47 height 25
click at [1471, 727] on div "Back Enroll 1 participant" at bounding box center [784, 736] width 1568 height 54
click at [1471, 727] on button "Enroll 1 participant" at bounding box center [1487, 736] width 116 height 30
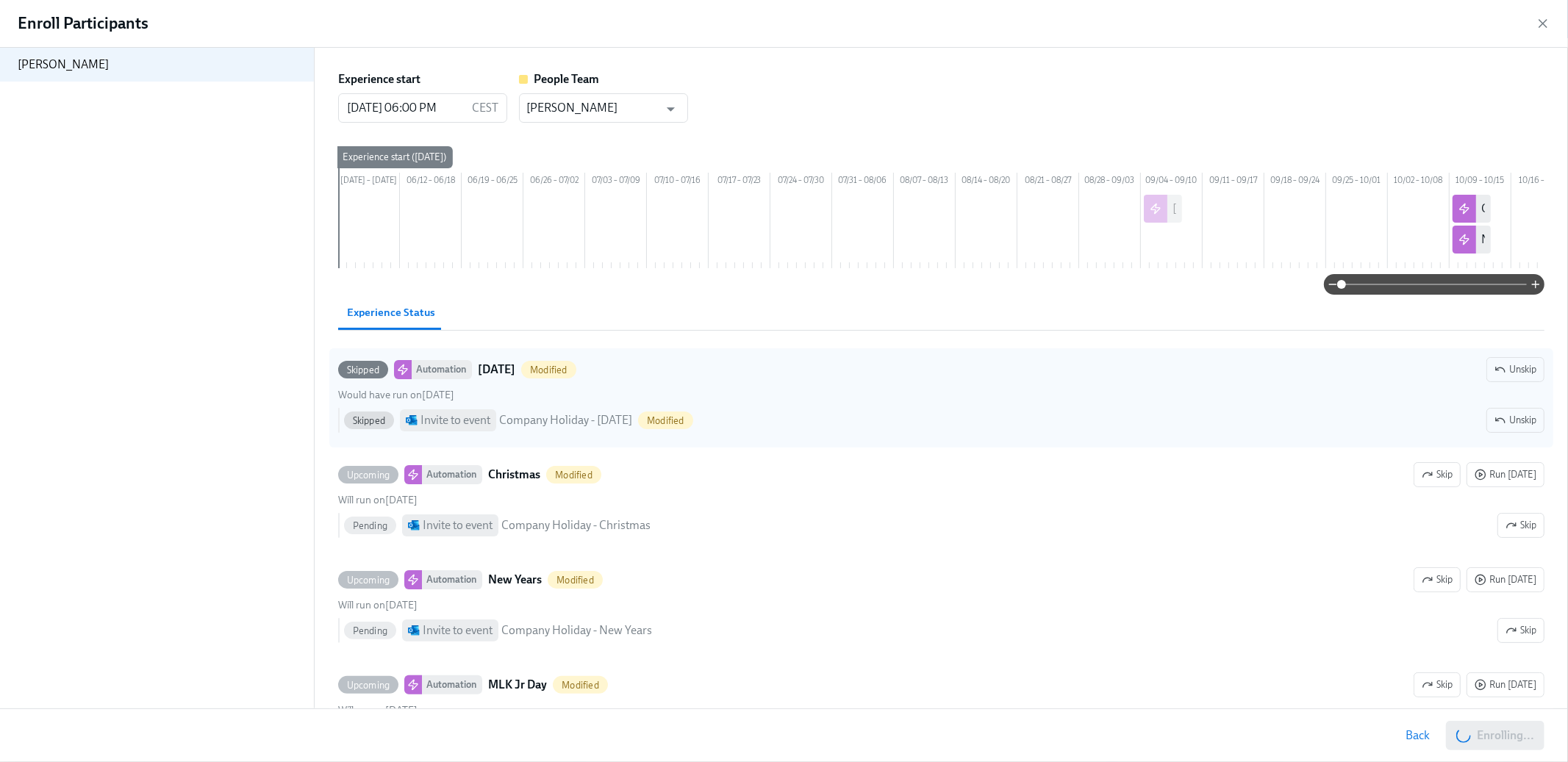
scroll to position [0, 1743]
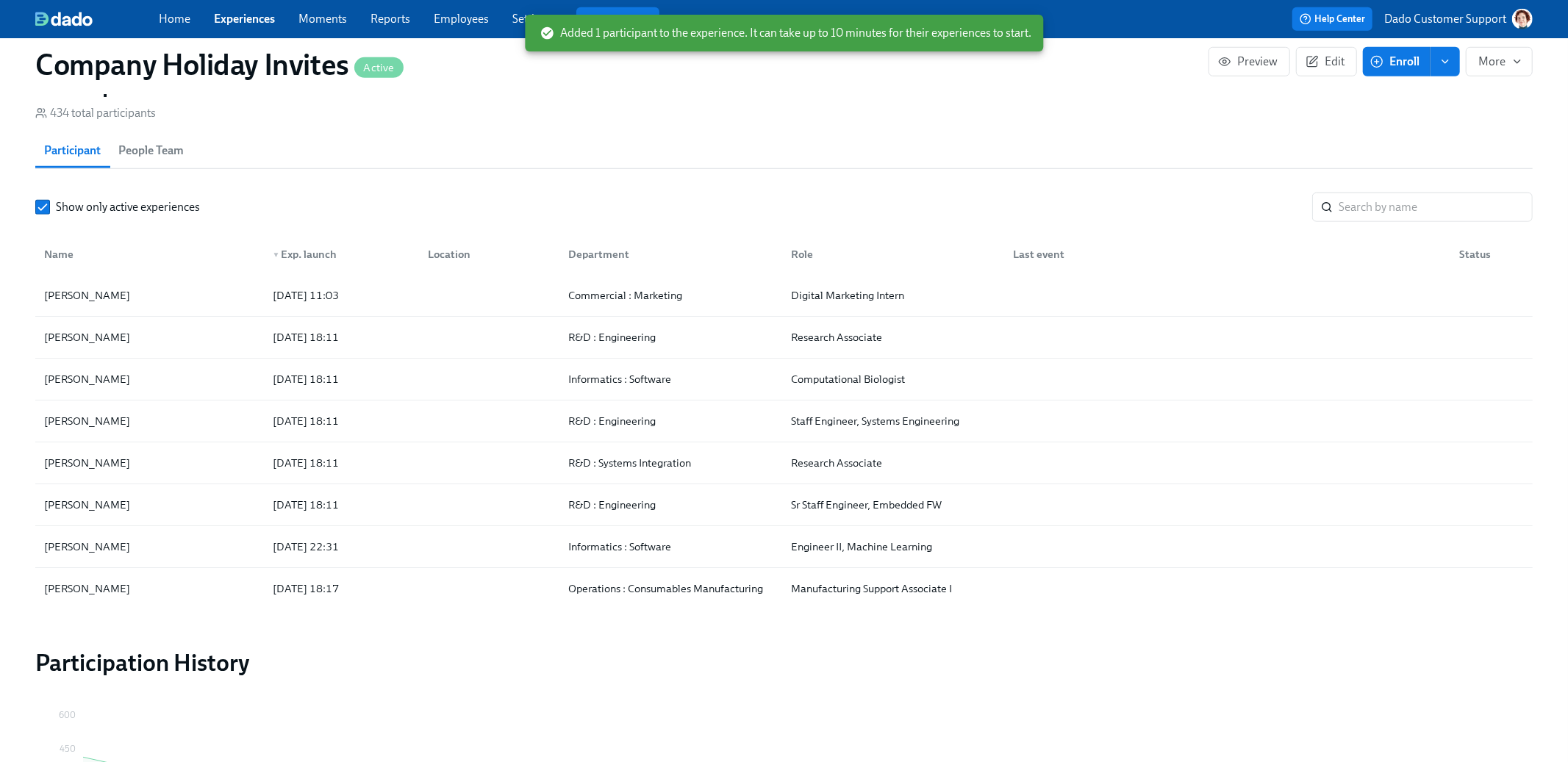
scroll to position [995, 0]
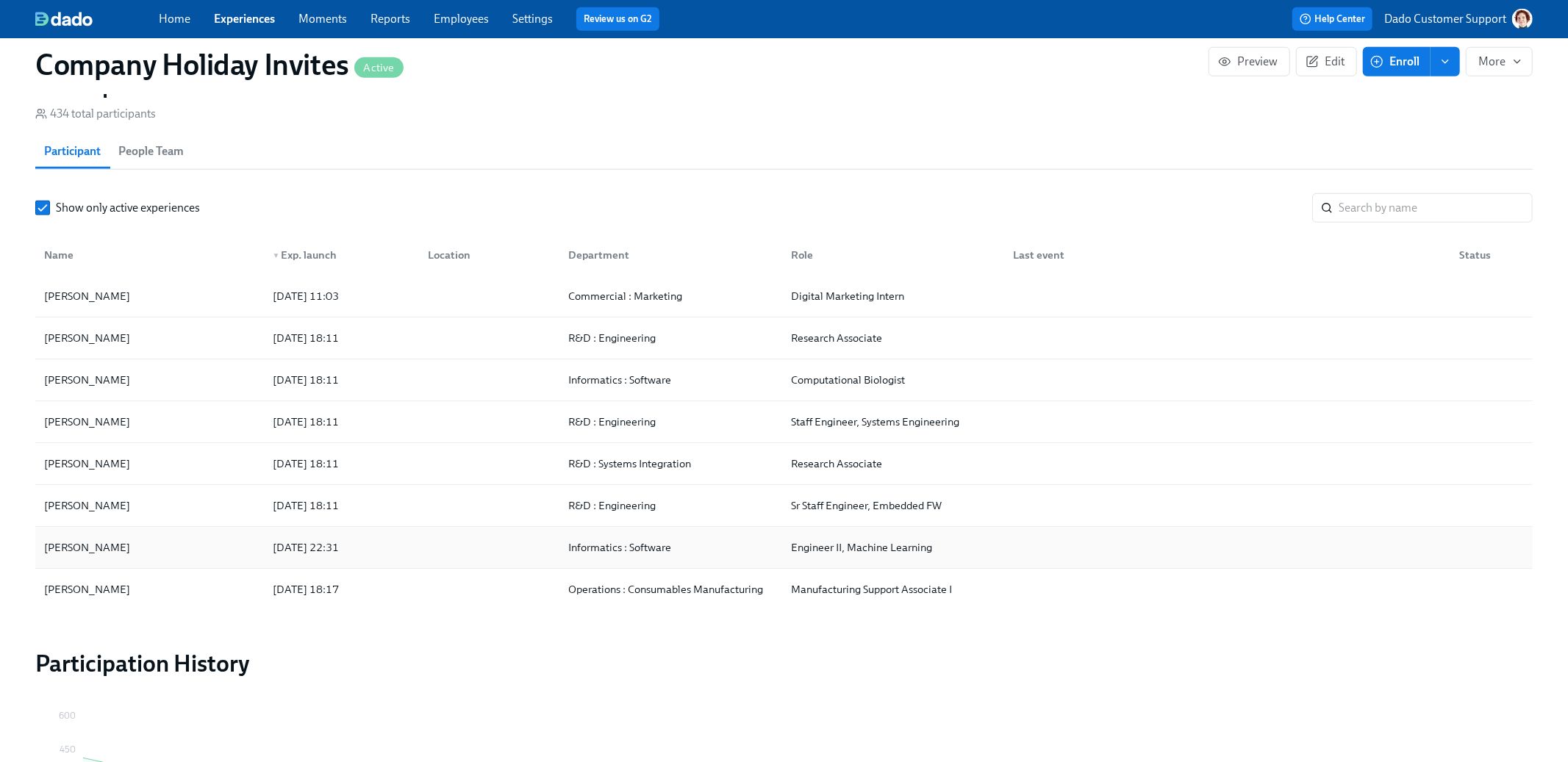
click at [222, 546] on div "[PERSON_NAME]" at bounding box center [149, 548] width 223 height 30
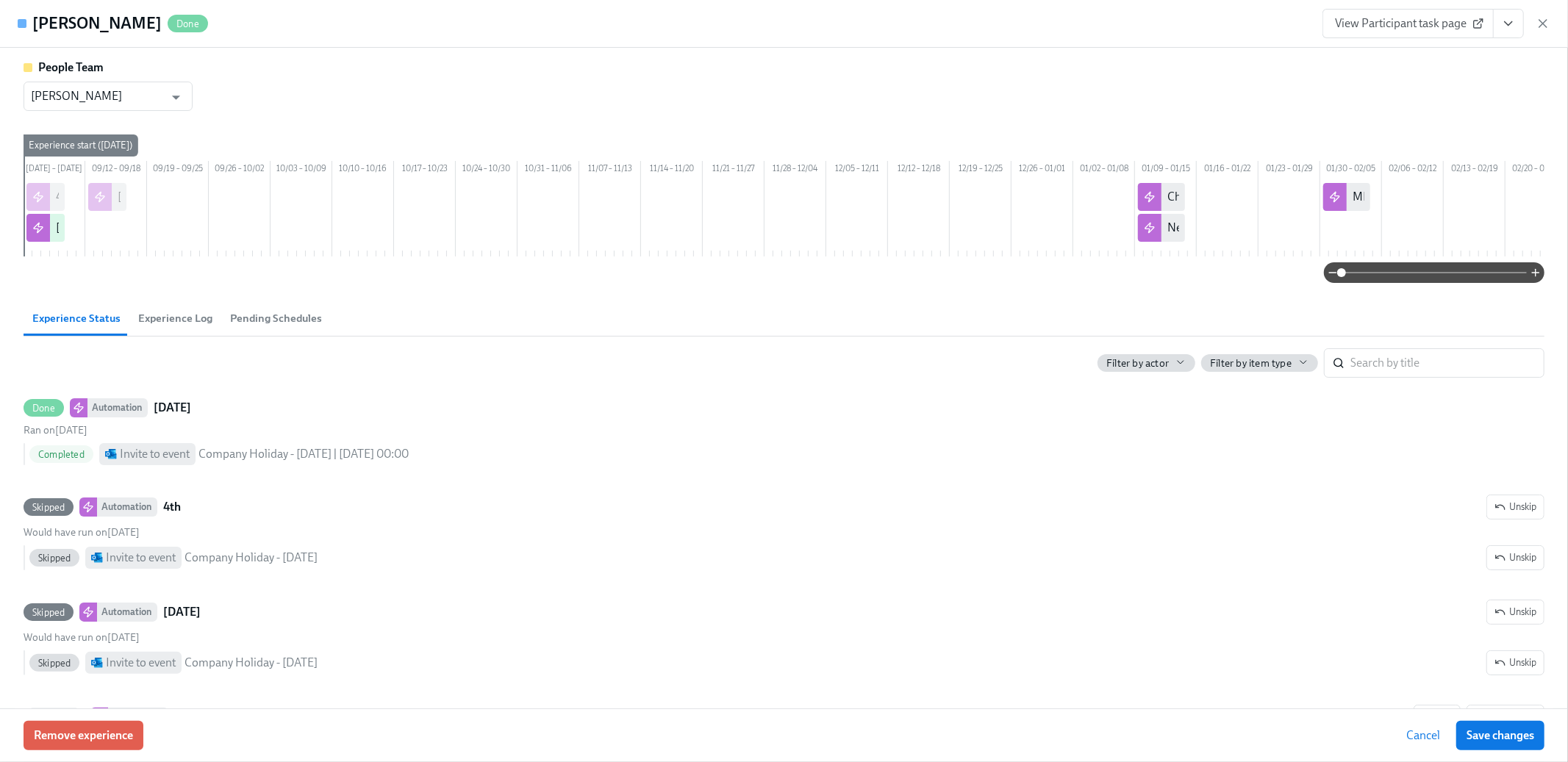
click at [189, 327] on span "Experience Log" at bounding box center [176, 319] width 74 height 17
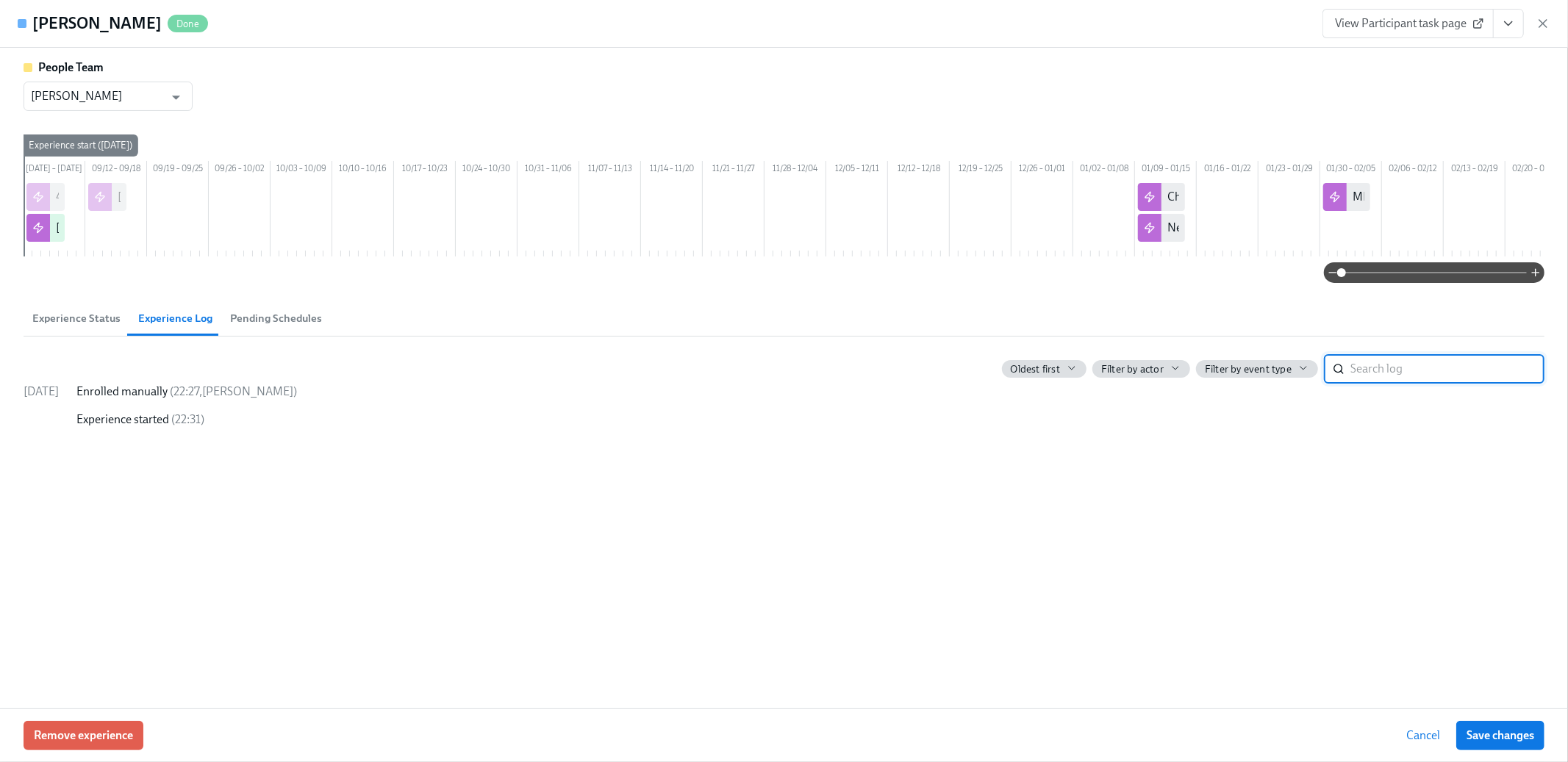
click at [53, 327] on span "Experience Status" at bounding box center [76, 319] width 89 height 17
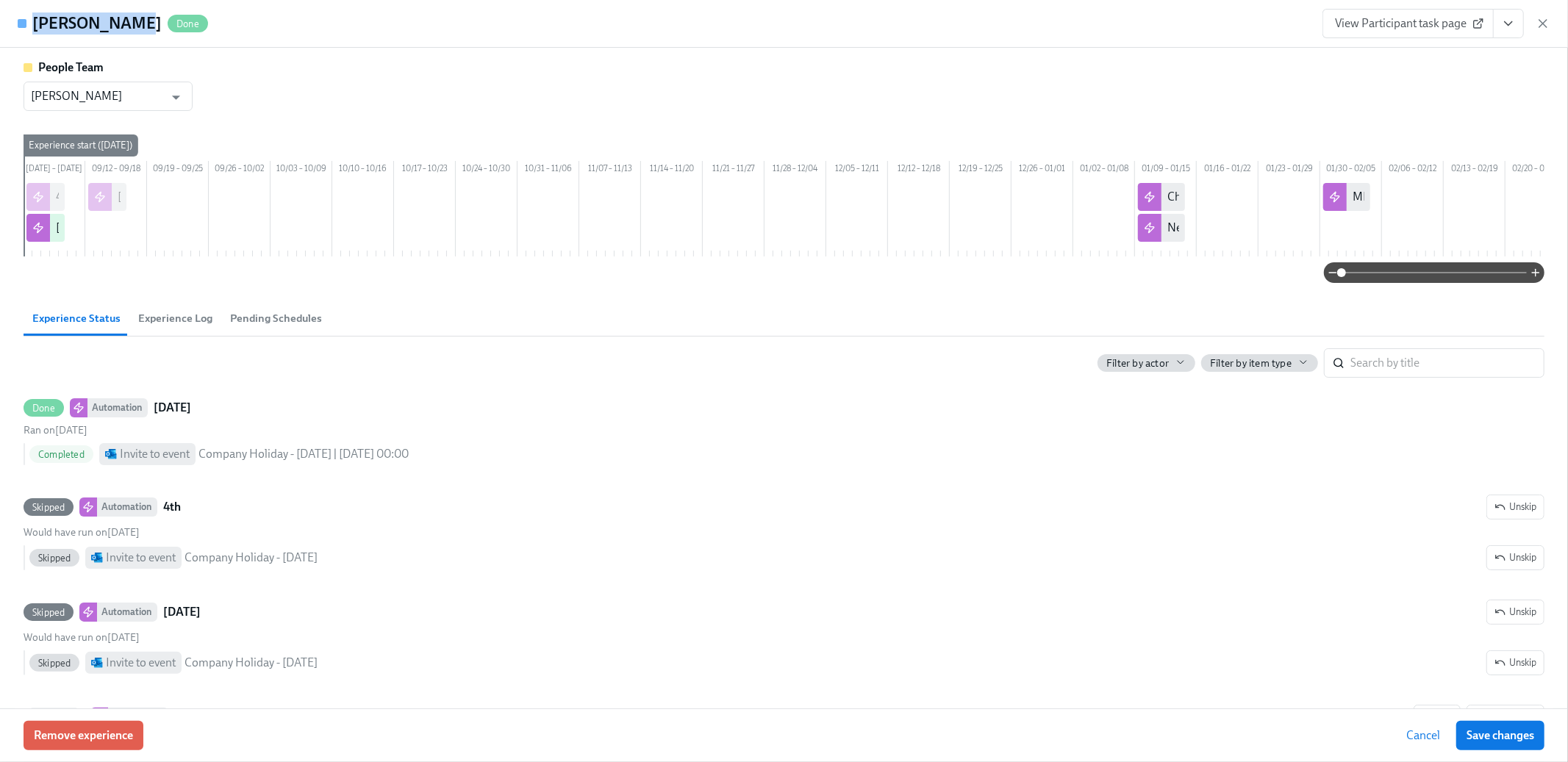
copy h4 "[PERSON_NAME]"
drag, startPoint x: 35, startPoint y: 21, endPoint x: 114, endPoint y: 19, distance: 79.0
click at [114, 19] on div "[PERSON_NAME] Done" at bounding box center [120, 24] width 176 height 22
click at [121, 738] on span "Remove experience" at bounding box center [84, 735] width 100 height 14
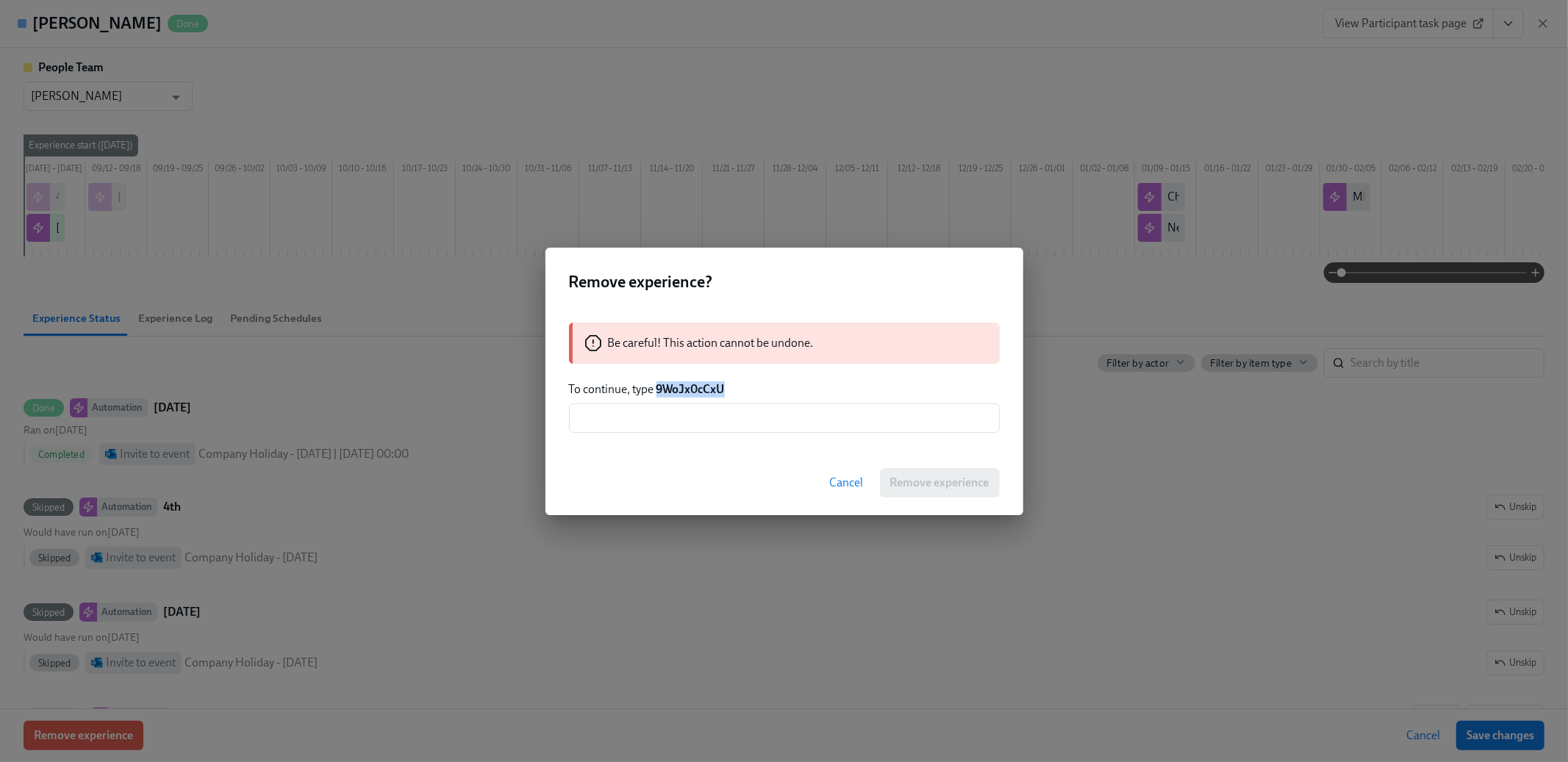
drag, startPoint x: 660, startPoint y: 391, endPoint x: 830, endPoint y: 392, distance: 170.0
click at [830, 392] on p "To continue, type 9WoJx0cCxU" at bounding box center [784, 389] width 431 height 16
copy strong "9WoJx0cCxU"
click at [775, 445] on div "Be careful! This action cannot be undone. To continue, type 9WoJx0cCxU ​" at bounding box center [784, 378] width 478 height 146
click at [763, 404] on input "text" at bounding box center [784, 418] width 431 height 30
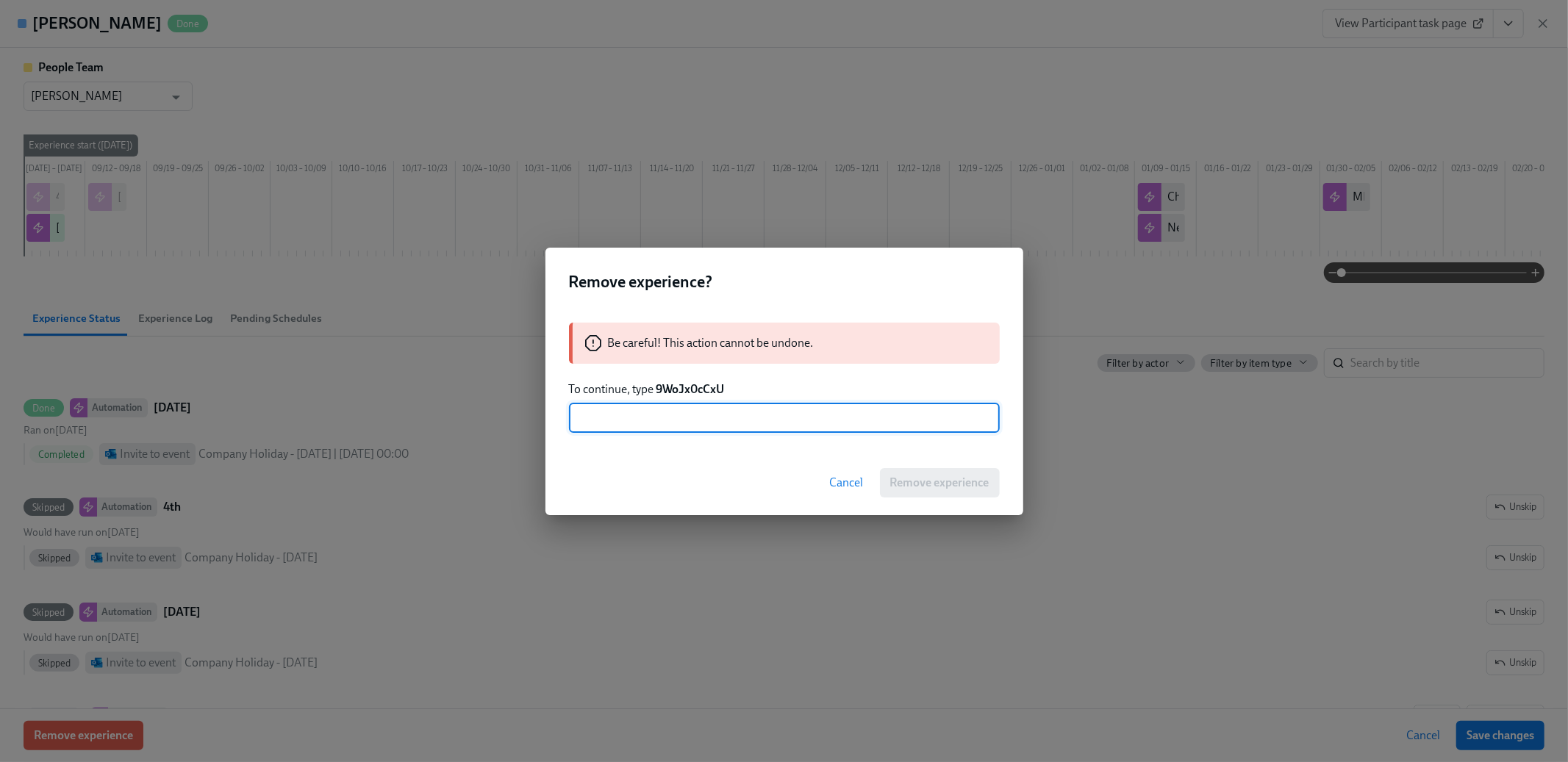
paste input "9WoJx0cCxU"
type input "9WoJx0cCxU"
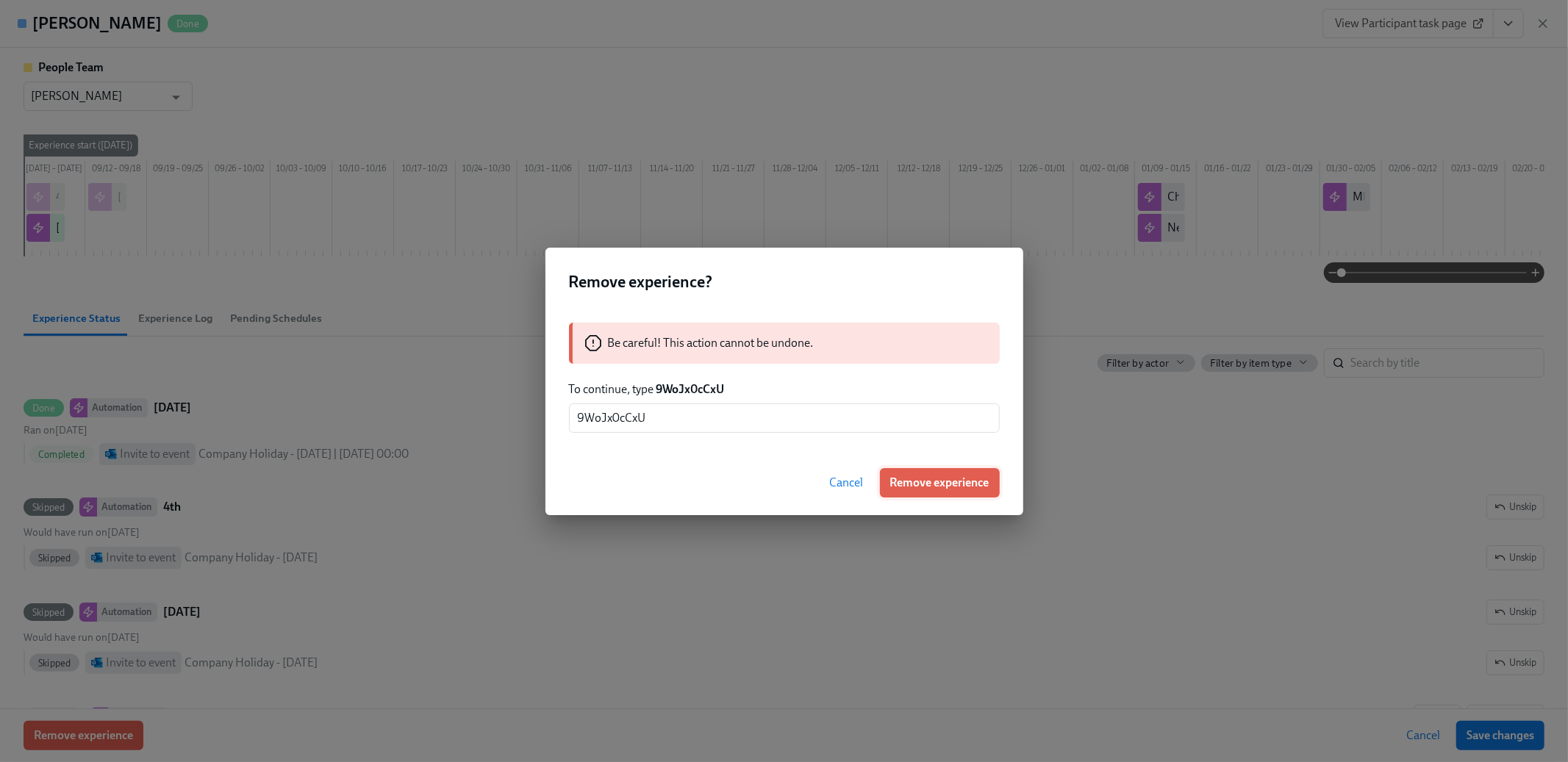
click at [916, 476] on span "Remove experience" at bounding box center [940, 483] width 100 height 14
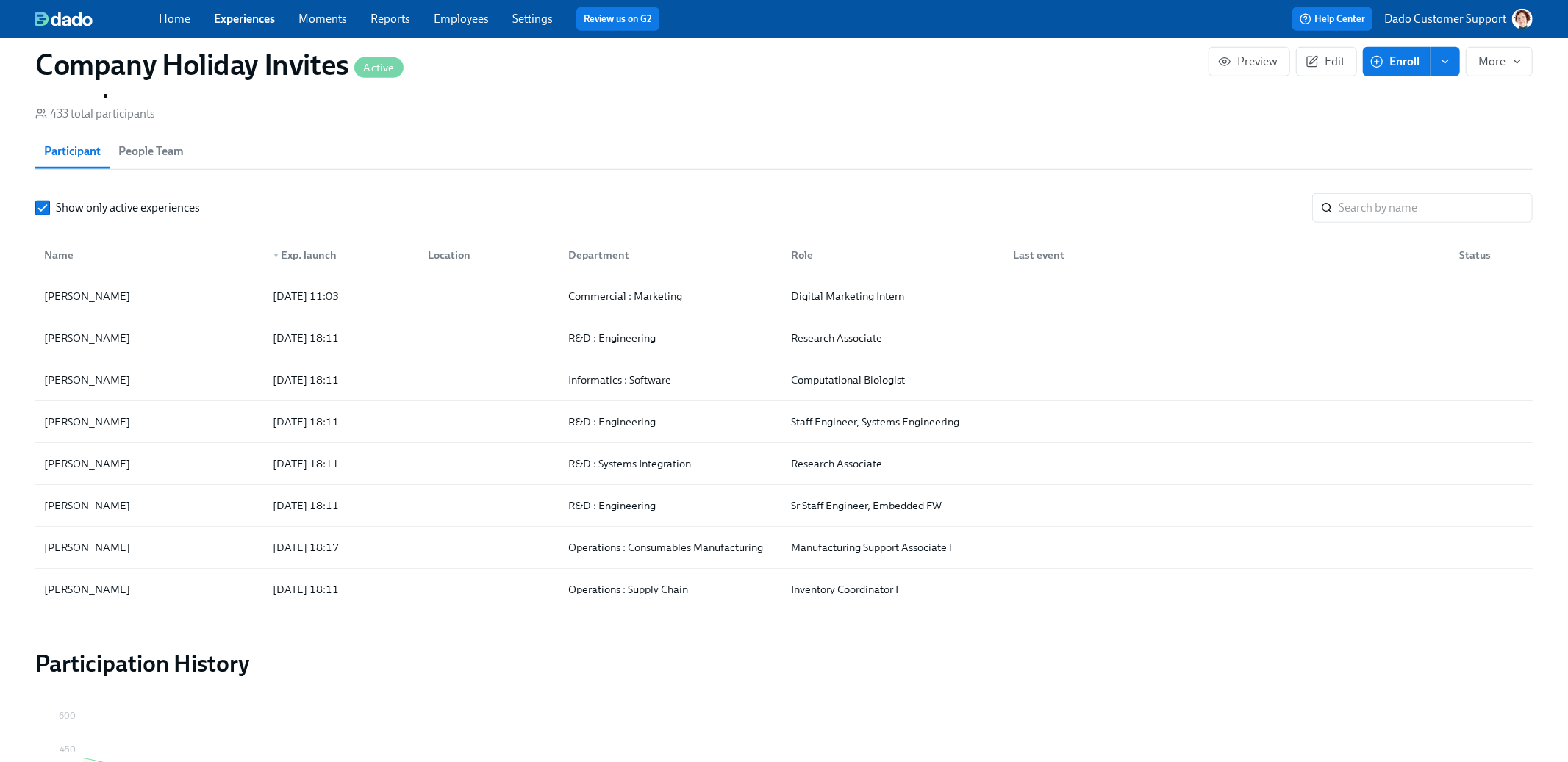
scroll to position [0, 581]
click at [1414, 51] on button "Enroll" at bounding box center [1397, 62] width 68 height 30
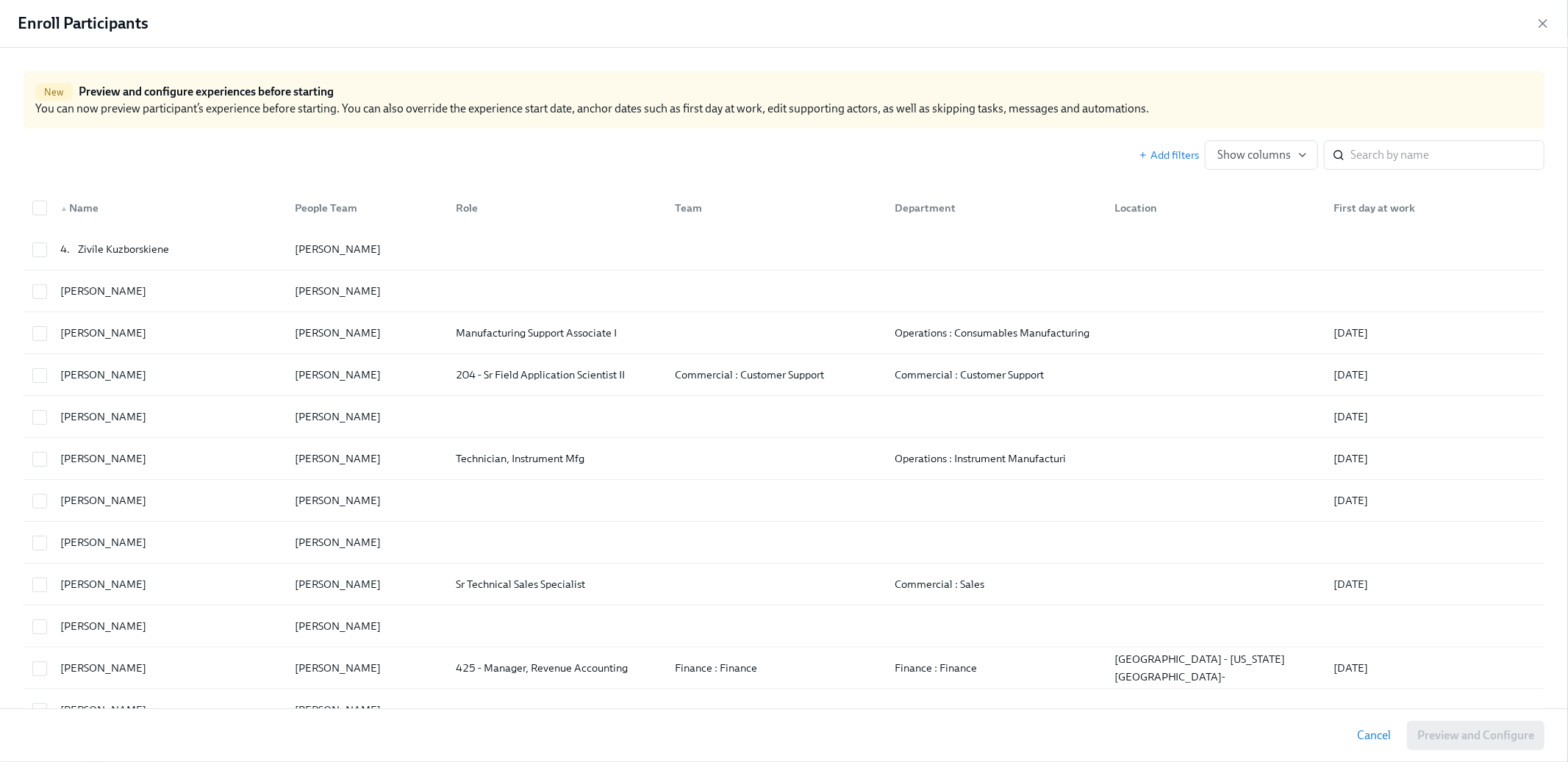
click at [1365, 154] on input "search" at bounding box center [1447, 154] width 194 height 30
paste input "[PERSON_NAME]"
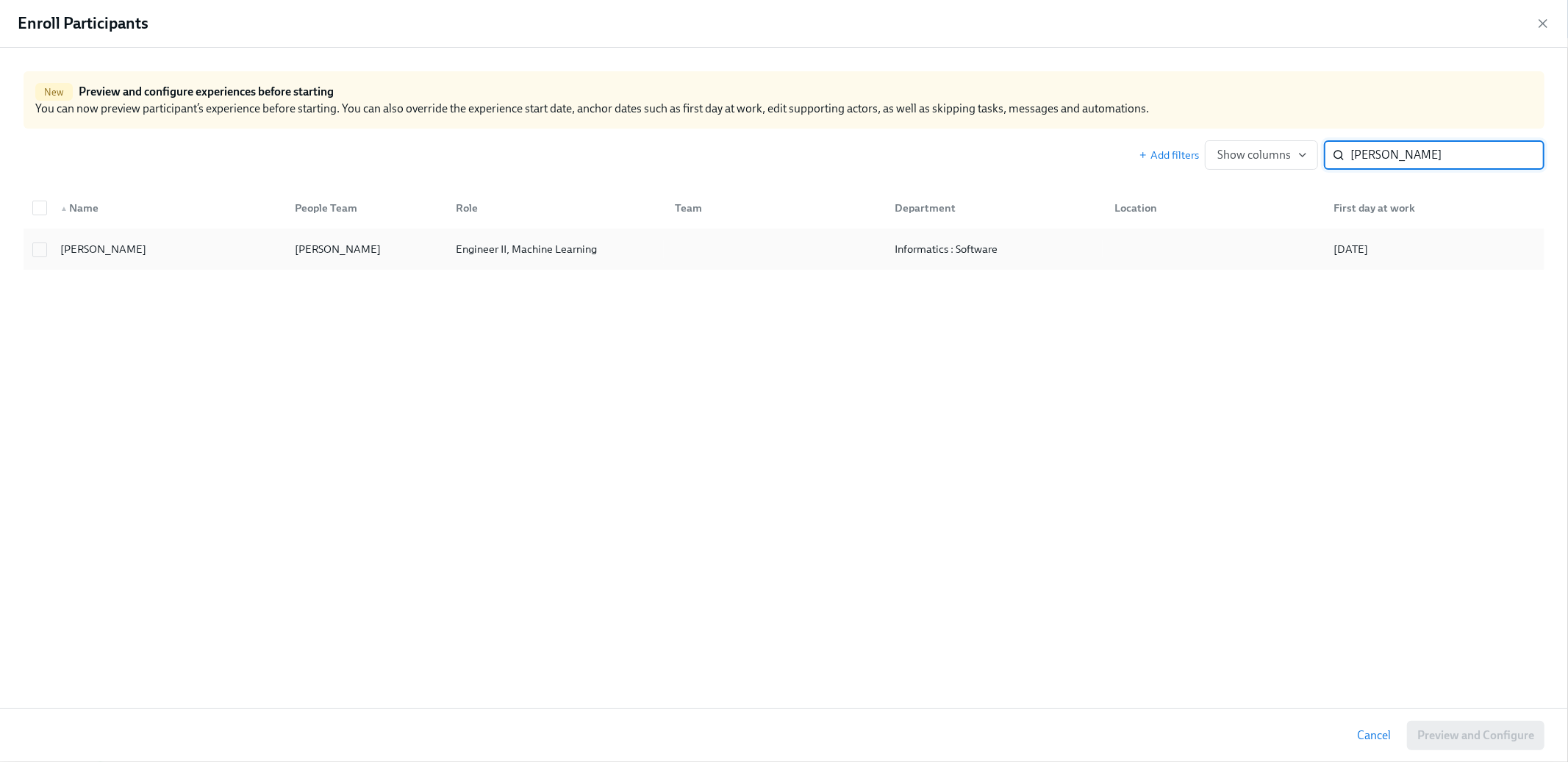
type input "[PERSON_NAME]"
click at [224, 240] on div "[PERSON_NAME]" at bounding box center [166, 249] width 235 height 30
checkbox input "true"
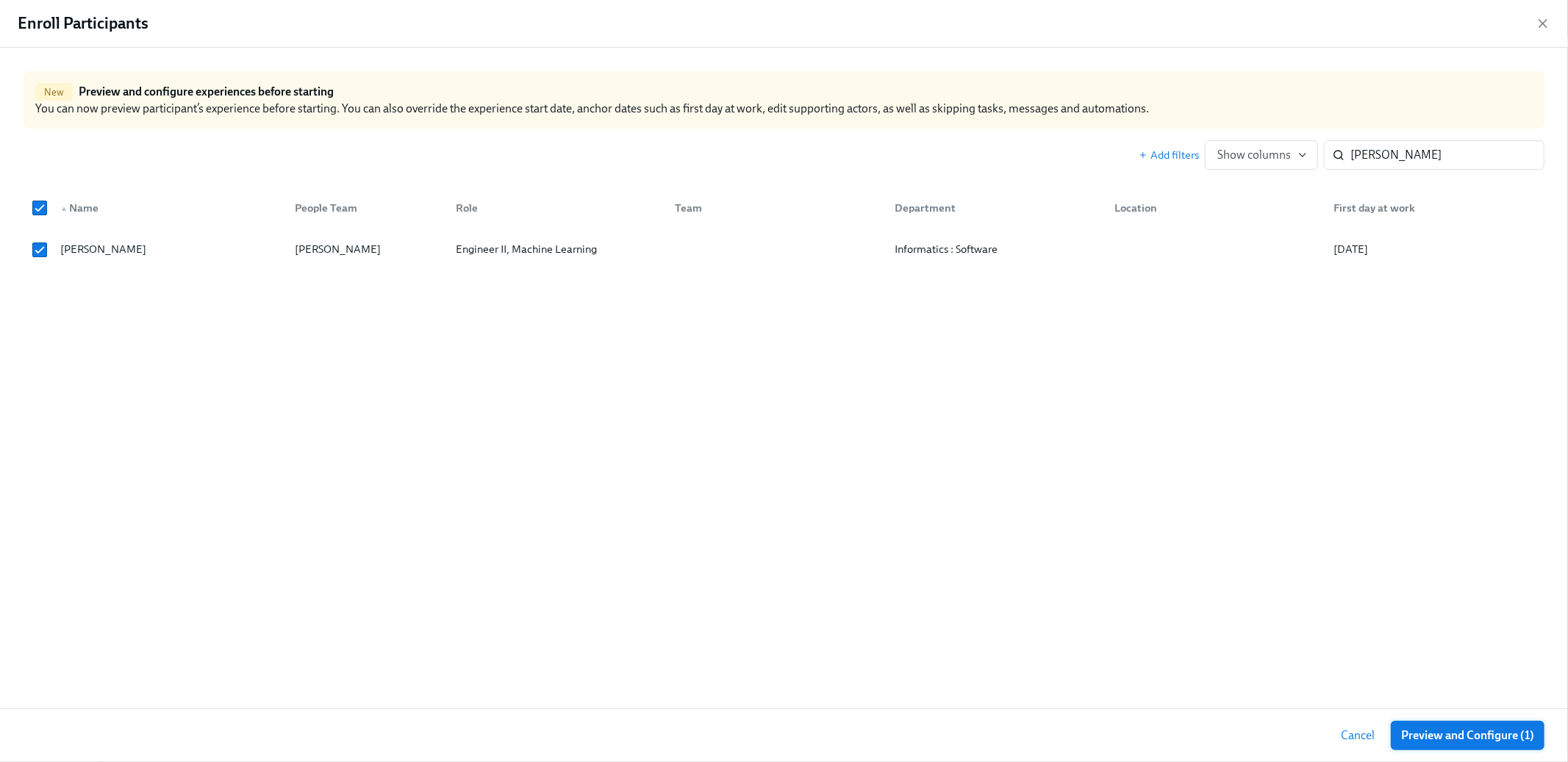
click at [1470, 734] on span "Preview and Configure (1)" at bounding box center [1468, 735] width 133 height 14
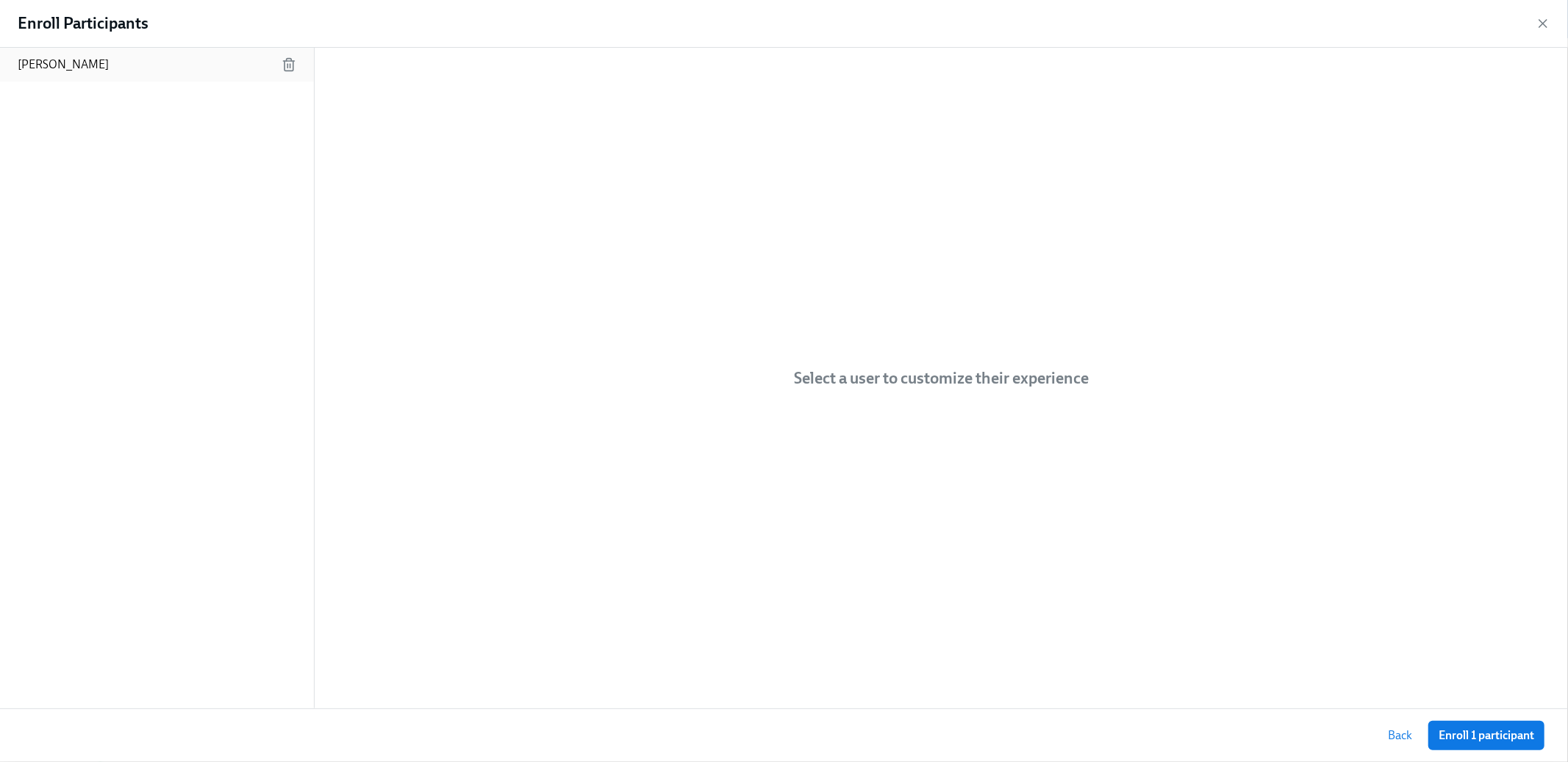
click at [146, 66] on div "[PERSON_NAME]" at bounding box center [157, 65] width 314 height 34
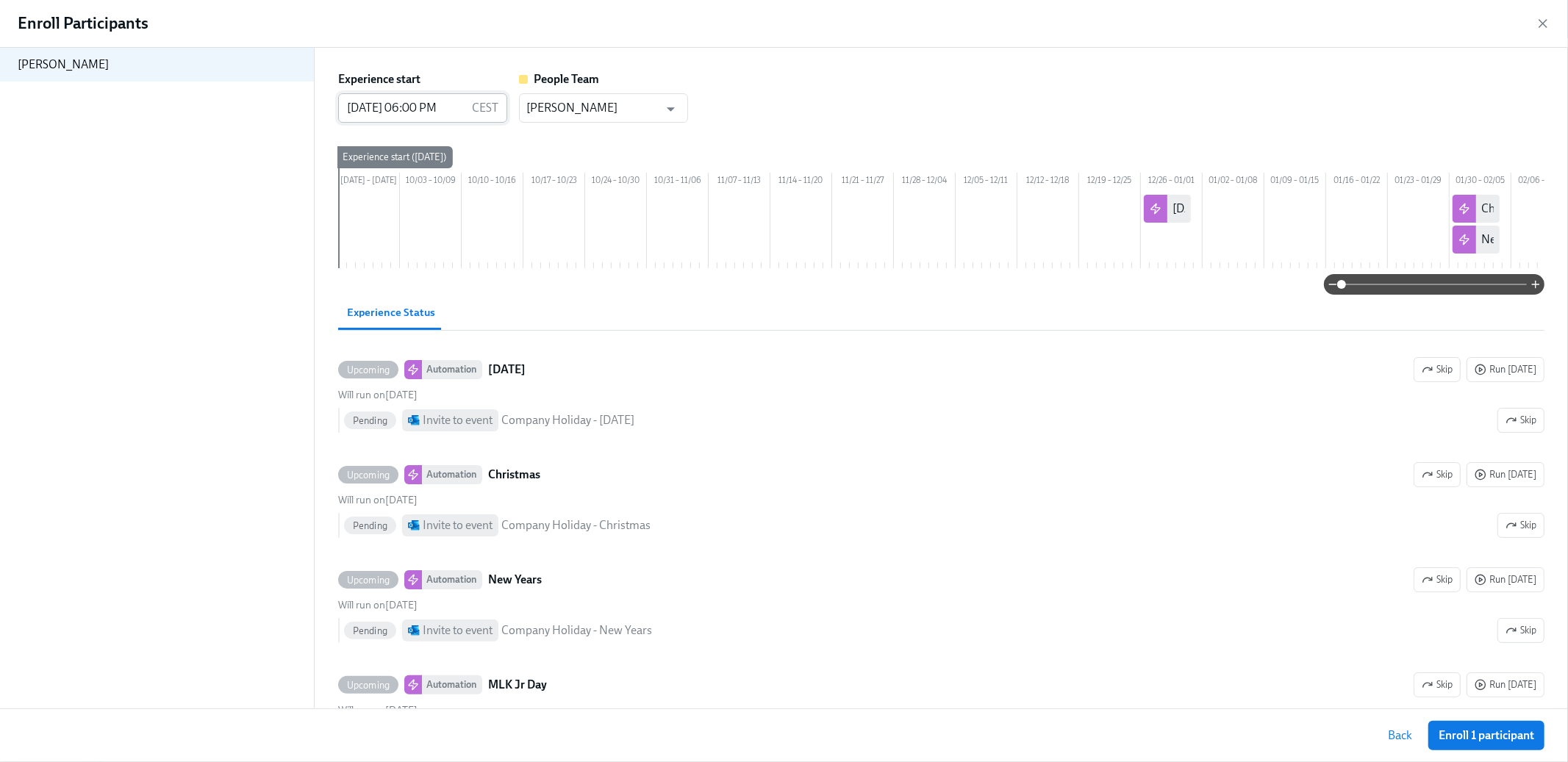
click at [367, 105] on input "[DATE] 06:00 PM" at bounding box center [403, 108] width 128 height 30
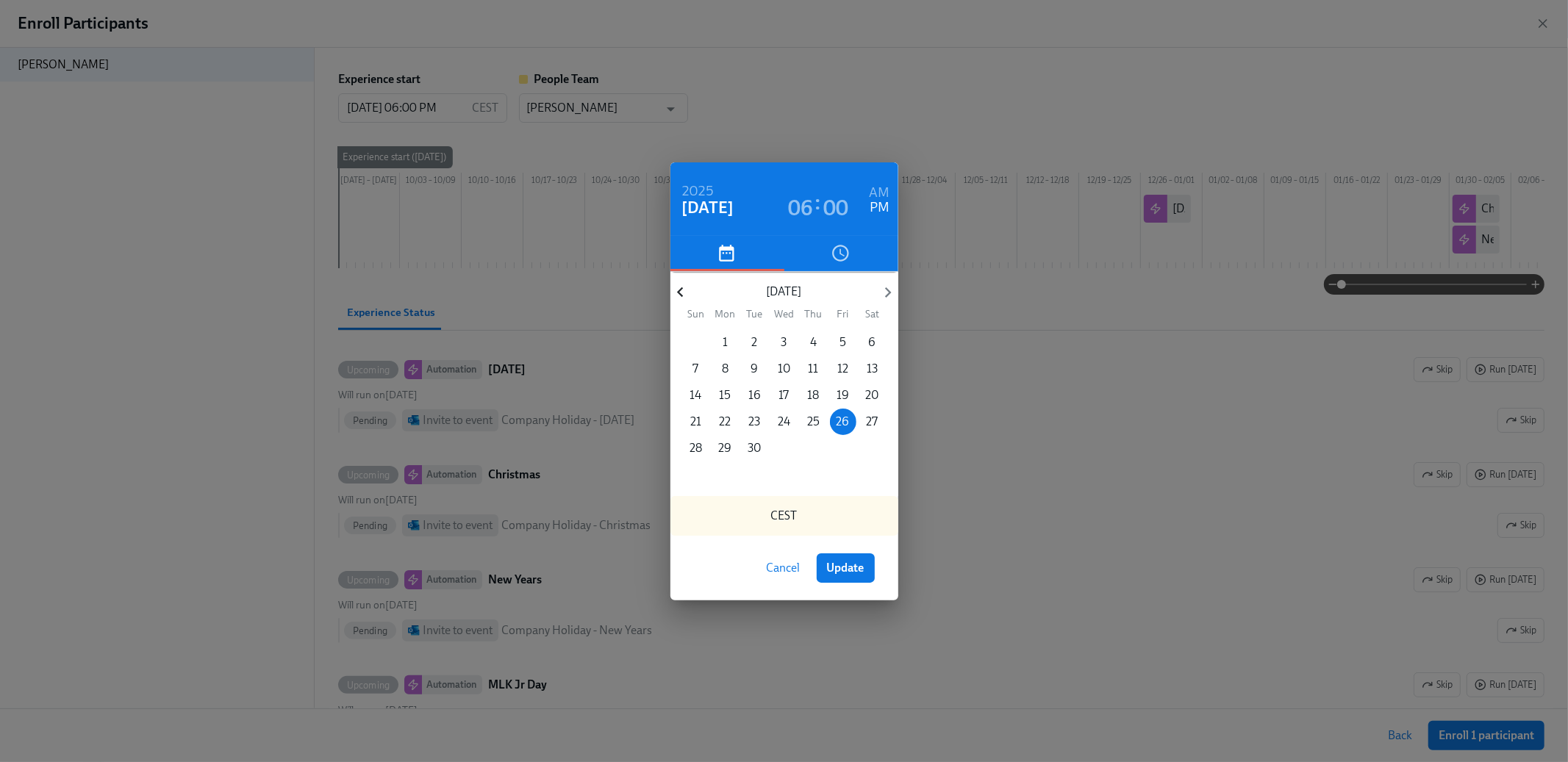
click at [686, 299] on icon "button" at bounding box center [681, 293] width 20 height 20
click at [808, 343] on span "5" at bounding box center [814, 342] width 26 height 16
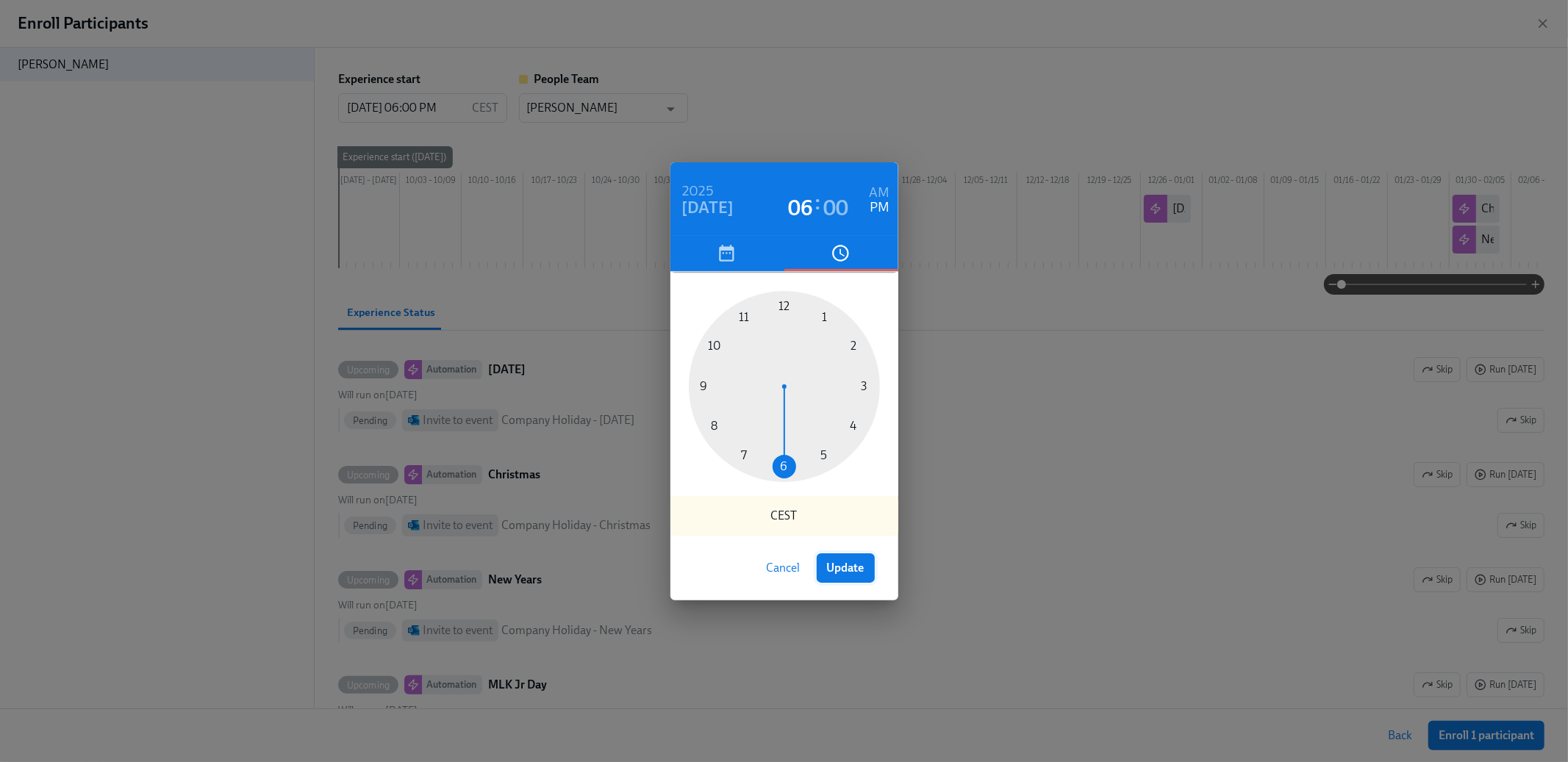
click at [842, 571] on span "Update" at bounding box center [846, 568] width 37 height 14
type input "[DATE] 06:00 PM"
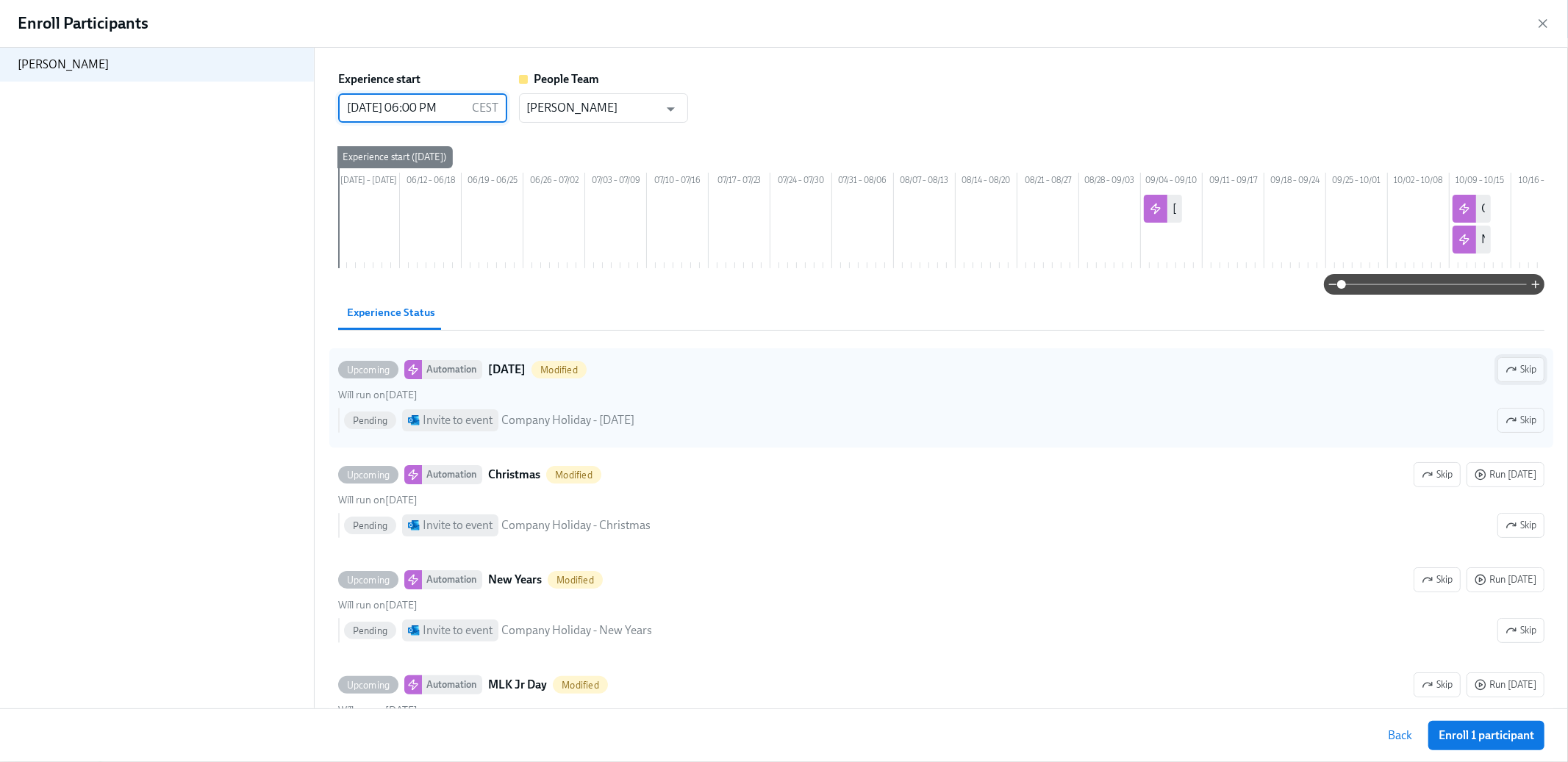
click at [1512, 376] on icon "button" at bounding box center [1511, 370] width 12 height 12
click at [1465, 733] on span "Enroll 1 participant" at bounding box center [1486, 735] width 95 height 14
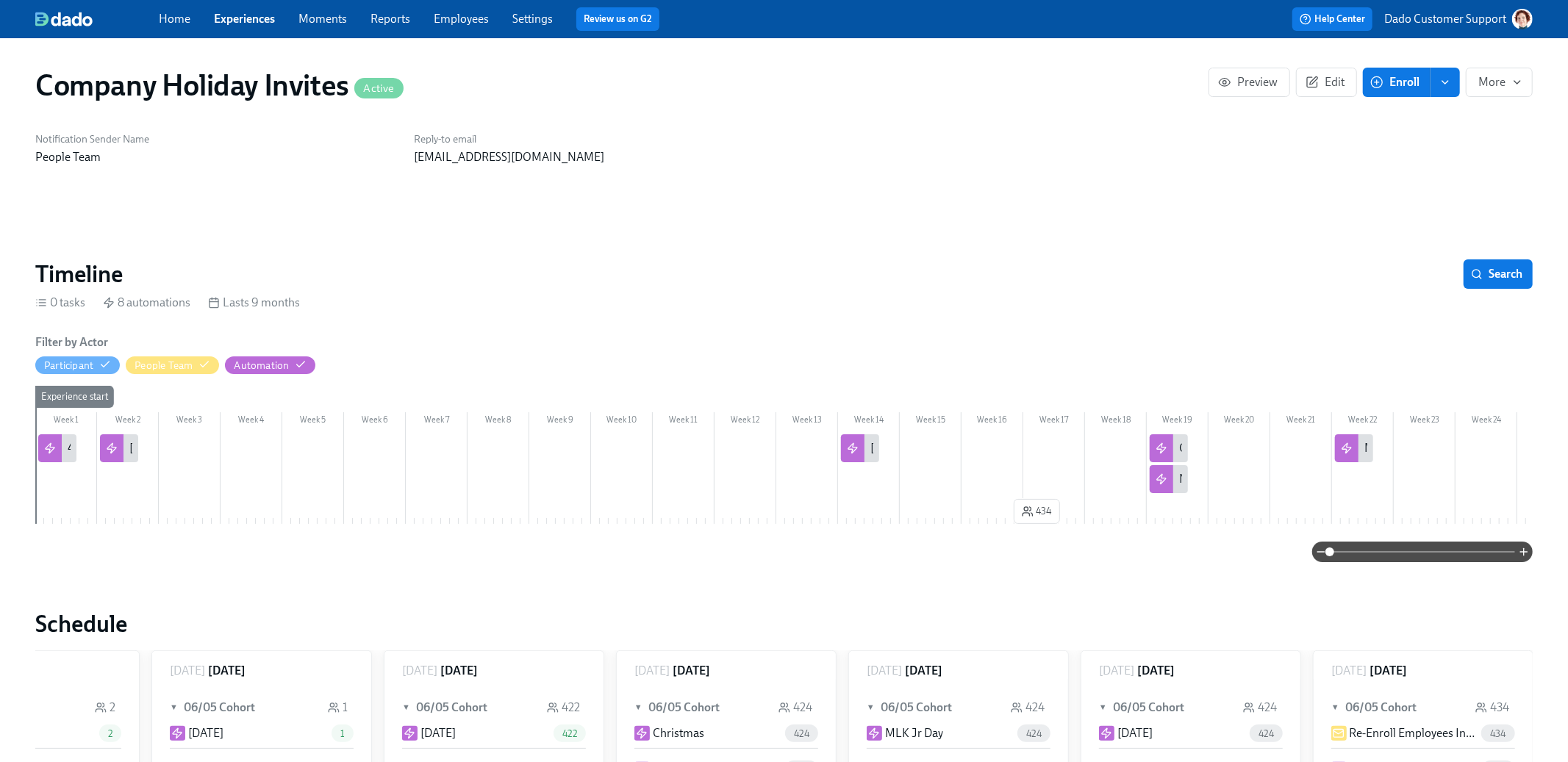
click at [126, 448] on div "[DATE]" at bounding box center [118, 448] width 38 height 28
click at [865, 450] on div "[DATE]" at bounding box center [860, 448] width 38 height 28
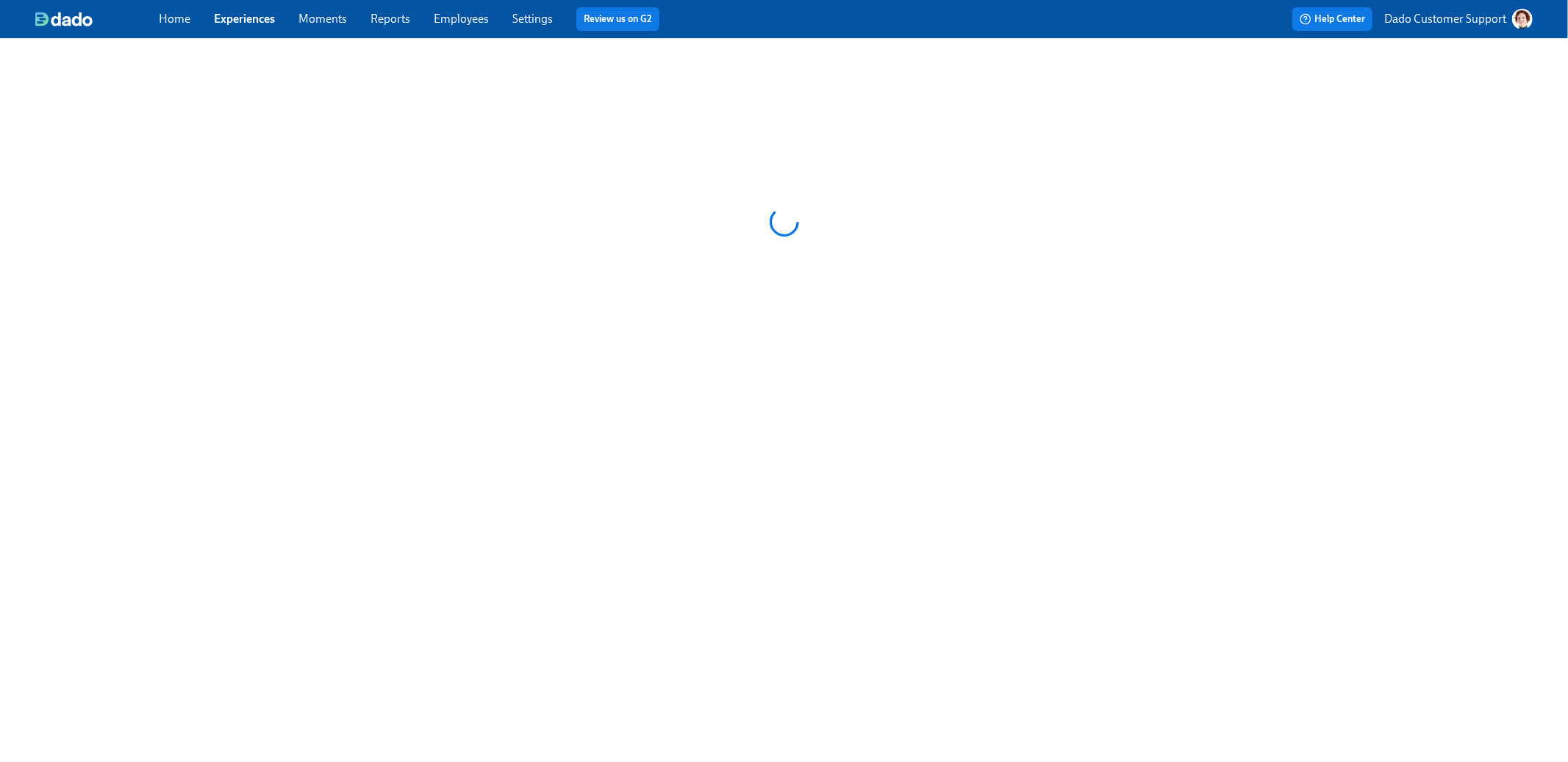
click at [477, 4] on div "Home Experiences Moments Reports Employees Settings Review us on G2 Help Center…" at bounding box center [784, 19] width 1568 height 38
click at [471, 16] on link "Employees" at bounding box center [461, 19] width 55 height 14
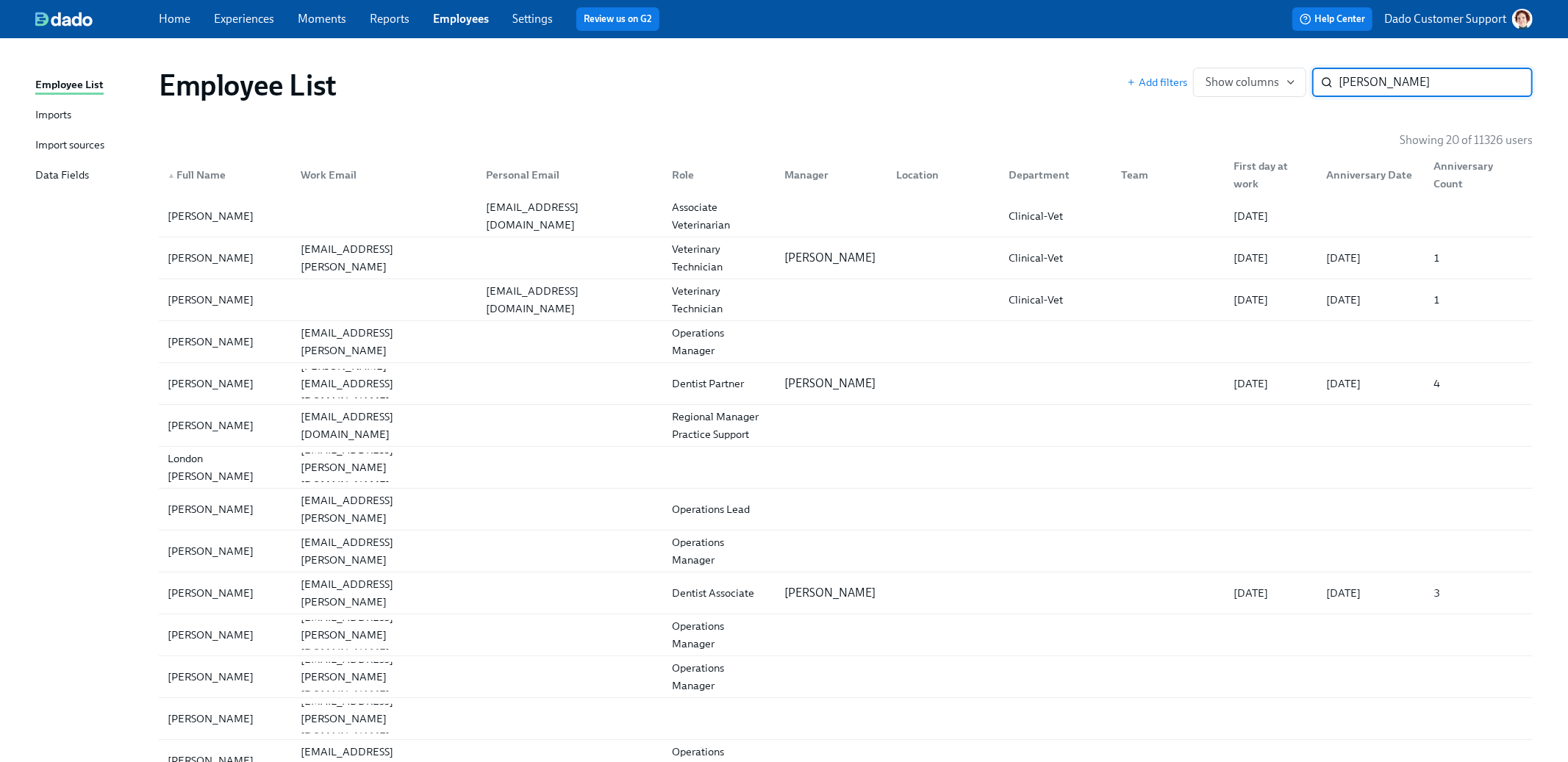
paste input "Heidi B"
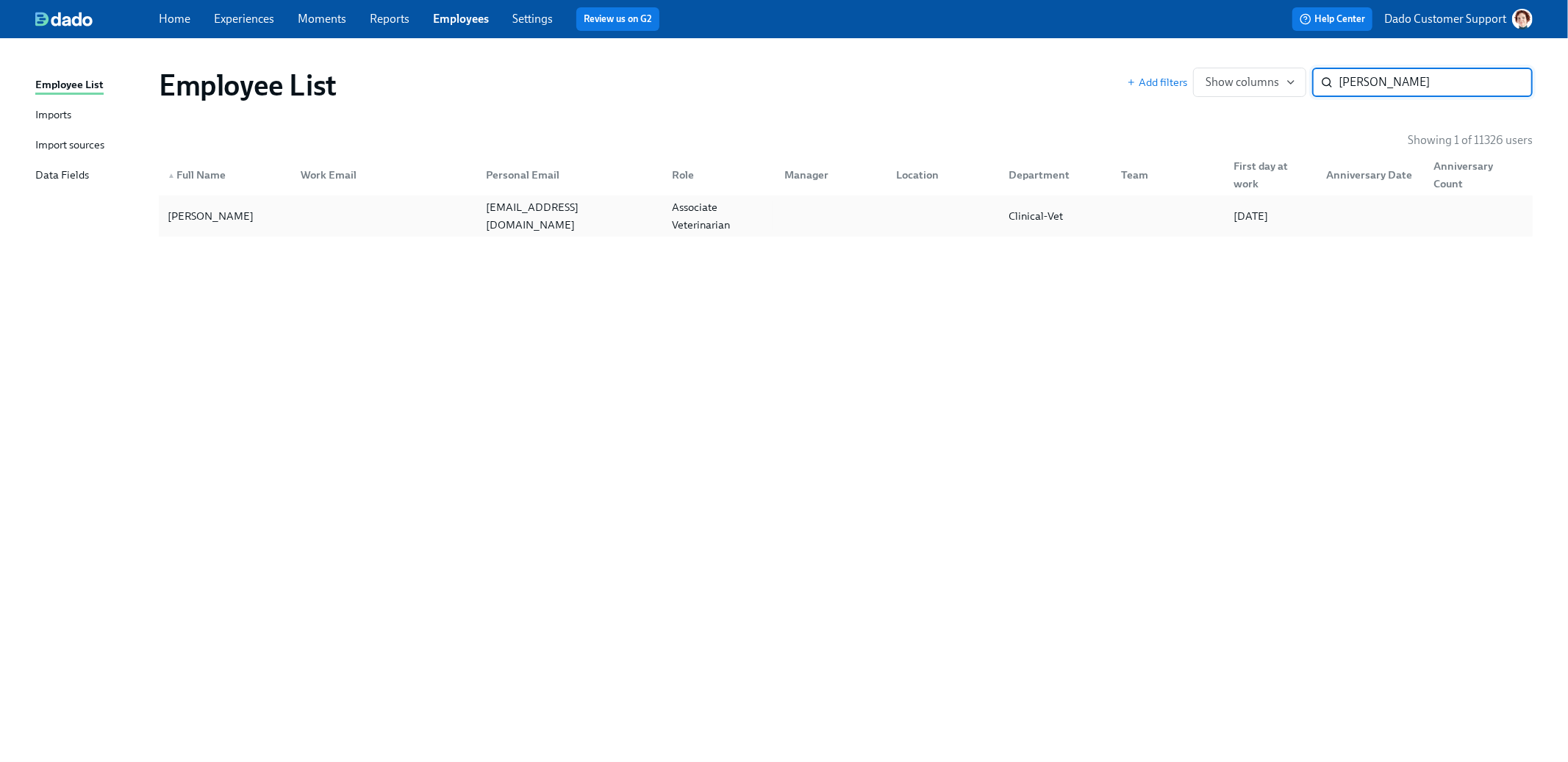
type input "Heidi Beck"
click at [1248, 211] on div "10/27/2025" at bounding box center [1251, 216] width 46 height 18
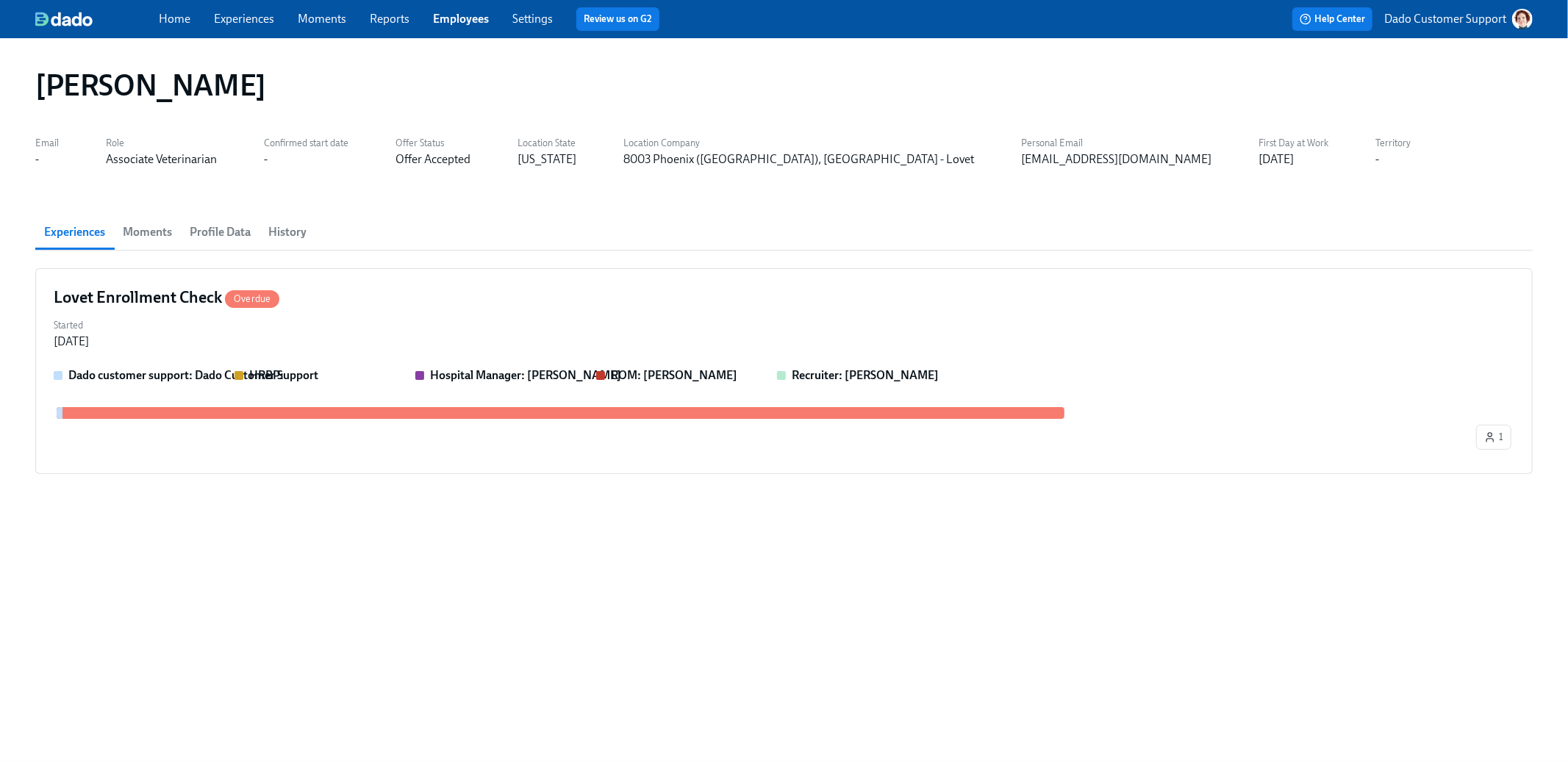
click at [301, 219] on button "History" at bounding box center [288, 232] width 56 height 35
